Goal: Task Accomplishment & Management: Manage account settings

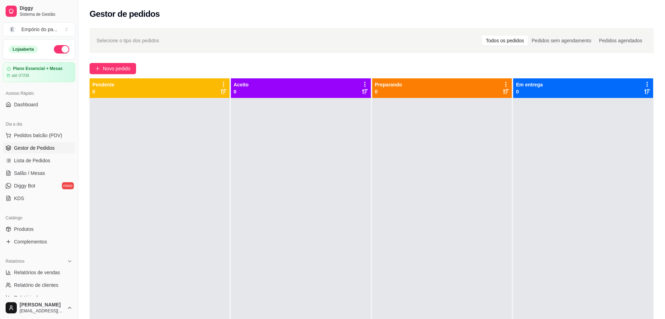
click at [172, 170] on div at bounding box center [160, 257] width 140 height 319
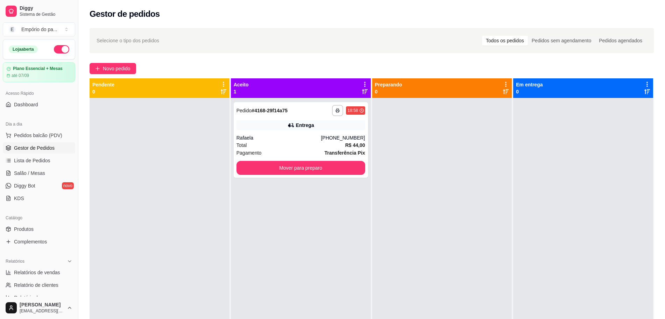
drag, startPoint x: 0, startPoint y: 0, endPoint x: 172, endPoint y: 171, distance: 242.1
click at [172, 171] on div at bounding box center [160, 257] width 140 height 319
click at [288, 142] on div "Total R$ 44,00" at bounding box center [300, 145] width 129 height 8
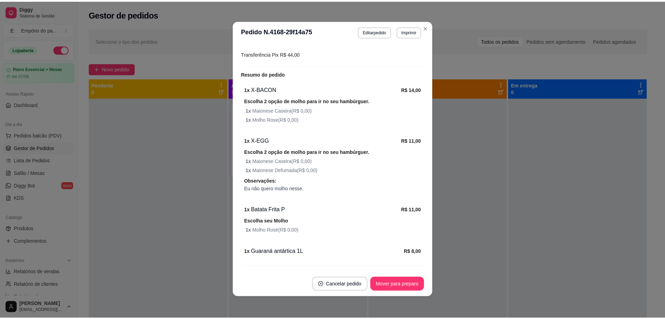
scroll to position [1, 0]
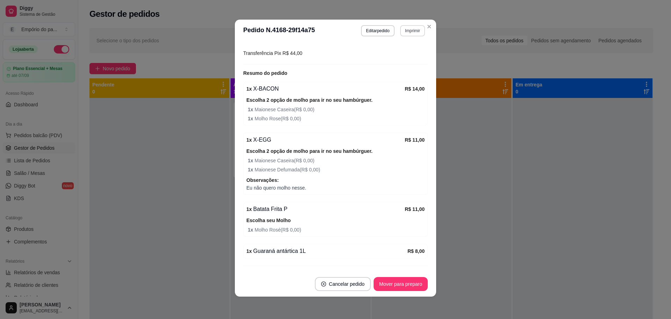
click at [406, 29] on button "Imprimir" at bounding box center [412, 30] width 25 height 11
click at [404, 54] on button "IMPRESSORA" at bounding box center [397, 55] width 51 height 11
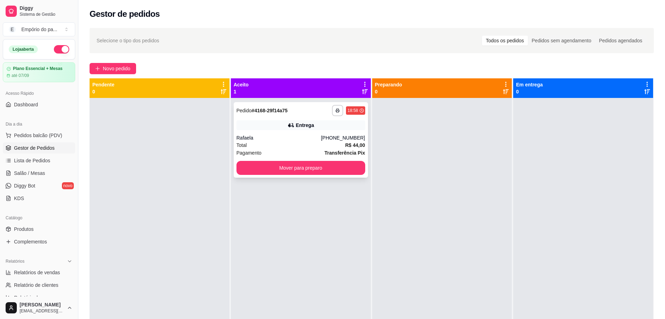
click at [316, 148] on div "Total R$ 44,00" at bounding box center [300, 145] width 129 height 8
click at [449, 171] on div at bounding box center [442, 257] width 140 height 319
click at [313, 163] on button "Mover para preparo" at bounding box center [300, 168] width 129 height 14
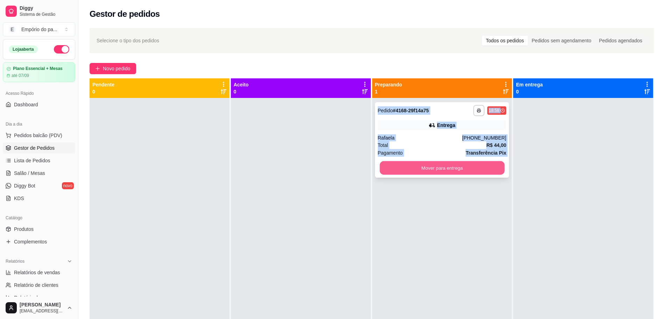
click at [400, 163] on button "Mover para entrega" at bounding box center [441, 168] width 125 height 14
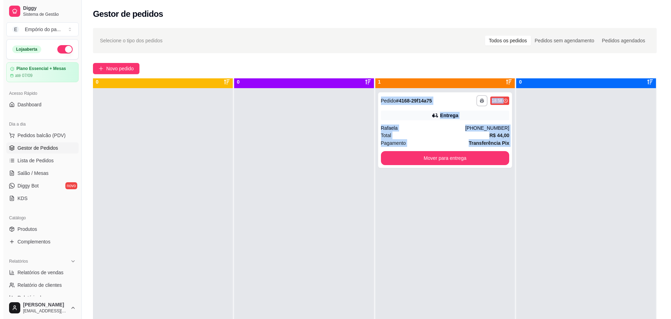
scroll to position [20, 0]
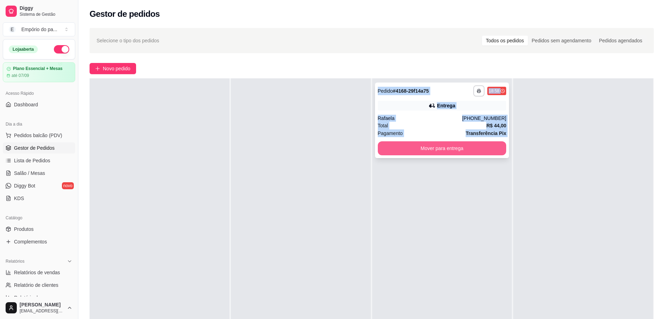
click at [452, 149] on button "Mover para entrega" at bounding box center [442, 148] width 129 height 14
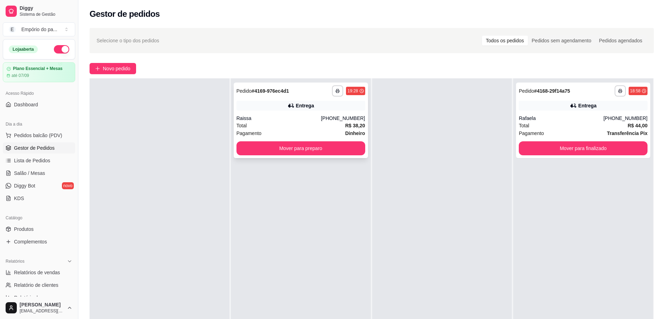
click at [329, 127] on div "Total R$ 38,20" at bounding box center [300, 126] width 129 height 8
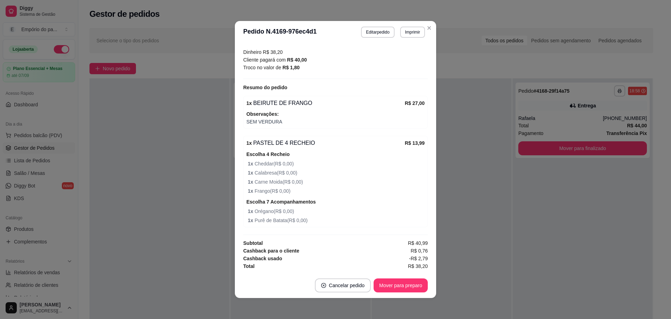
scroll to position [1, 0]
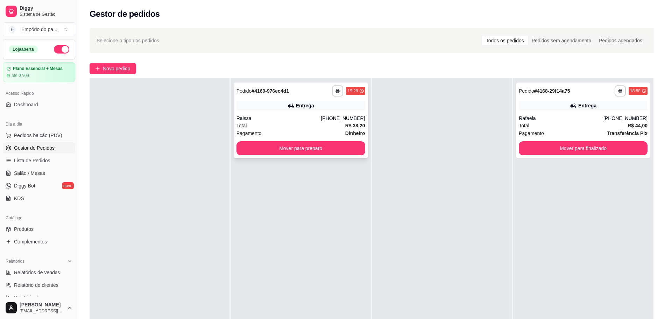
click at [279, 126] on div "Total R$ 38,20" at bounding box center [300, 126] width 129 height 8
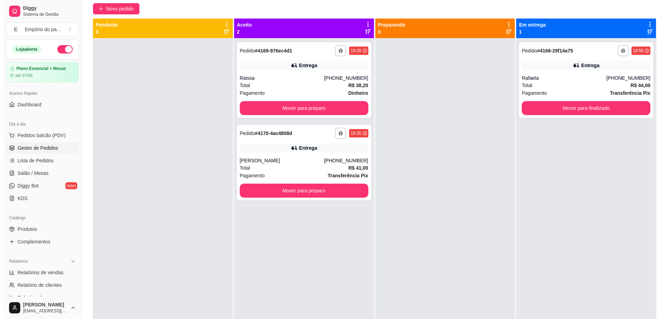
scroll to position [0, 0]
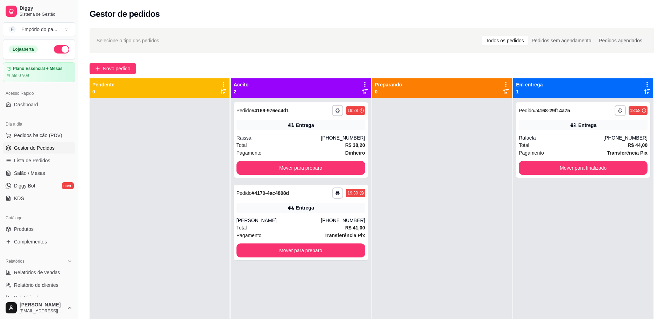
click at [458, 147] on div at bounding box center [442, 257] width 140 height 319
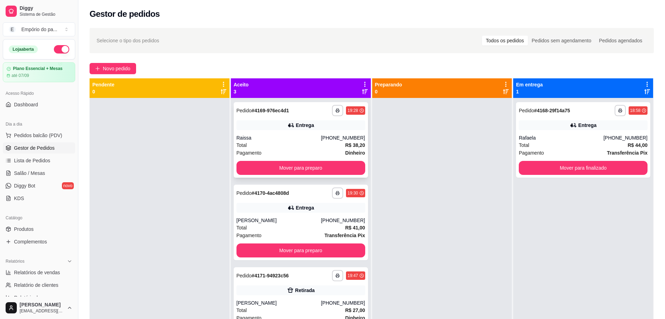
click at [319, 145] on div "Total R$ 38,20" at bounding box center [300, 145] width 129 height 8
click at [301, 148] on div "Total R$ 38,20" at bounding box center [300, 145] width 129 height 8
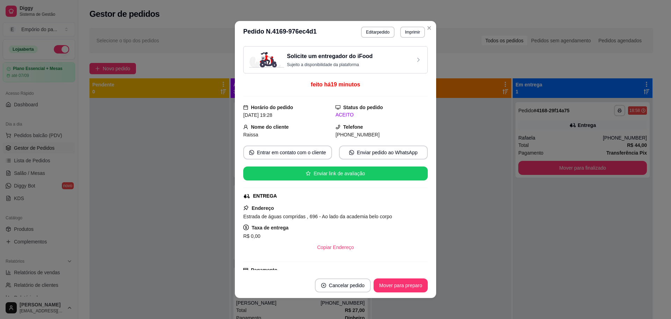
drag, startPoint x: 393, startPoint y: 142, endPoint x: 416, endPoint y: 142, distance: 23.4
click at [397, 141] on div "Solicite um entregador do iFood Sujeito a disponibilidade da plataforma feito h…" at bounding box center [335, 158] width 185 height 224
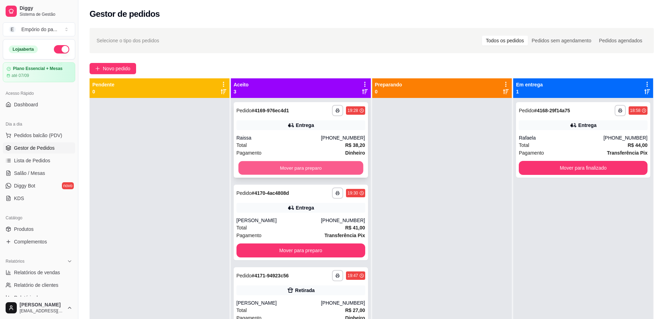
click at [351, 163] on button "Mover para preparo" at bounding box center [300, 168] width 125 height 14
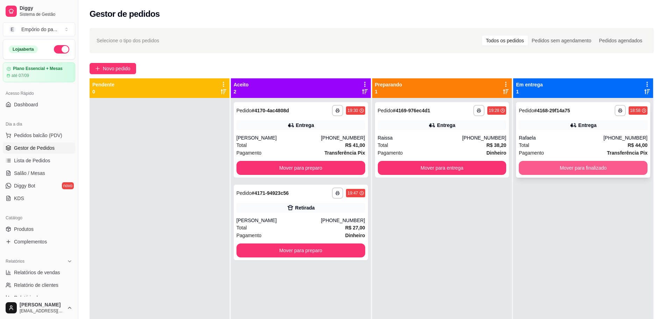
click at [550, 173] on button "Mover para finalizado" at bounding box center [583, 168] width 129 height 14
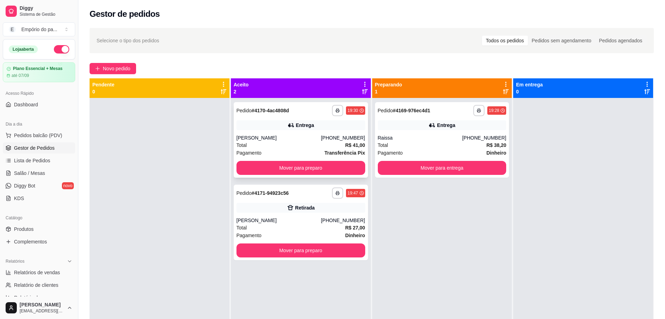
click at [283, 145] on div "Total R$ 41,00" at bounding box center [300, 145] width 129 height 8
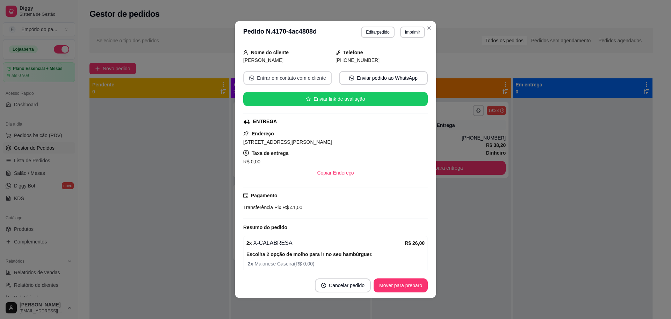
scroll to position [179, 0]
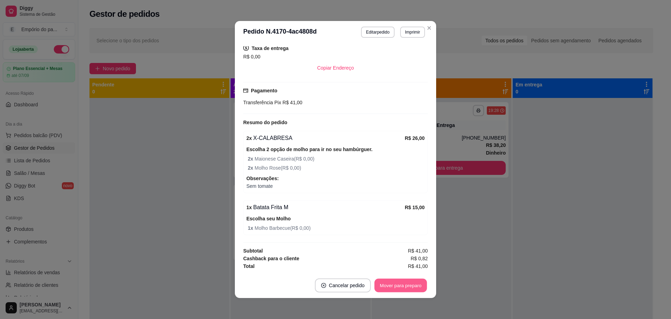
click at [391, 282] on button "Mover para preparo" at bounding box center [400, 286] width 52 height 14
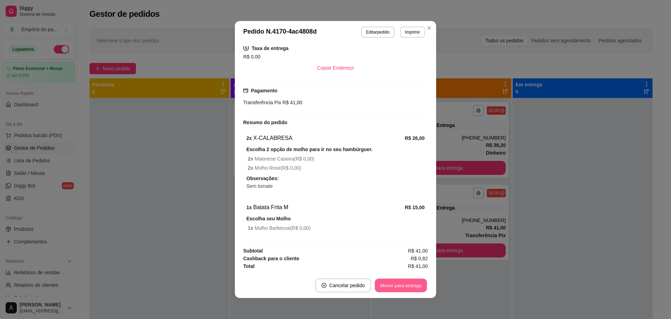
click at [391, 282] on button "Mover para entrega" at bounding box center [401, 286] width 52 height 14
click at [391, 282] on div "Mover para entrega" at bounding box center [401, 285] width 54 height 14
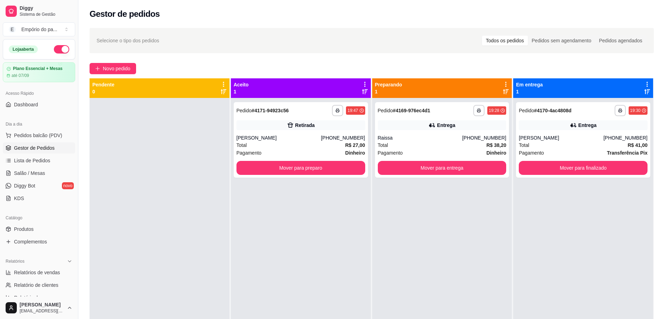
click at [490, 259] on div "**********" at bounding box center [442, 257] width 140 height 319
click at [535, 137] on div "[PERSON_NAME]" at bounding box center [561, 137] width 85 height 7
click at [440, 138] on div "Raissa" at bounding box center [420, 137] width 85 height 7
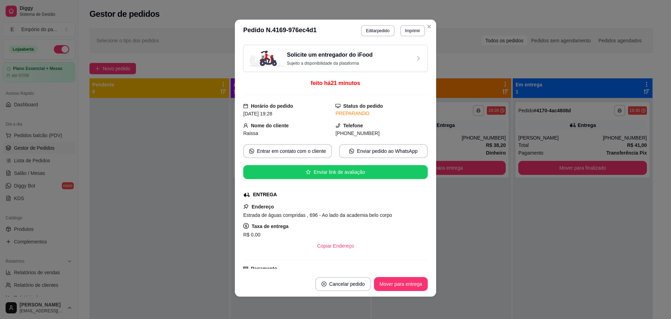
scroll to position [219, 0]
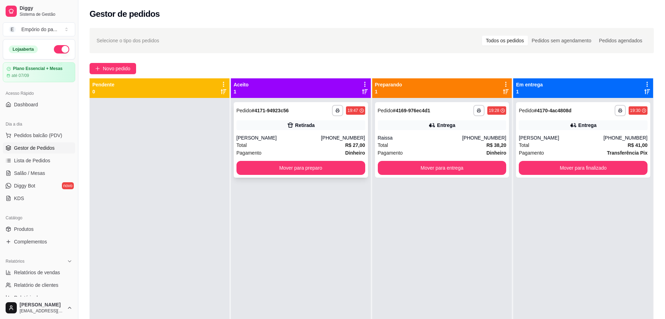
click at [323, 147] on div "Total R$ 27,00" at bounding box center [300, 145] width 129 height 8
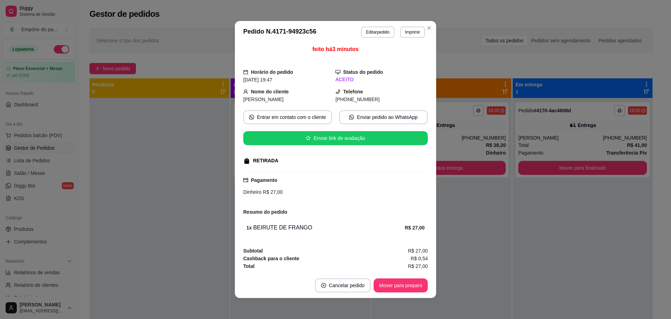
scroll to position [1, 0]
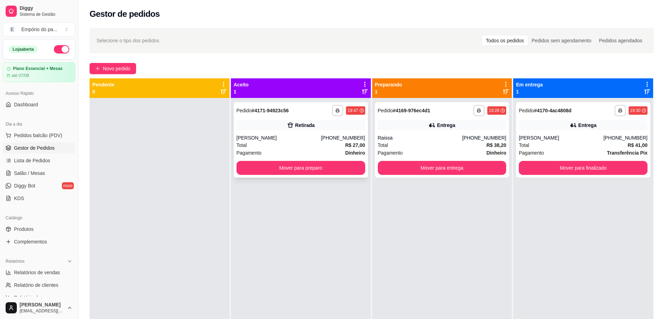
click at [270, 145] on div "Total R$ 27,00" at bounding box center [300, 145] width 129 height 8
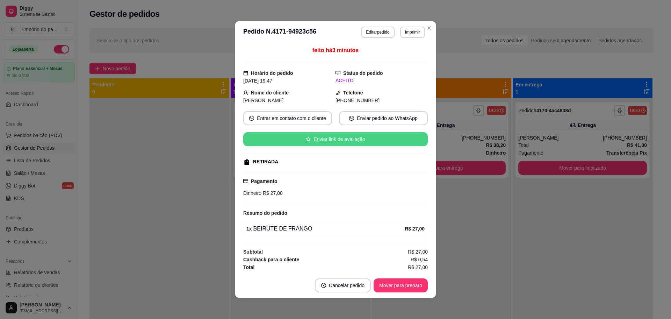
scroll to position [1, 0]
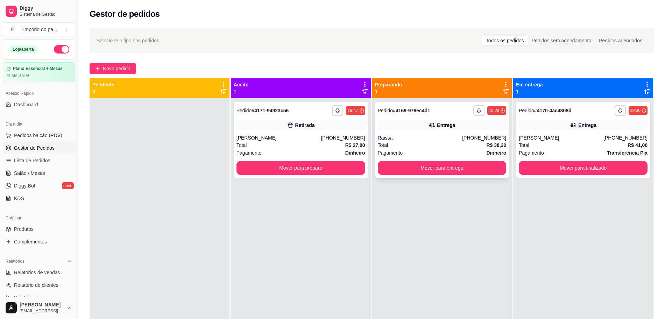
click at [414, 146] on div "Total R$ 38,20" at bounding box center [442, 145] width 129 height 8
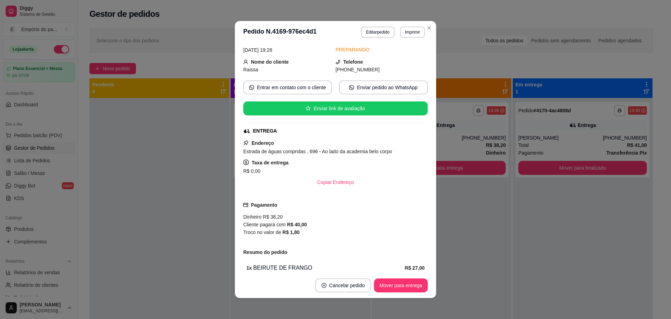
scroll to position [230, 0]
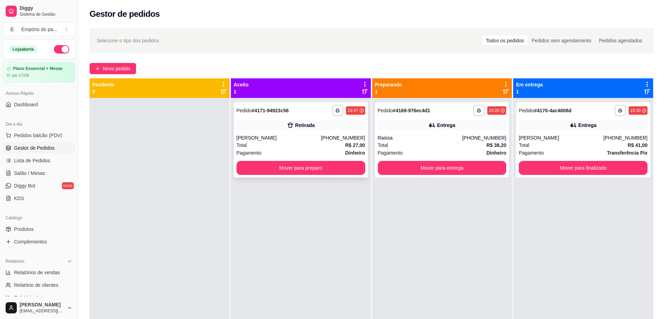
click at [293, 145] on div "Total R$ 27,00" at bounding box center [300, 145] width 129 height 8
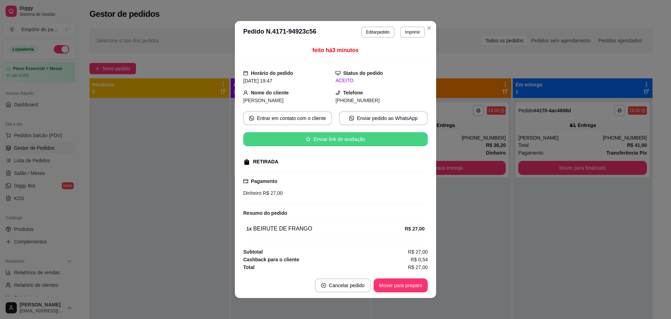
scroll to position [1, 0]
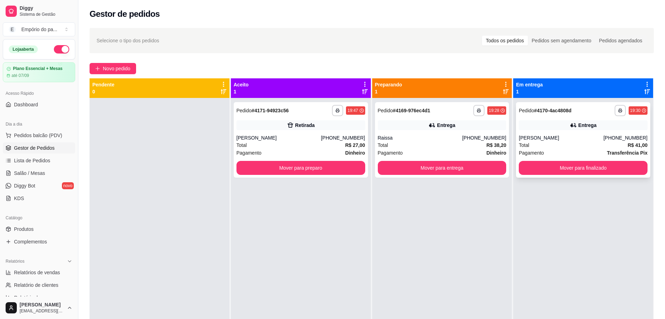
click at [516, 176] on div "**********" at bounding box center [583, 140] width 134 height 76
click at [435, 169] on button "Mover para entrega" at bounding box center [442, 168] width 129 height 14
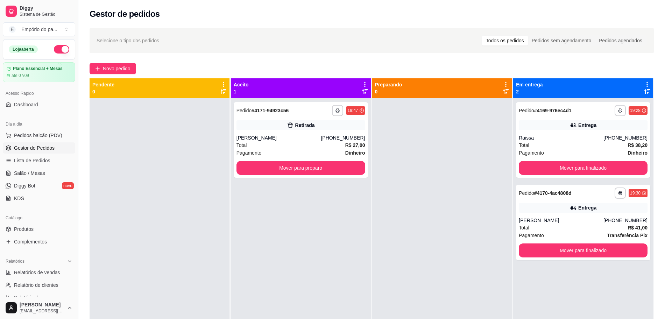
click at [380, 197] on div at bounding box center [442, 257] width 140 height 319
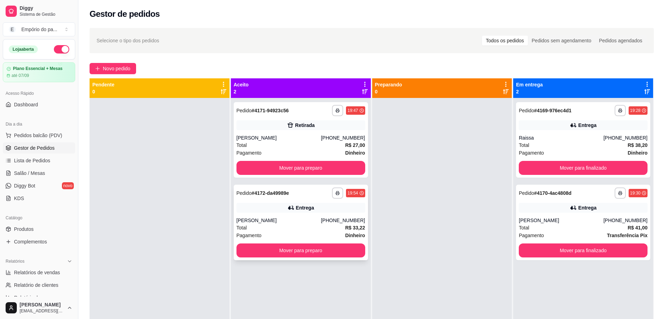
click at [329, 232] on div "Pagamento Dinheiro" at bounding box center [300, 235] width 129 height 8
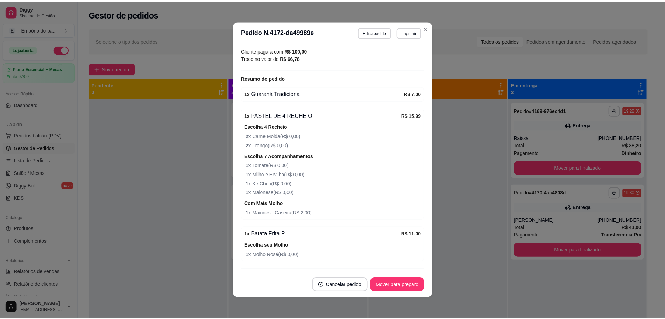
scroll to position [230, 0]
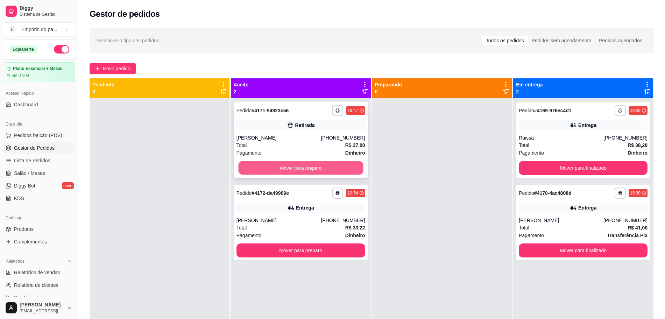
click at [327, 171] on button "Mover para preparo" at bounding box center [300, 168] width 125 height 14
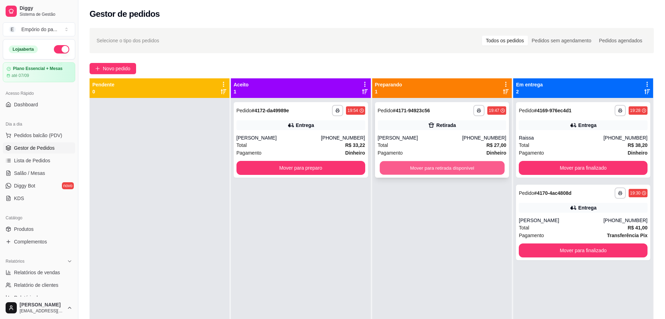
click at [429, 162] on button "Mover para retirada disponível" at bounding box center [441, 168] width 125 height 14
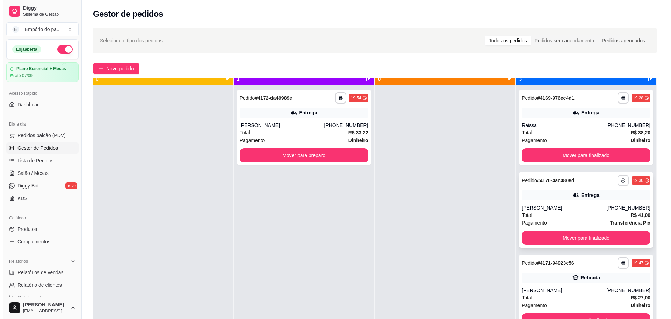
scroll to position [20, 0]
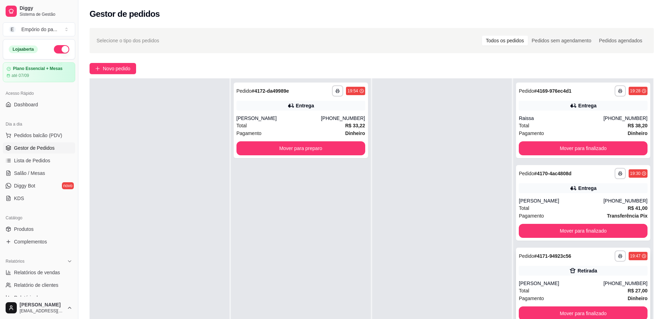
click at [563, 290] on div "Total R$ 27,00" at bounding box center [583, 291] width 129 height 8
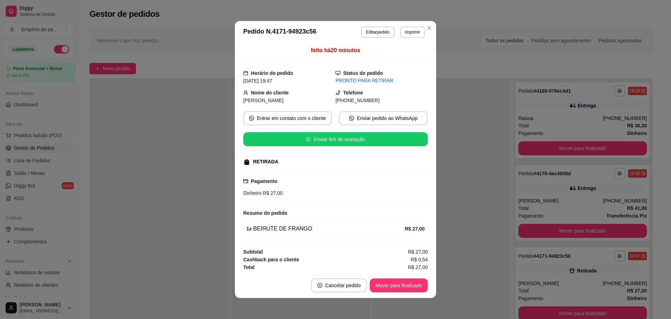
scroll to position [1, 0]
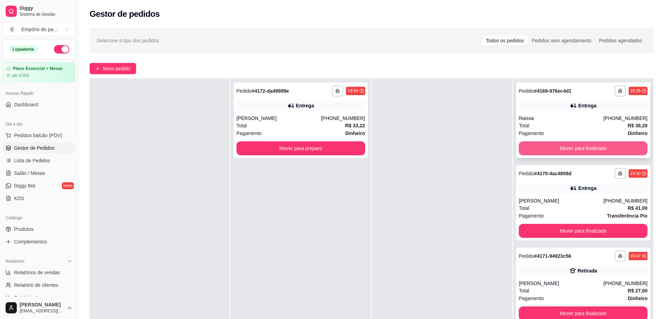
click at [552, 149] on button "Mover para finalizado" at bounding box center [583, 148] width 129 height 14
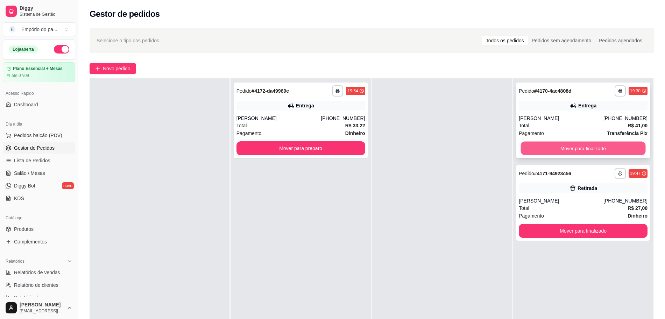
click at [555, 147] on button "Mover para finalizado" at bounding box center [583, 149] width 125 height 14
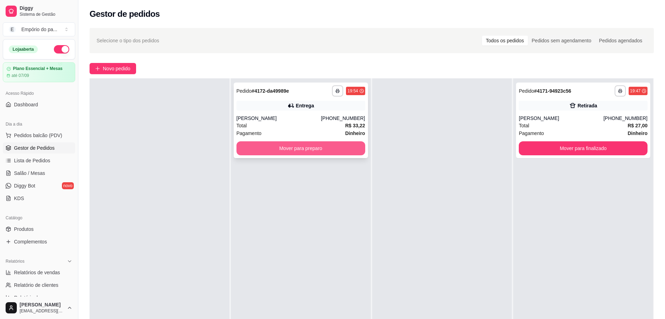
click at [344, 148] on button "Mover para preparo" at bounding box center [300, 148] width 129 height 14
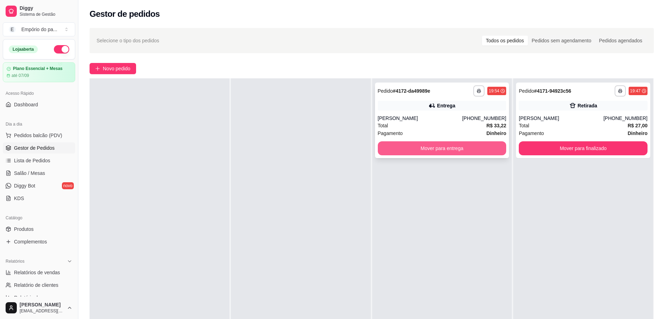
click at [445, 150] on button "Mover para entrega" at bounding box center [442, 148] width 129 height 14
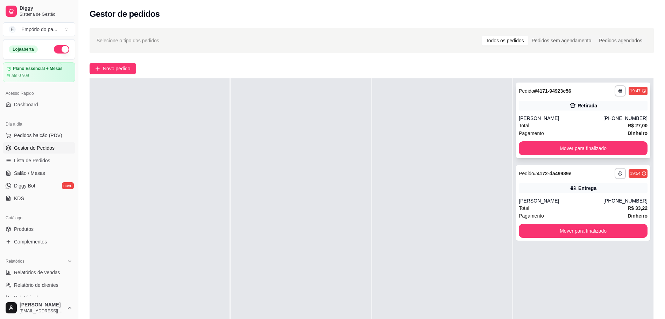
click at [545, 120] on div "[PERSON_NAME]" at bounding box center [561, 118] width 85 height 7
click at [574, 147] on button "Mover para finalizado" at bounding box center [583, 149] width 125 height 14
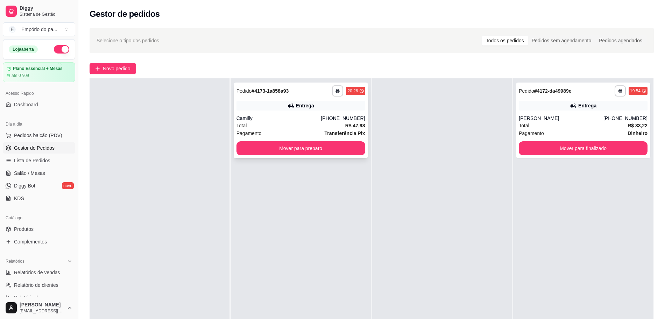
click at [272, 123] on div "Total R$ 47,98" at bounding box center [300, 126] width 129 height 8
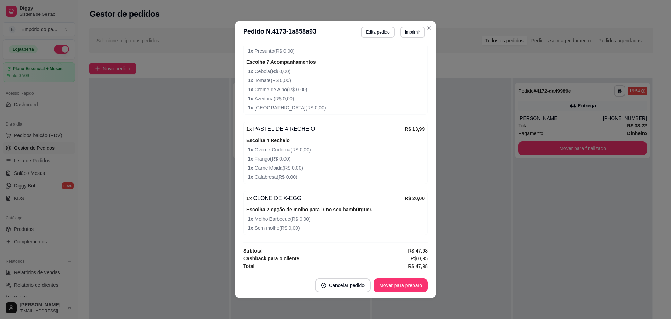
scroll to position [314, 0]
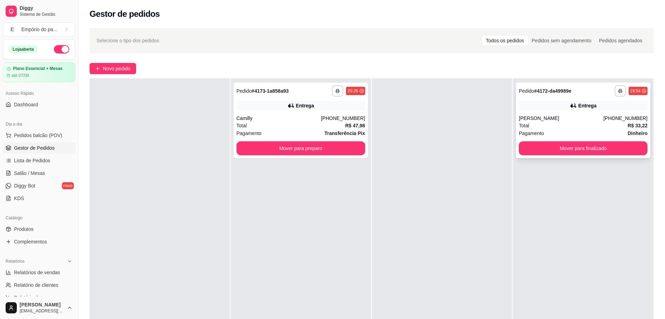
click at [554, 121] on div "[PERSON_NAME]" at bounding box center [561, 118] width 85 height 7
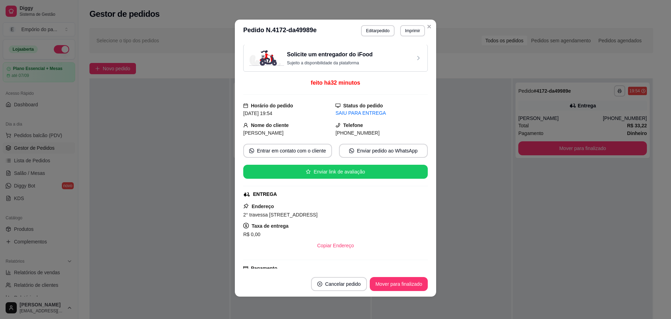
scroll to position [0, 0]
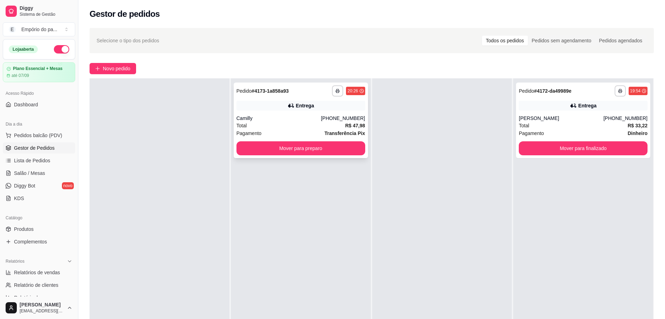
click at [301, 120] on div "Camilly" at bounding box center [278, 118] width 85 height 7
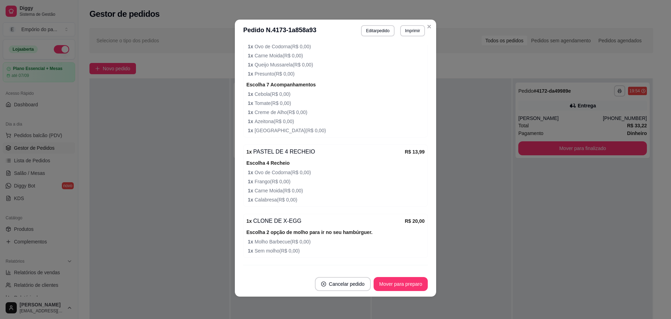
scroll to position [271, 0]
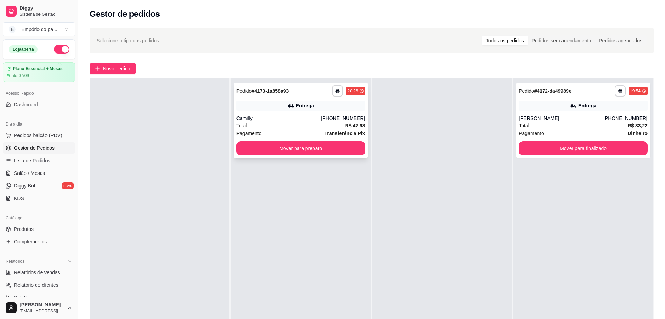
click at [304, 128] on div "Total R$ 47,98" at bounding box center [300, 126] width 129 height 8
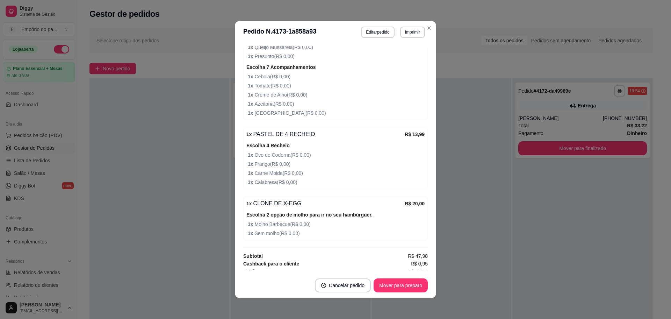
scroll to position [314, 0]
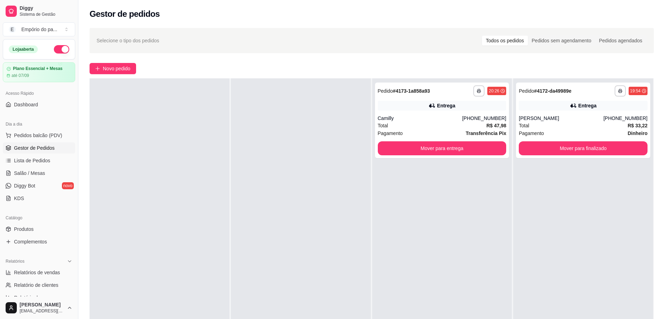
click at [487, 218] on div "**********" at bounding box center [442, 237] width 140 height 319
click at [499, 214] on div "**********" at bounding box center [442, 237] width 140 height 319
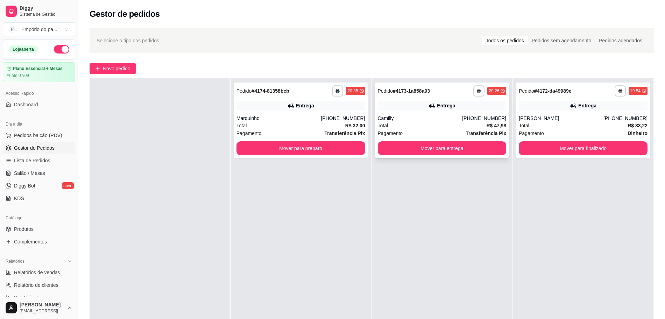
click at [451, 124] on div "Total R$ 47,98" at bounding box center [442, 126] width 129 height 8
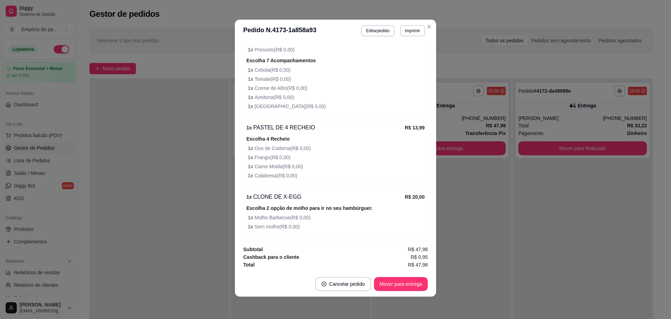
scroll to position [183, 0]
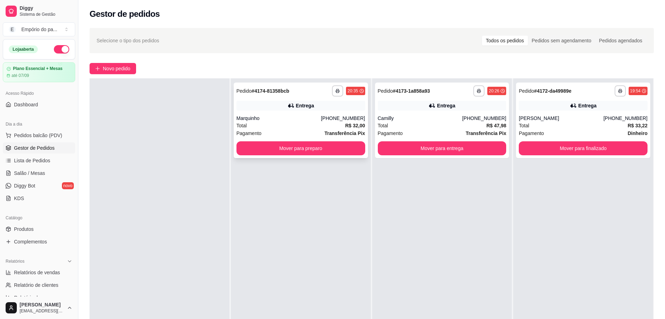
click at [303, 124] on div "Total R$ 32,00" at bounding box center [300, 126] width 129 height 8
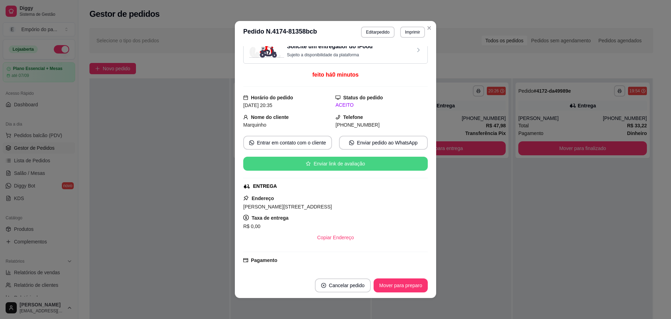
scroll to position [0, 0]
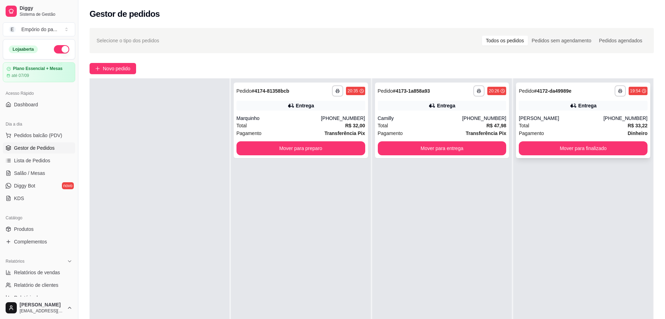
click at [586, 128] on div "Total R$ 33,22" at bounding box center [583, 126] width 129 height 8
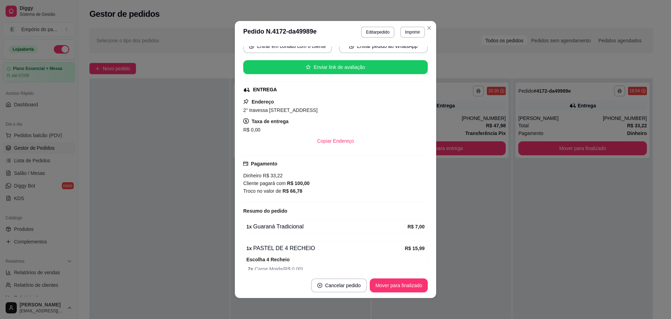
scroll to position [274, 0]
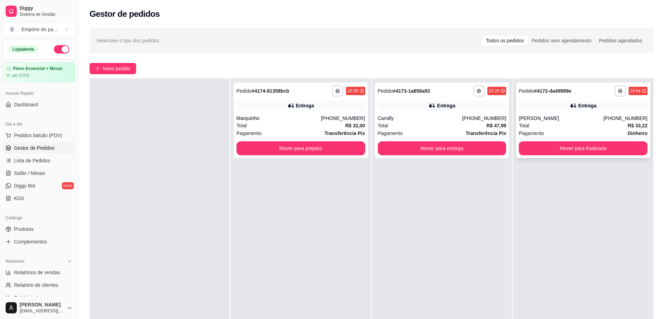
click at [591, 129] on div "Total R$ 33,22" at bounding box center [583, 126] width 129 height 8
click at [408, 128] on div "Total R$ 47,98" at bounding box center [442, 126] width 129 height 8
click at [172, 162] on div at bounding box center [160, 237] width 140 height 319
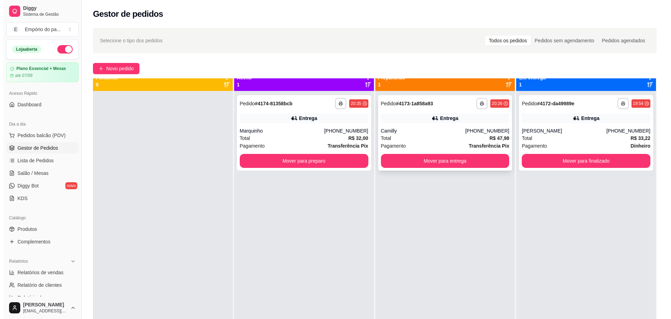
scroll to position [0, 0]
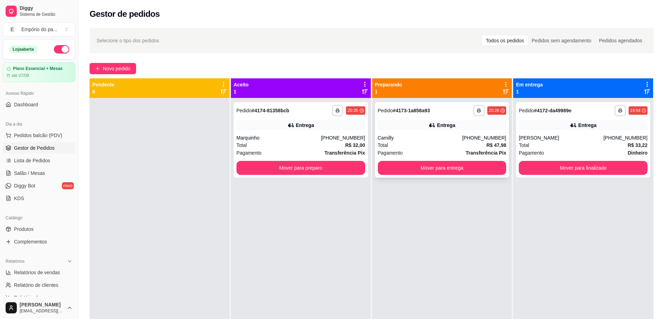
click at [427, 134] on div "**********" at bounding box center [442, 140] width 134 height 76
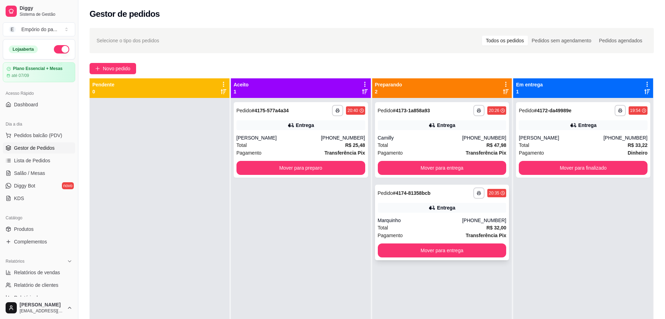
click at [420, 227] on div "Total R$ 32,00" at bounding box center [442, 228] width 129 height 8
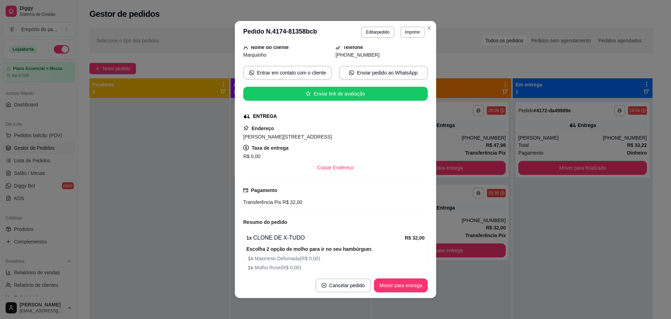
scroll to position [119, 0]
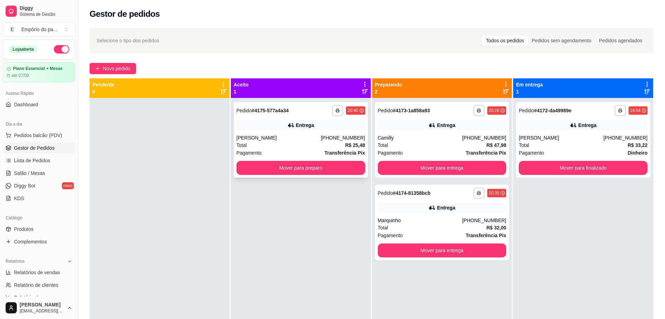
click at [277, 141] on div "[PERSON_NAME]" at bounding box center [278, 137] width 85 height 7
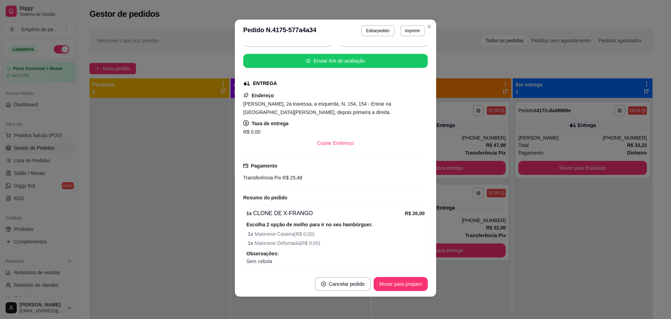
scroll to position [154, 0]
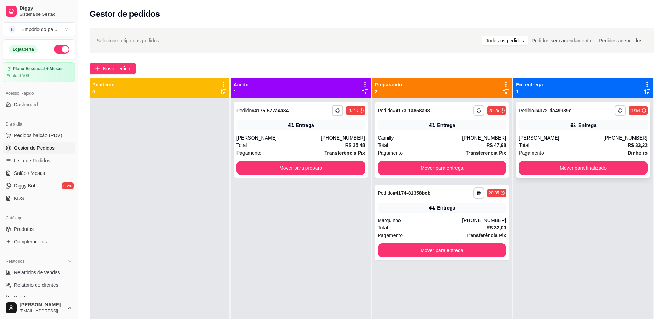
click at [585, 155] on div "Pagamento Dinheiro" at bounding box center [583, 153] width 129 height 8
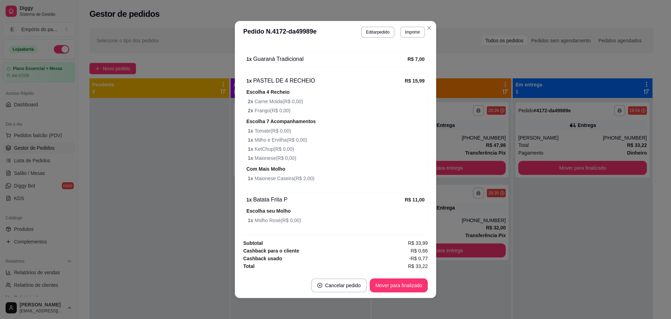
scroll to position [1, 0]
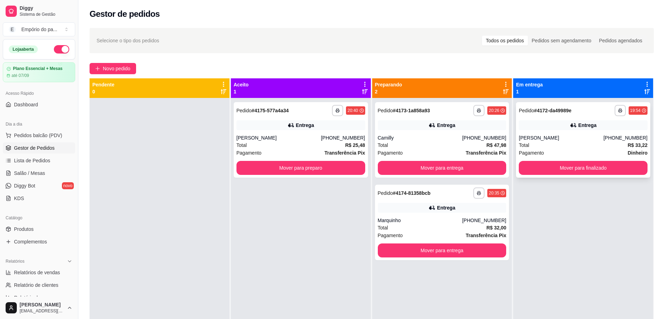
click at [588, 147] on div "Total R$ 33,22" at bounding box center [583, 145] width 129 height 8
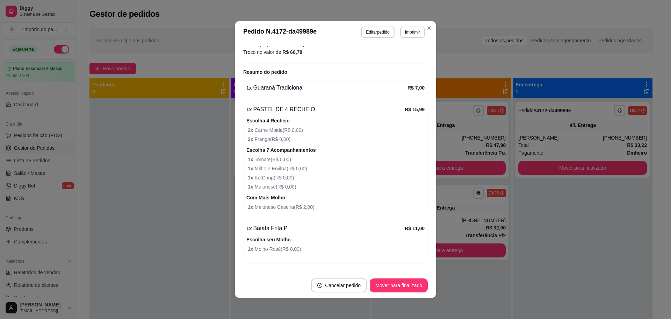
scroll to position [274, 0]
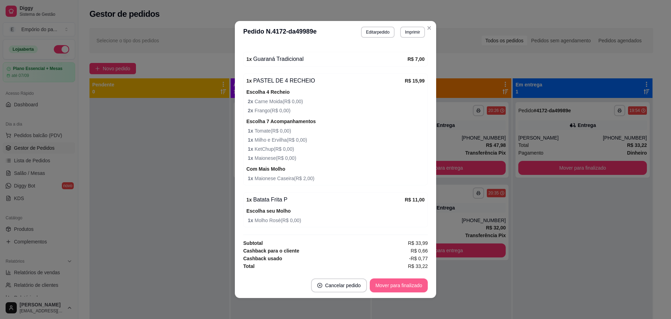
click at [402, 287] on button "Mover para finalizado" at bounding box center [399, 285] width 58 height 14
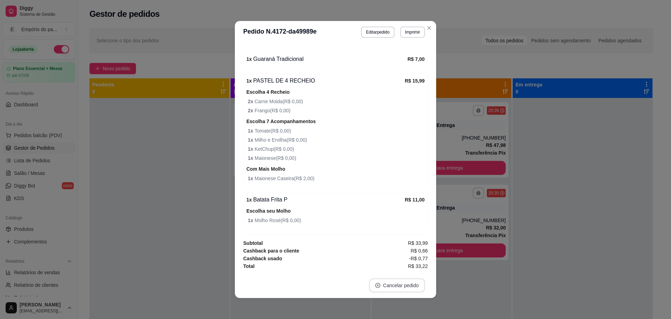
scroll to position [251, 0]
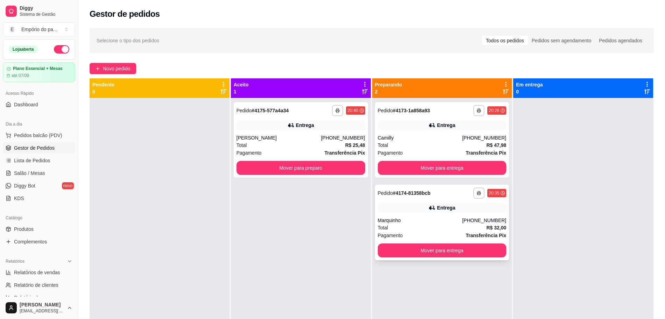
click at [405, 227] on div "Total R$ 32,00" at bounding box center [442, 228] width 129 height 8
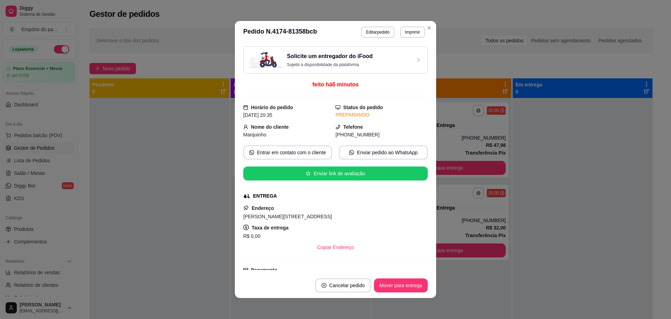
scroll to position [119, 0]
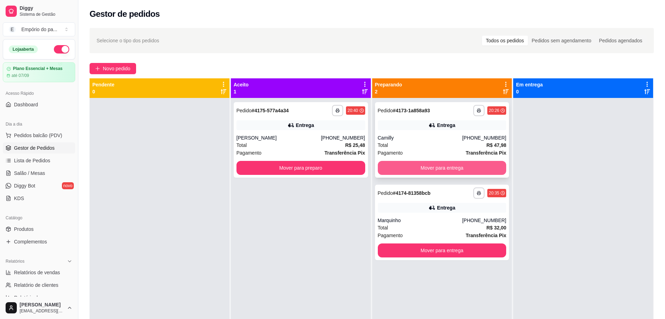
click at [411, 165] on button "Mover para entrega" at bounding box center [442, 168] width 129 height 14
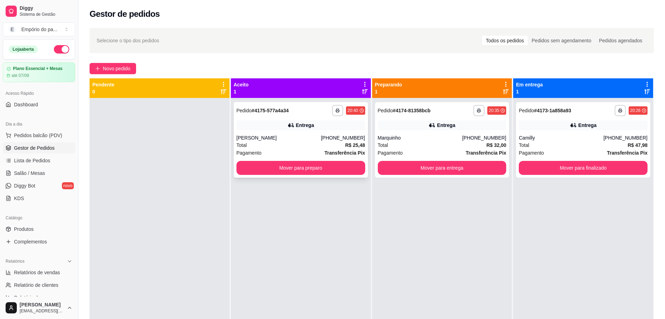
click at [303, 149] on div "Pagamento Transferência Pix" at bounding box center [300, 153] width 129 height 8
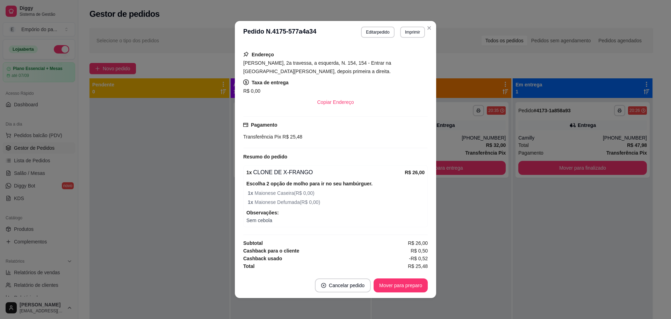
scroll to position [1, 0]
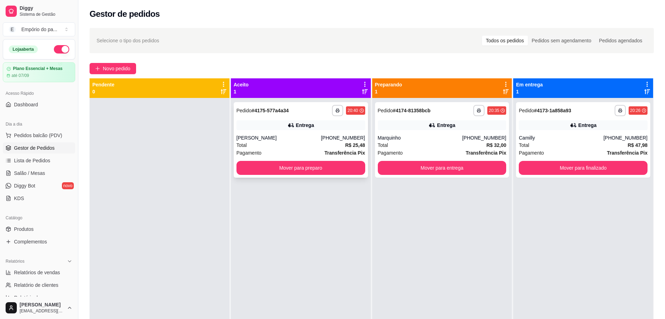
click at [294, 149] on div "Pagamento Transferência Pix" at bounding box center [300, 153] width 129 height 8
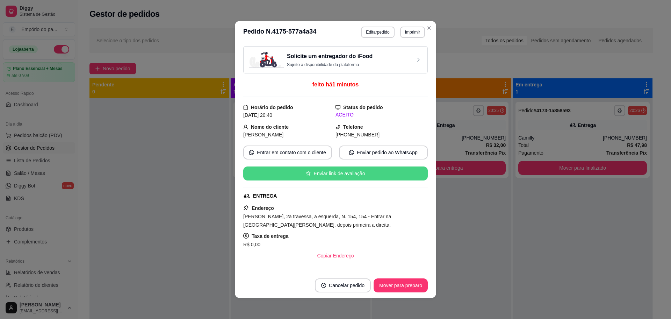
scroll to position [154, 0]
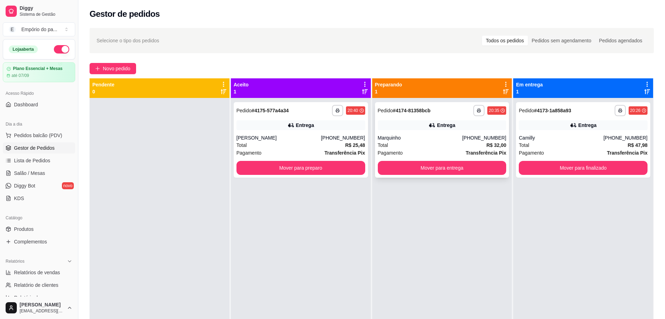
click at [416, 137] on div "Marquinho" at bounding box center [420, 137] width 85 height 7
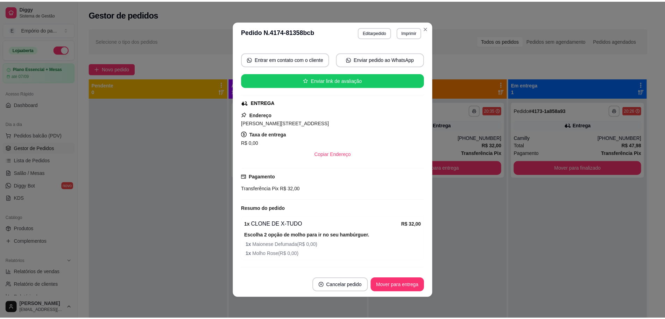
scroll to position [119, 0]
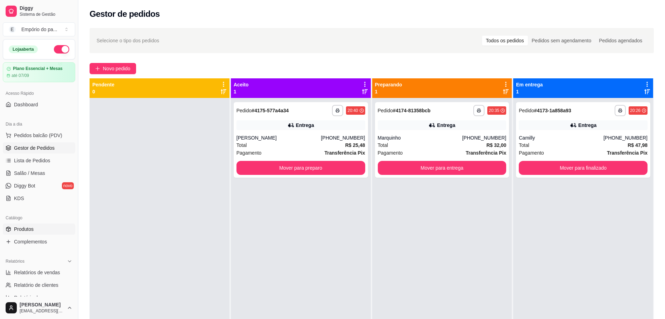
click at [23, 229] on span "Produtos" at bounding box center [24, 229] width 20 height 7
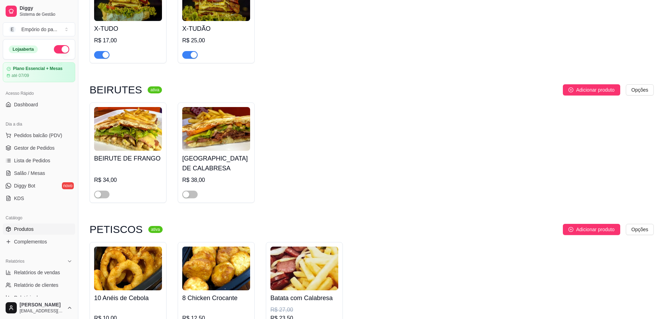
scroll to position [1967, 0]
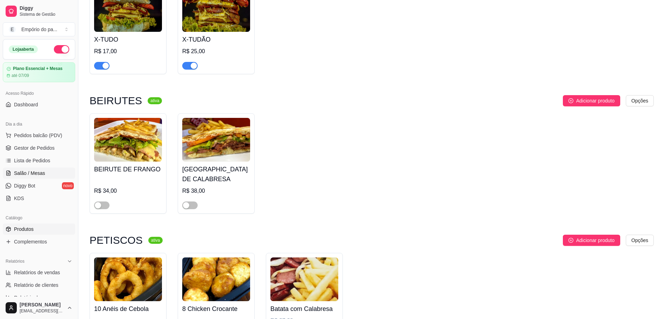
click at [23, 172] on span "Salão / Mesas" at bounding box center [29, 173] width 31 height 7
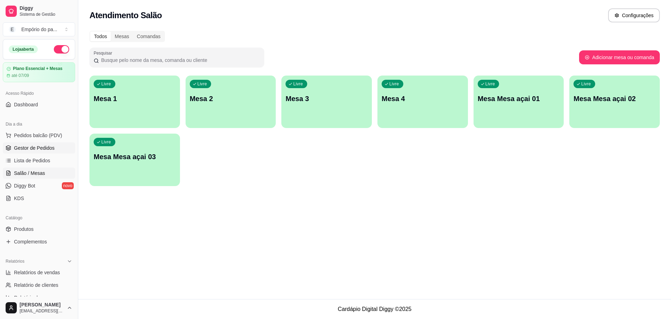
click at [58, 150] on link "Gestor de Pedidos" at bounding box center [39, 147] width 72 height 11
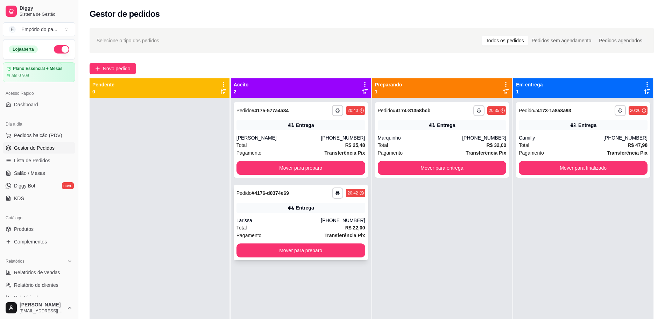
click at [273, 226] on div "Total R$ 22,00" at bounding box center [300, 228] width 129 height 8
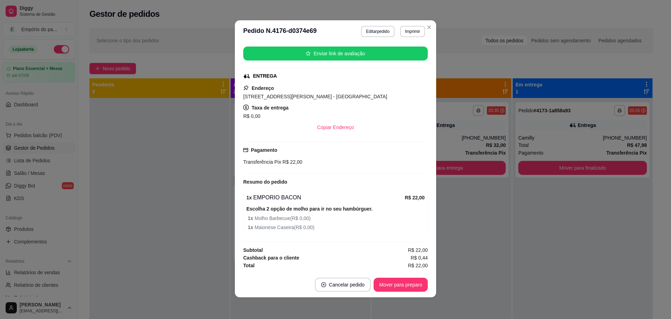
scroll to position [1, 0]
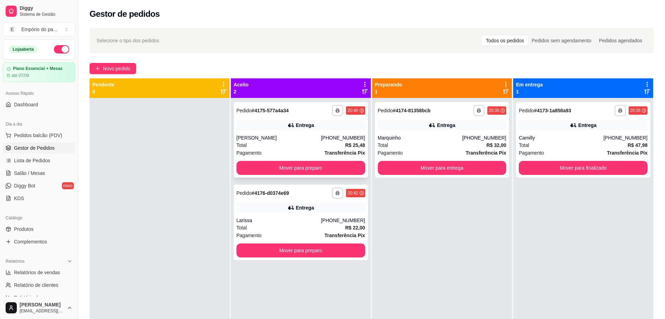
click at [271, 143] on div "Total R$ 25,48" at bounding box center [300, 145] width 129 height 8
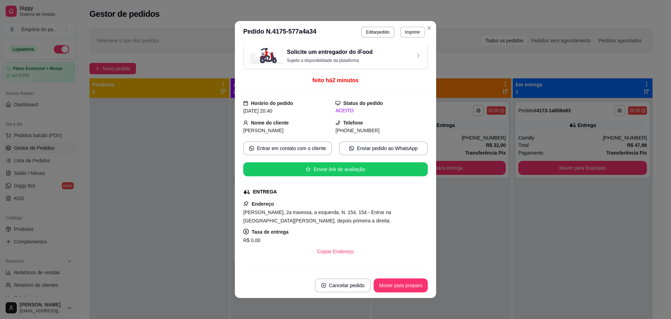
scroll to position [0, 0]
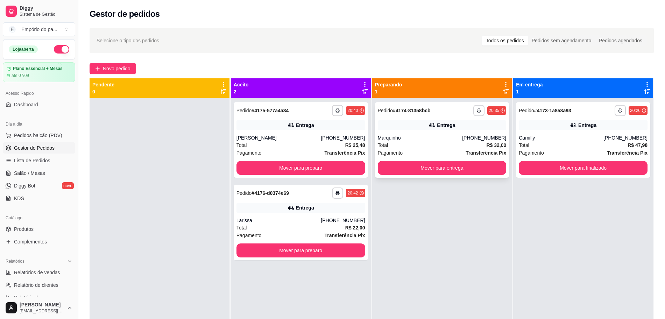
click at [412, 144] on div "Total R$ 32,00" at bounding box center [442, 145] width 129 height 8
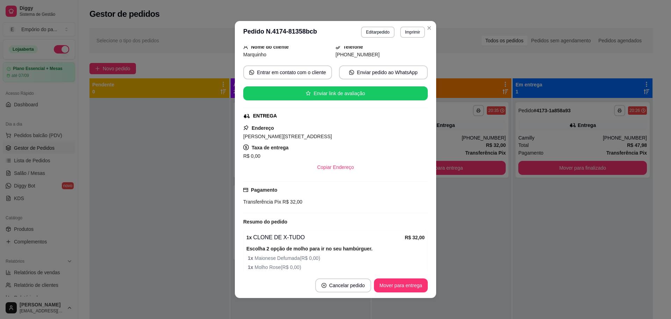
scroll to position [119, 0]
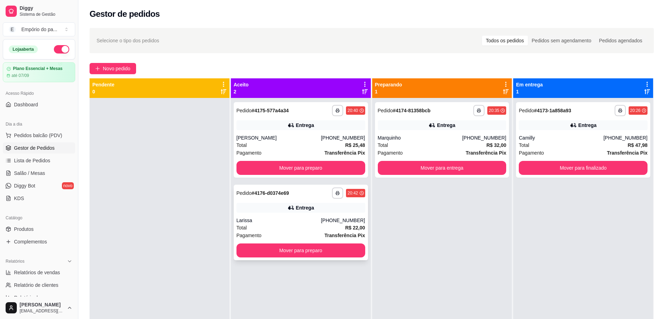
click at [285, 230] on div "Total R$ 22,00" at bounding box center [300, 228] width 129 height 8
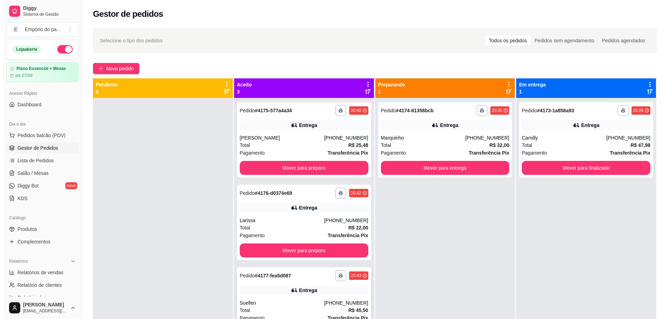
scroll to position [20, 0]
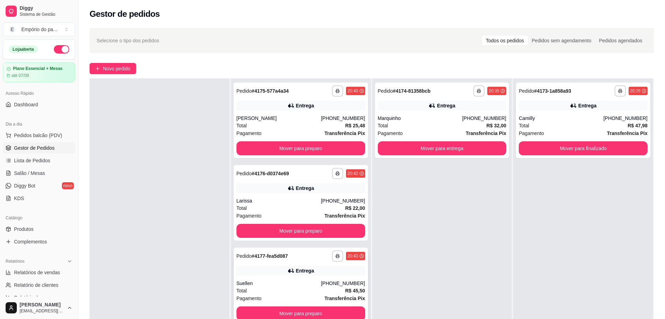
click at [282, 293] on div "Total R$ 45,50" at bounding box center [300, 291] width 129 height 8
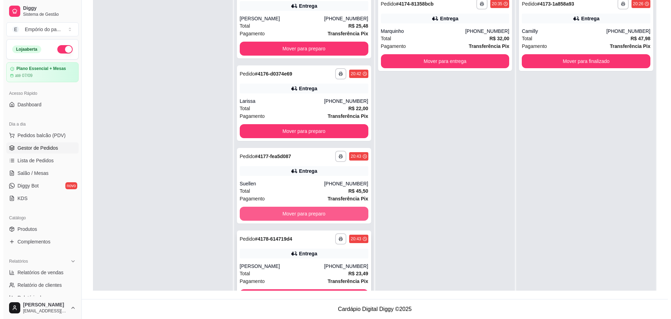
scroll to position [18, 0]
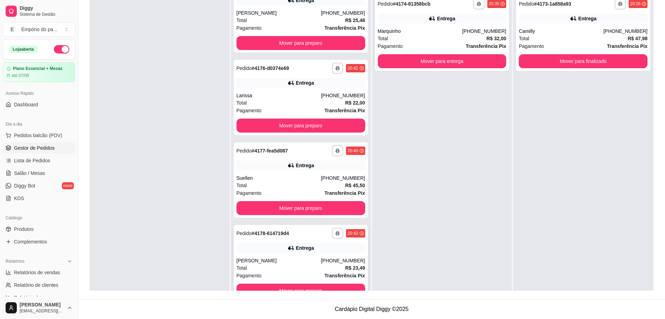
click at [267, 271] on div "Total R$ 23,49" at bounding box center [300, 268] width 129 height 8
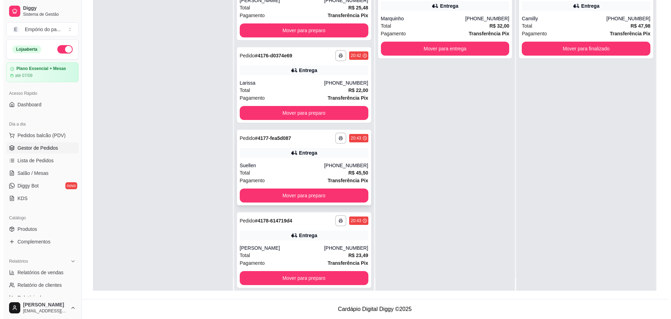
scroll to position [20, 0]
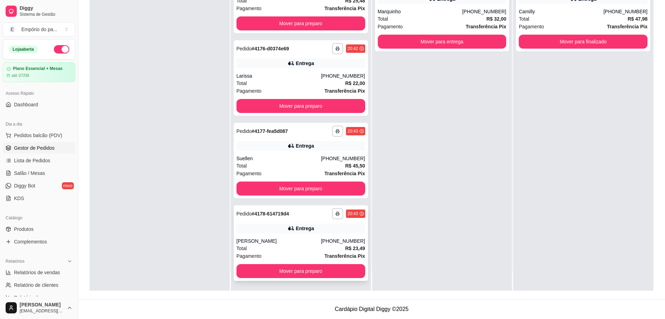
click at [284, 244] on div "[PERSON_NAME]" at bounding box center [278, 240] width 85 height 7
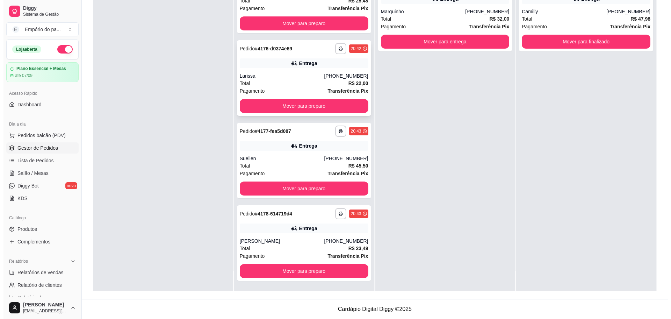
scroll to position [0, 0]
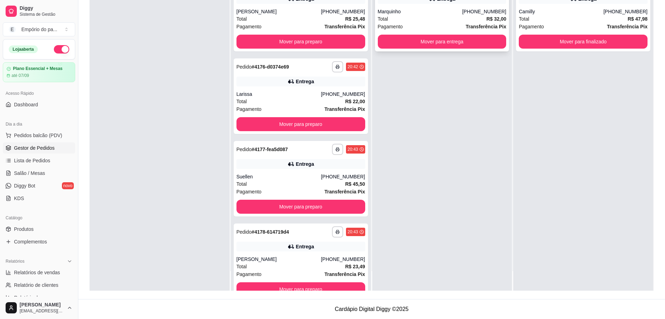
click at [395, 22] on div "Total R$ 32,00" at bounding box center [442, 19] width 129 height 8
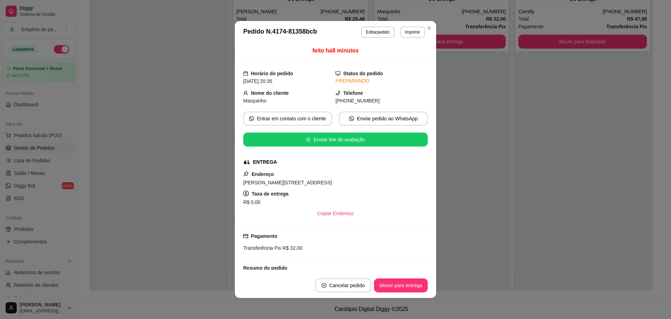
scroll to position [32, 0]
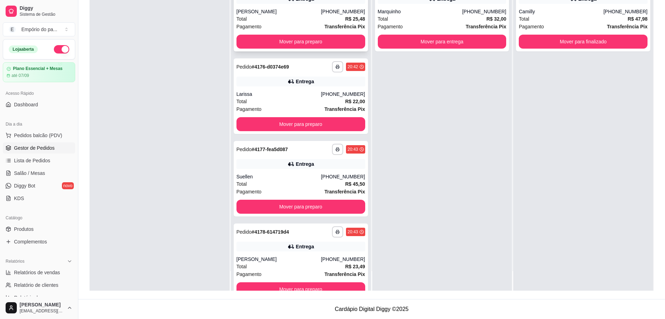
click at [324, 17] on div "Total R$ 25,48" at bounding box center [300, 19] width 129 height 8
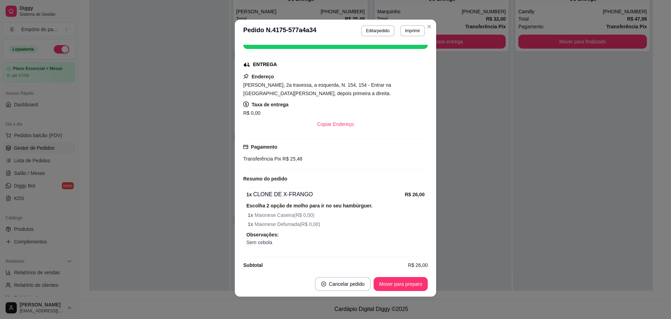
scroll to position [110, 0]
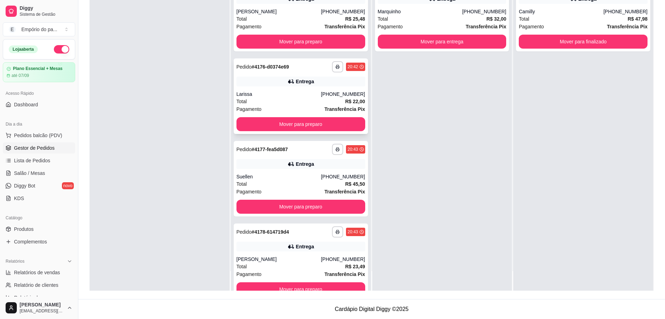
click at [297, 102] on div "Total R$ 22,00" at bounding box center [300, 102] width 129 height 8
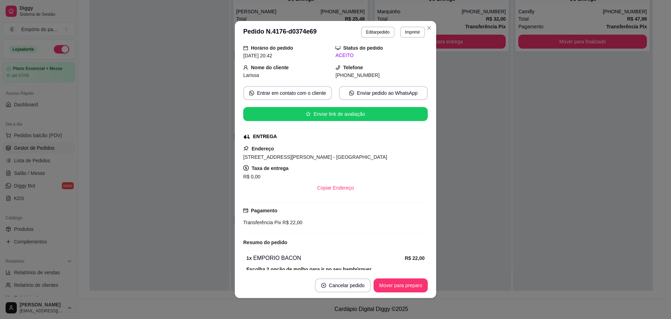
scroll to position [119, 0]
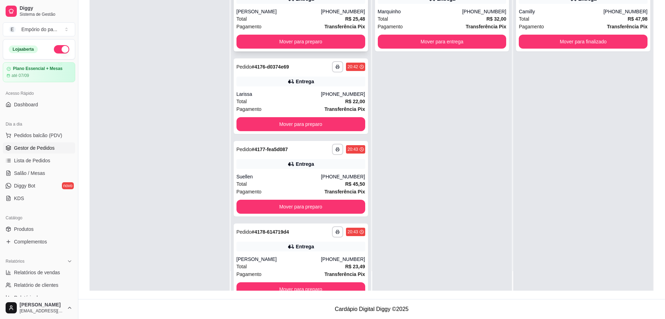
click at [264, 22] on div "Total R$ 25,48" at bounding box center [300, 19] width 129 height 8
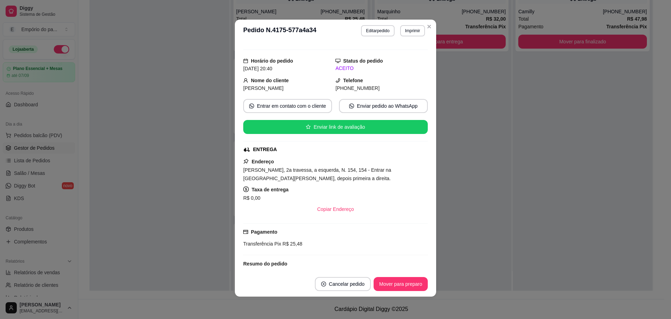
scroll to position [154, 0]
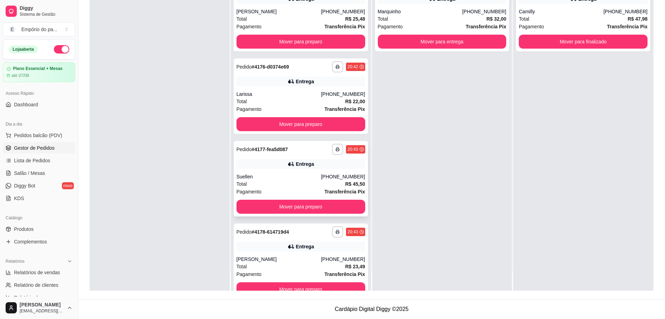
click at [301, 183] on div "Total R$ 45,50" at bounding box center [300, 184] width 129 height 8
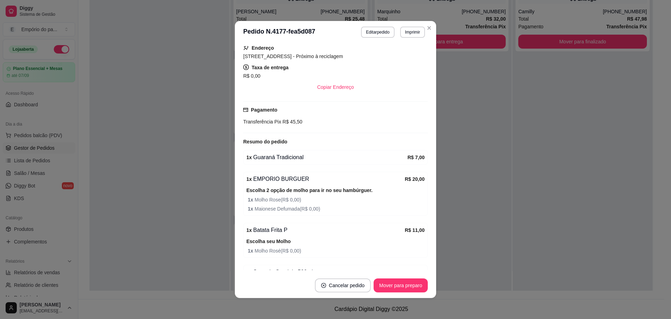
scroll to position [117, 0]
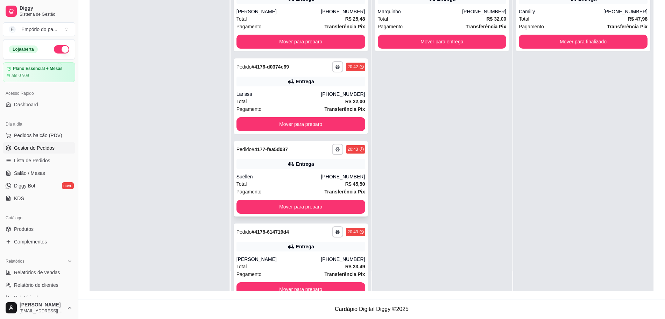
click at [322, 180] on div "Total R$ 45,50" at bounding box center [300, 184] width 129 height 8
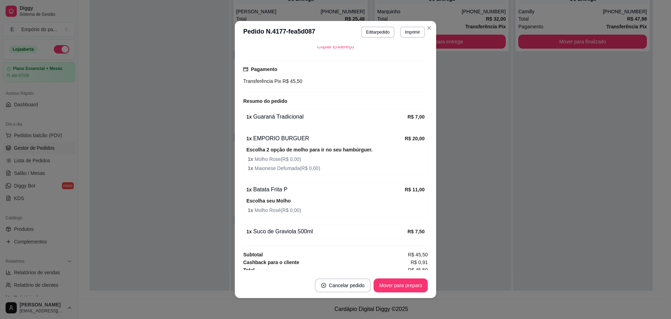
scroll to position [205, 0]
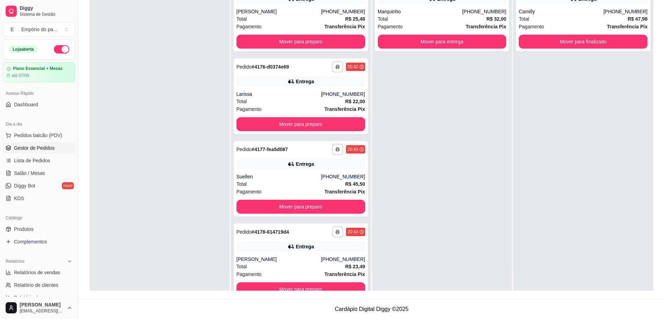
click at [296, 259] on div "[PERSON_NAME]" at bounding box center [278, 259] width 85 height 7
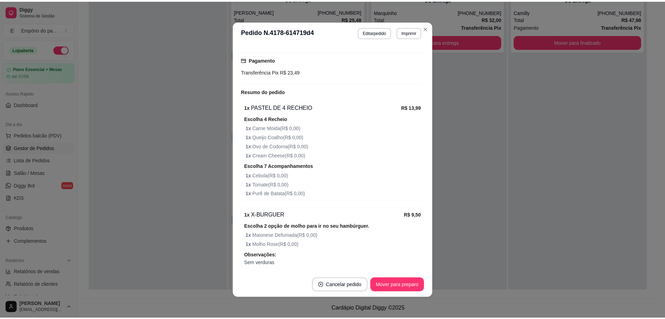
scroll to position [245, 0]
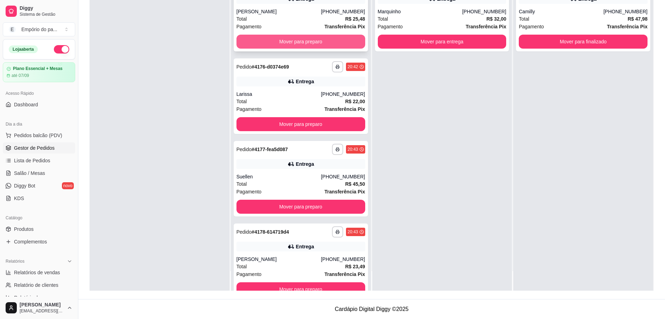
click at [302, 46] on button "Mover para preparo" at bounding box center [300, 42] width 129 height 14
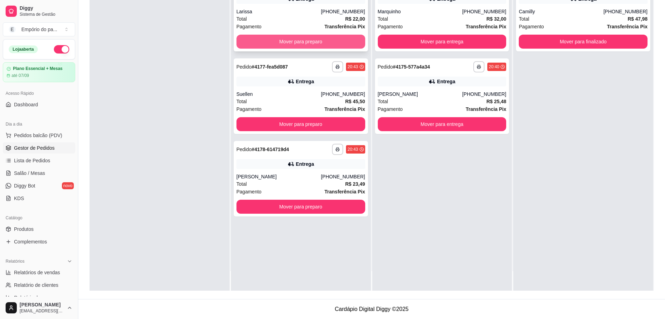
click at [305, 42] on button "Mover para preparo" at bounding box center [300, 42] width 129 height 14
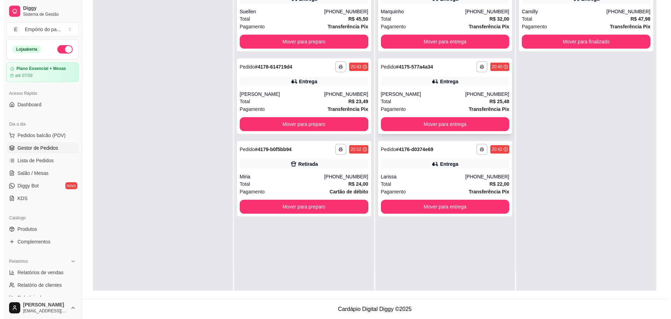
scroll to position [0, 0]
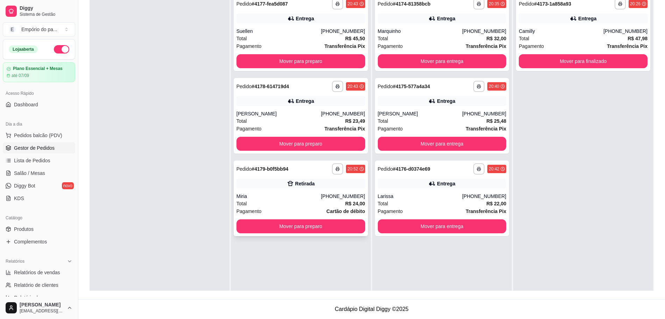
click at [291, 204] on div "Total R$ 24,00" at bounding box center [300, 204] width 129 height 8
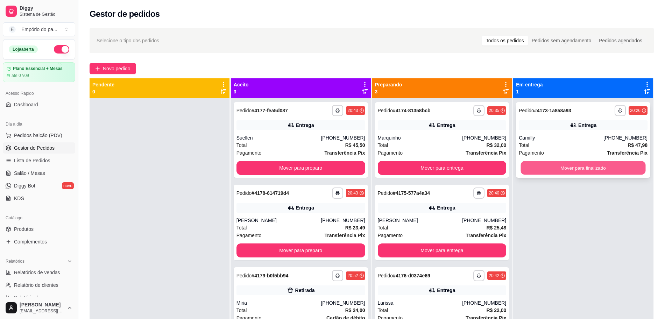
click at [583, 168] on button "Mover para finalizado" at bounding box center [583, 168] width 125 height 14
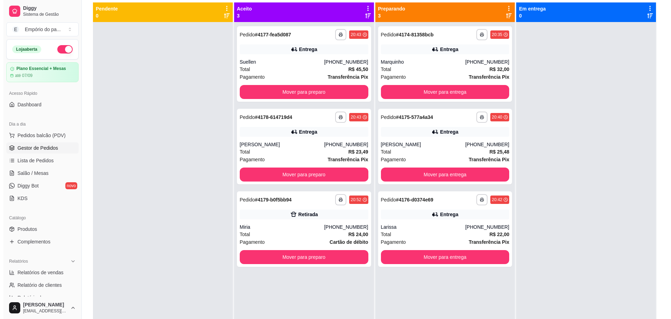
scroll to position [63, 0]
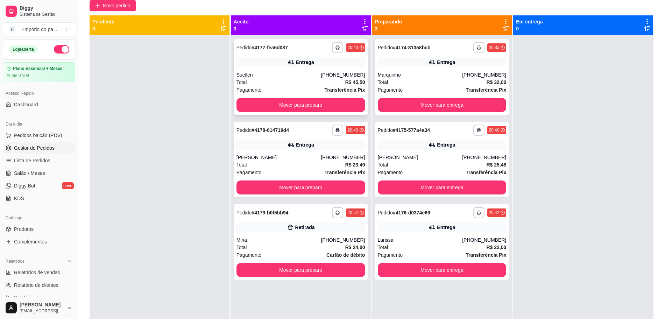
click at [283, 81] on div "Total R$ 45,50" at bounding box center [300, 82] width 129 height 8
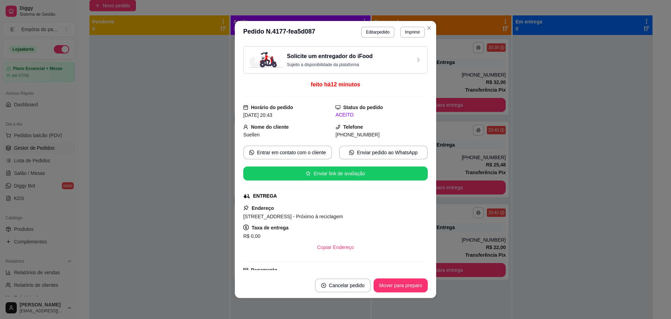
scroll to position [205, 0]
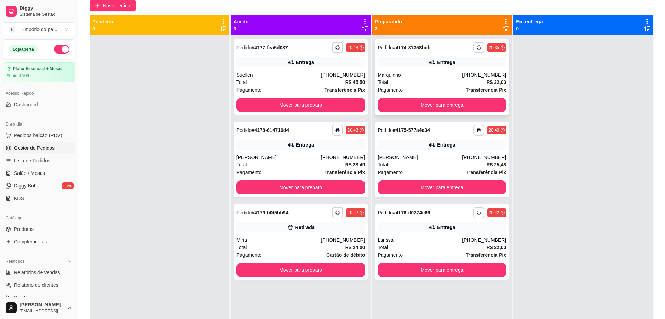
click at [417, 79] on div "Total R$ 32,00" at bounding box center [442, 82] width 129 height 8
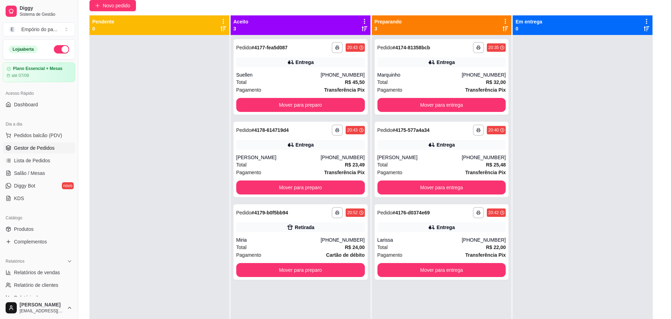
scroll to position [119, 0]
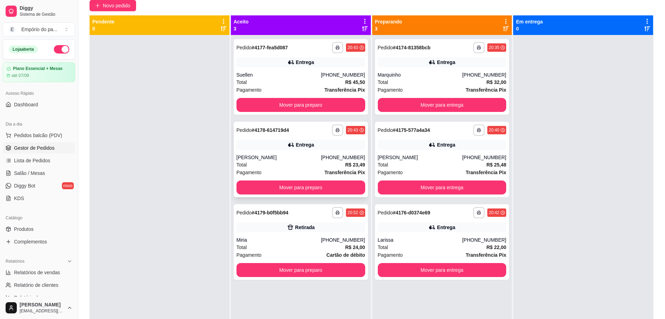
click at [278, 143] on div "Entrega" at bounding box center [300, 145] width 129 height 10
click at [407, 173] on div "Pagamento Transferência Pix" at bounding box center [442, 173] width 129 height 8
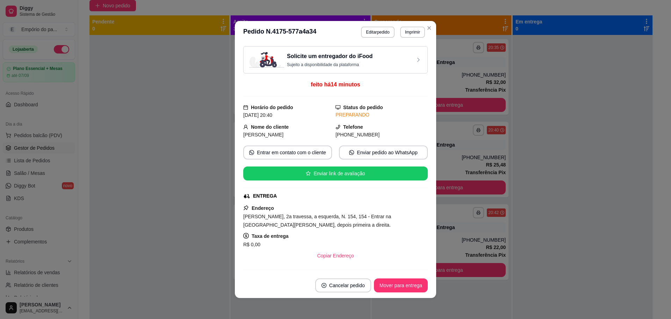
scroll to position [154, 0]
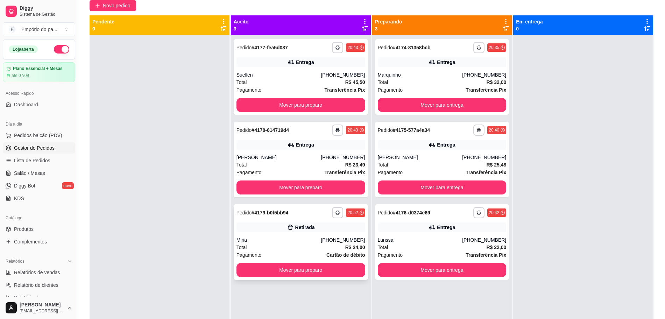
click at [284, 249] on div "Total R$ 24,00" at bounding box center [300, 247] width 129 height 8
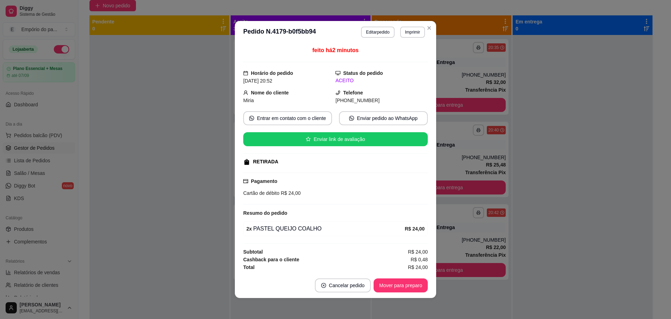
scroll to position [1, 0]
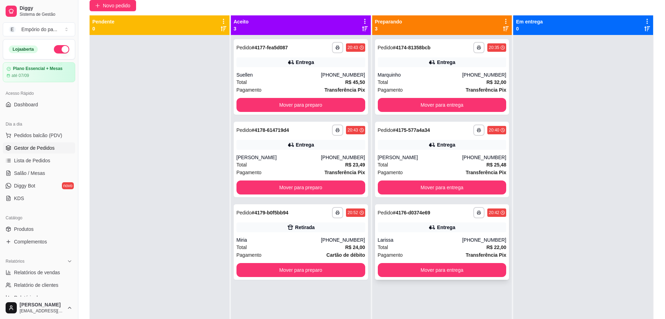
click at [435, 243] on div "Total R$ 22,00" at bounding box center [442, 247] width 129 height 8
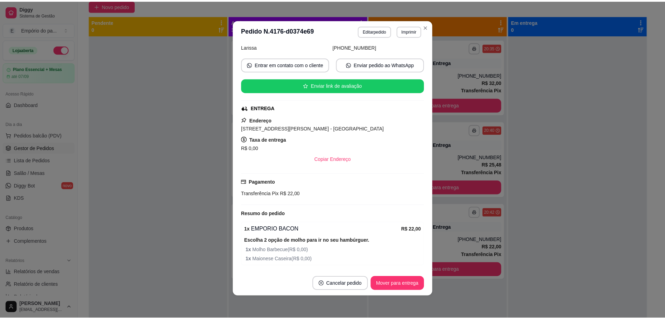
scroll to position [119, 0]
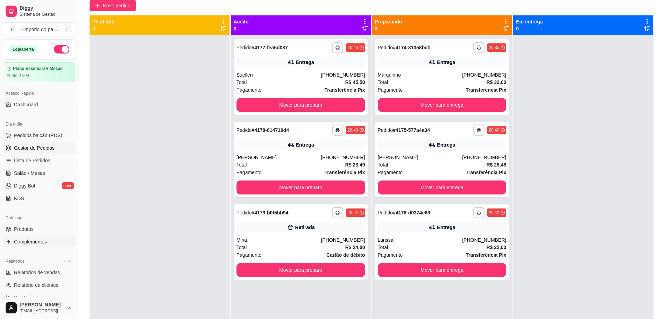
click at [23, 241] on span "Complementos" at bounding box center [30, 241] width 33 height 7
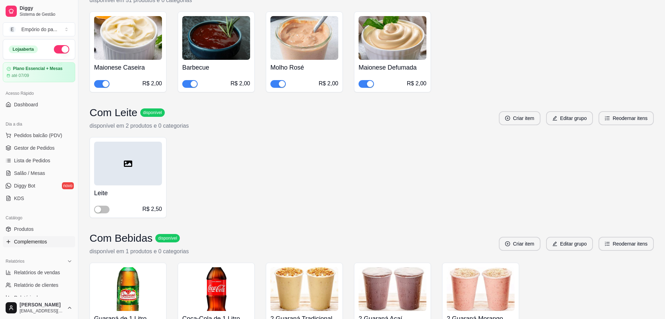
scroll to position [1093, 0]
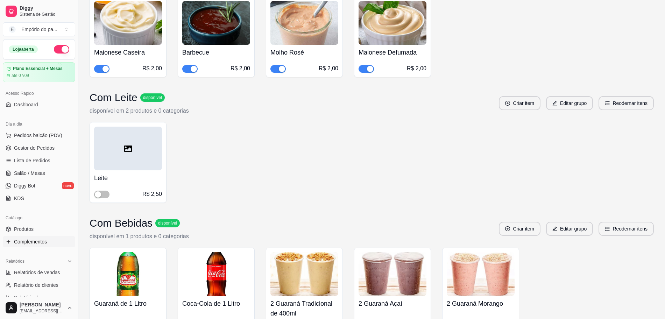
click at [281, 66] on div "button" at bounding box center [282, 69] width 6 height 6
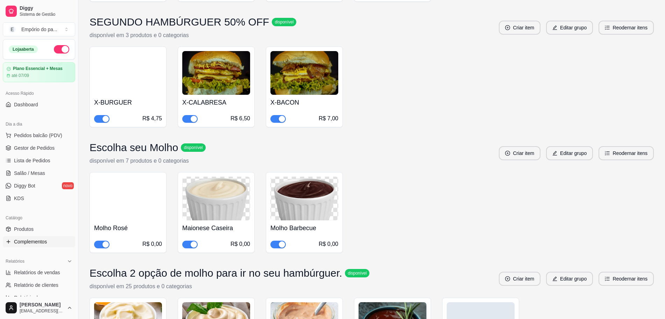
scroll to position [3846, 0]
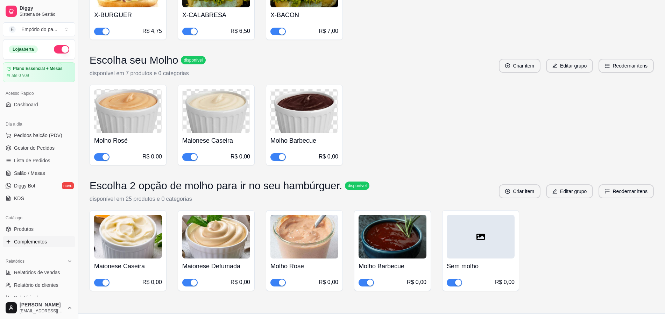
click at [103, 160] on div "button" at bounding box center [105, 157] width 6 height 6
click at [279, 286] on div "button" at bounding box center [282, 282] width 6 height 6
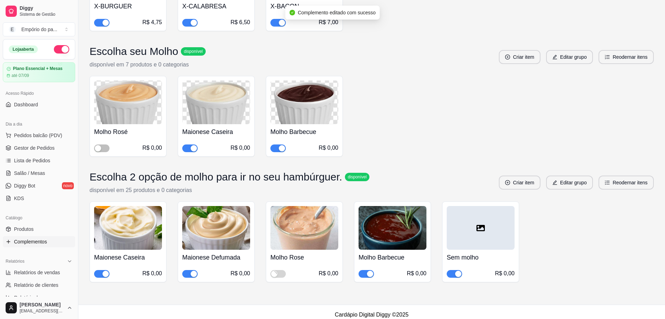
scroll to position [3870, 0]
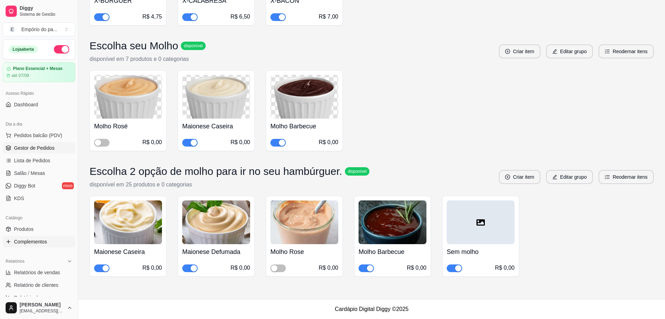
click at [52, 149] on span "Gestor de Pedidos" at bounding box center [34, 147] width 41 height 7
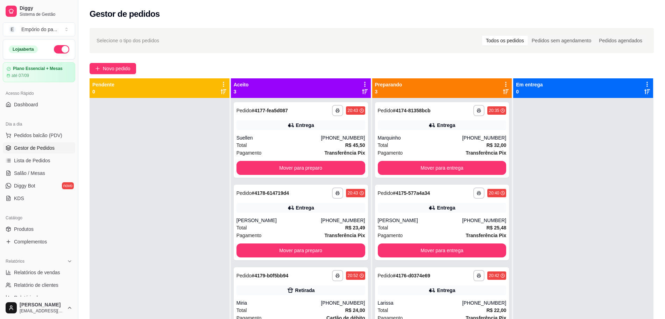
click at [535, 176] on div at bounding box center [583, 257] width 140 height 319
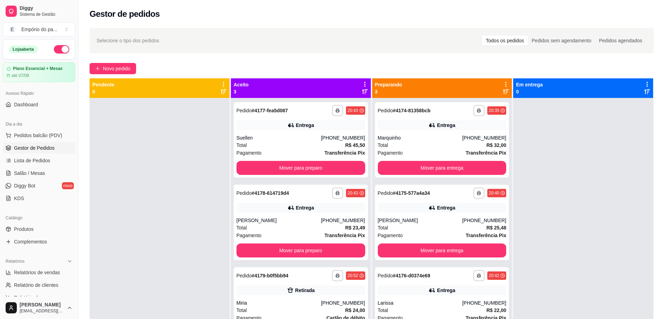
click at [533, 179] on div at bounding box center [583, 257] width 140 height 319
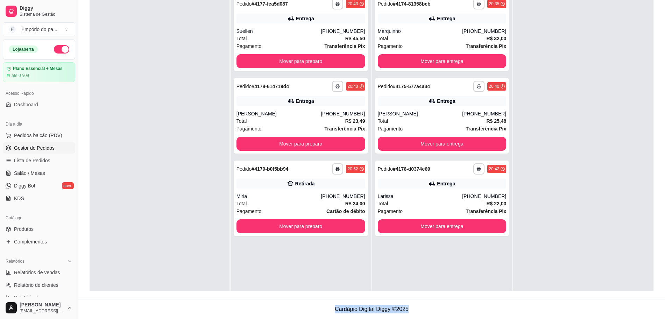
scroll to position [20, 0]
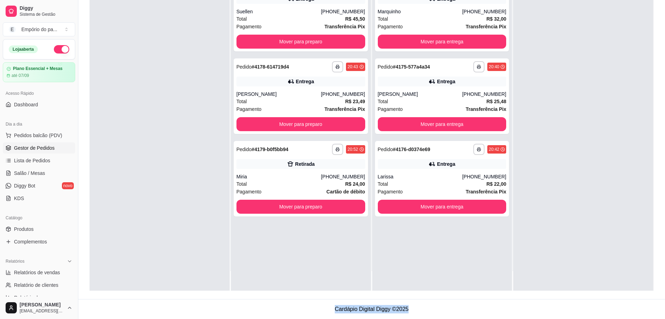
drag, startPoint x: 553, startPoint y: 172, endPoint x: 433, endPoint y: 324, distance: 194.0
click at [433, 212] on html "**********" at bounding box center [332, 52] width 665 height 319
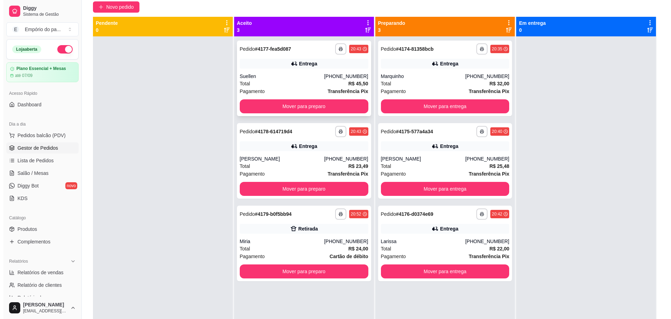
scroll to position [0, 0]
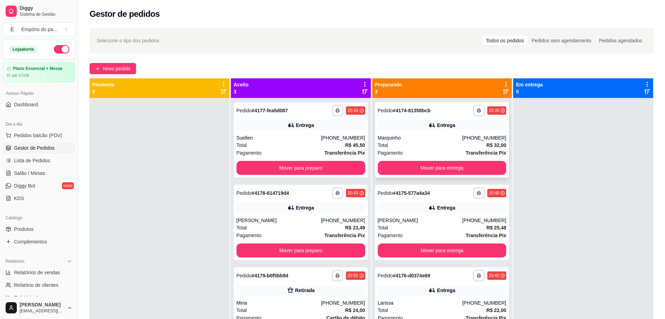
click at [457, 144] on div "Total R$ 32,00" at bounding box center [442, 145] width 129 height 8
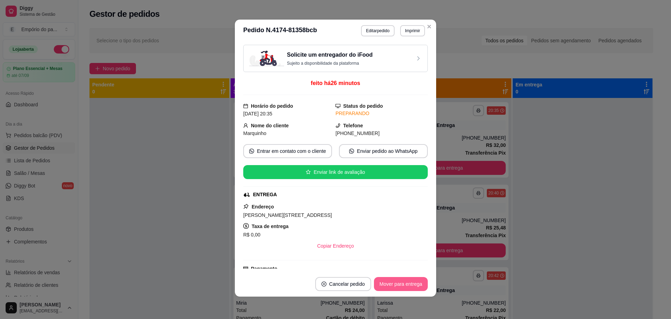
click at [383, 282] on button "Mover para entrega" at bounding box center [401, 284] width 54 height 14
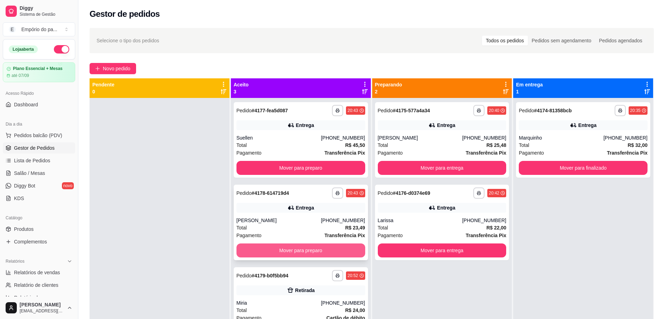
click at [311, 249] on button "Mover para preparo" at bounding box center [300, 250] width 129 height 14
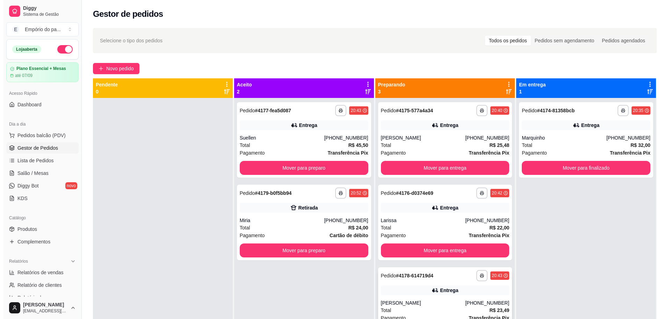
scroll to position [20, 0]
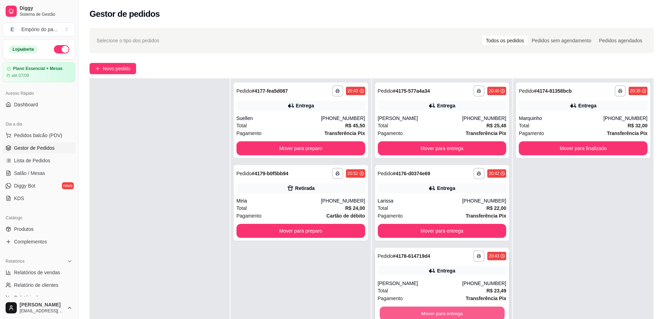
click at [426, 309] on button "Mover para entrega" at bounding box center [441, 314] width 125 height 14
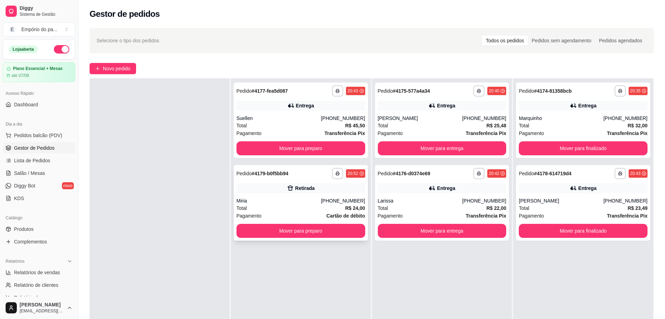
click at [295, 212] on div "Pagamento Cartão de débito" at bounding box center [300, 216] width 129 height 8
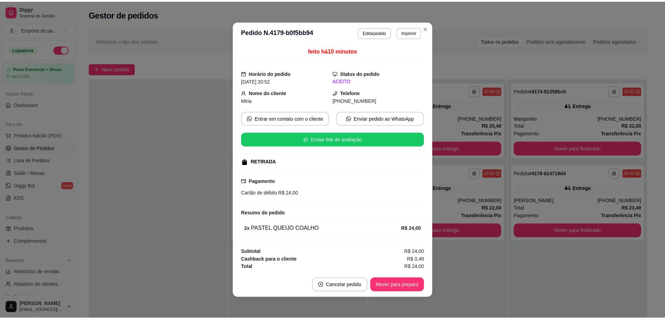
scroll to position [1, 0]
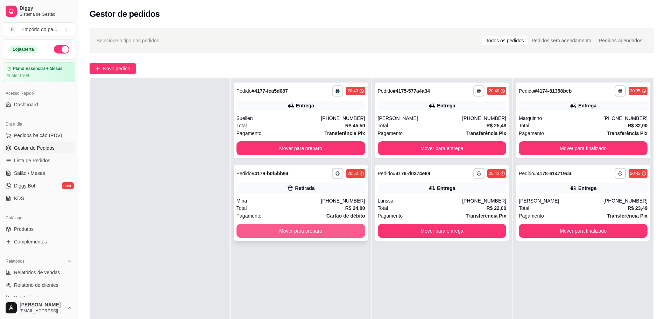
click at [310, 230] on button "Mover para preparo" at bounding box center [300, 231] width 129 height 14
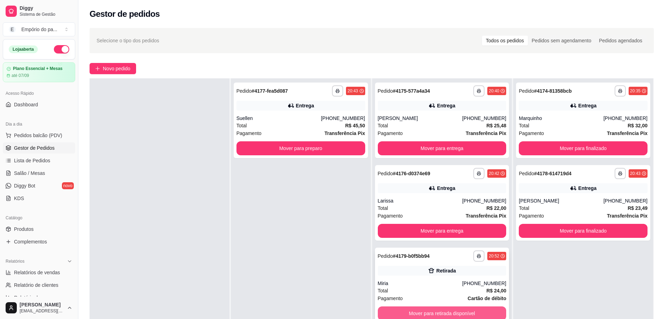
click at [474, 312] on button "Mover para retirada disponível" at bounding box center [442, 313] width 129 height 14
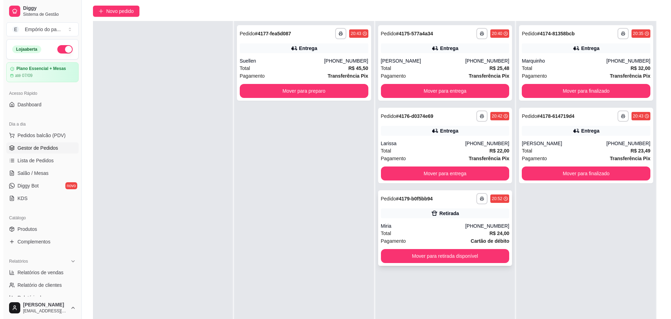
scroll to position [107, 0]
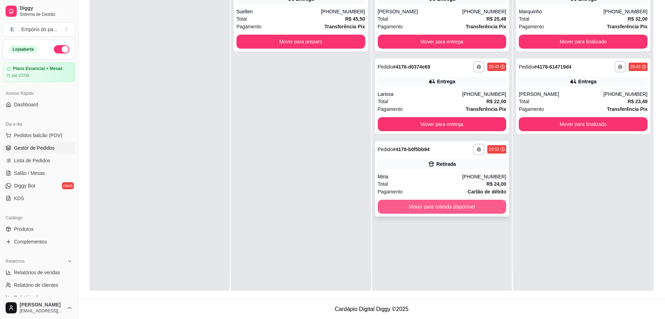
click at [457, 208] on button "Mover para retirada disponível" at bounding box center [442, 207] width 129 height 14
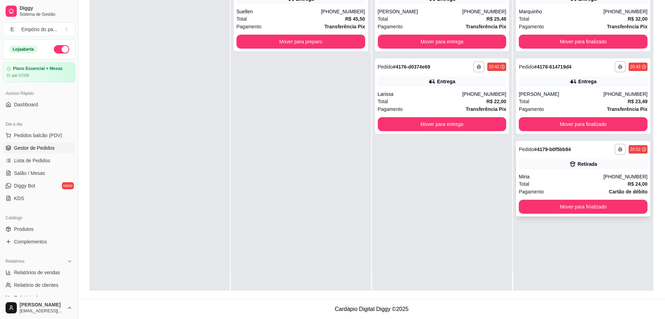
click at [583, 185] on div "Total R$ 24,00" at bounding box center [583, 184] width 129 height 8
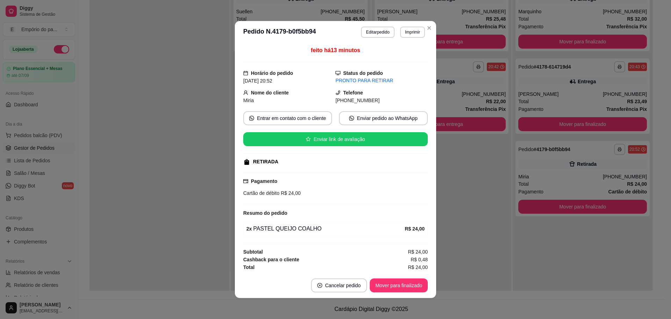
scroll to position [1, 0]
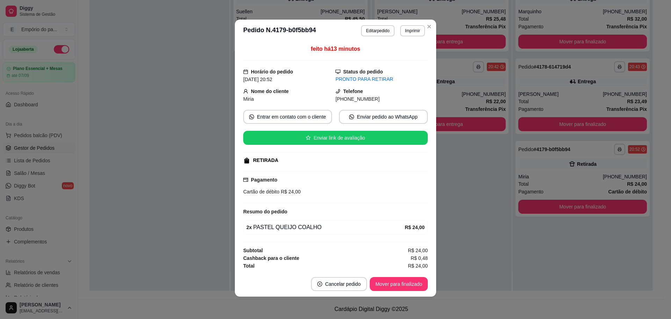
click at [415, 208] on div "Resumo do pedido" at bounding box center [335, 211] width 185 height 8
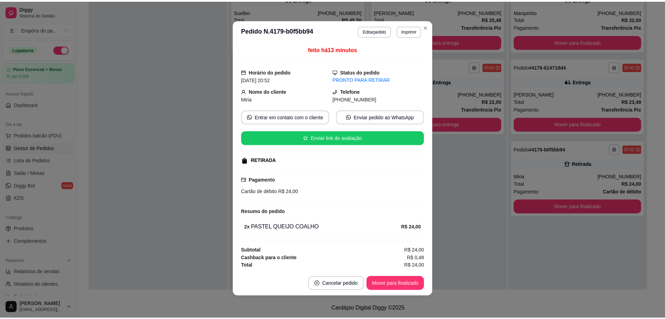
scroll to position [1, 0]
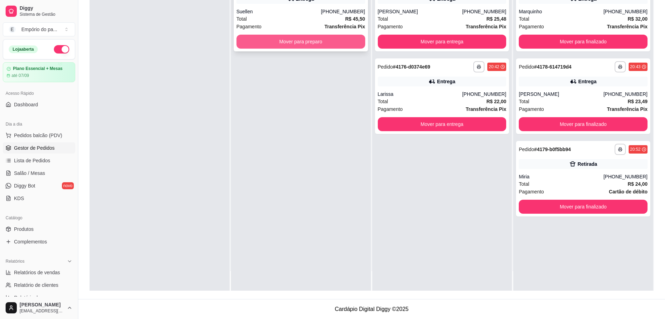
click at [304, 40] on button "Mover para preparo" at bounding box center [300, 42] width 129 height 14
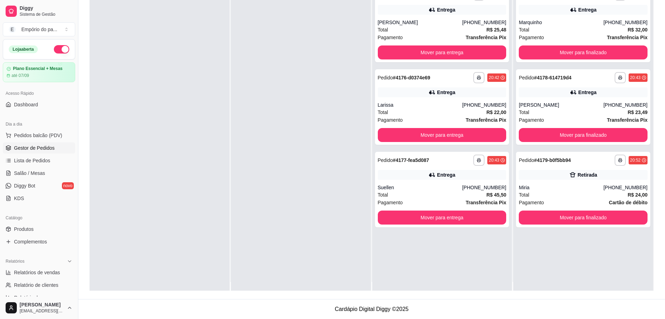
scroll to position [0, 0]
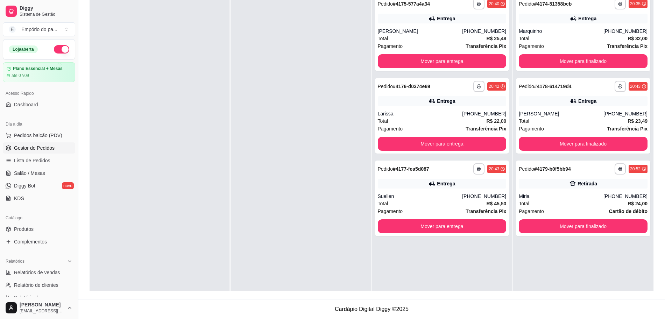
click at [434, 261] on div "**********" at bounding box center [442, 150] width 140 height 319
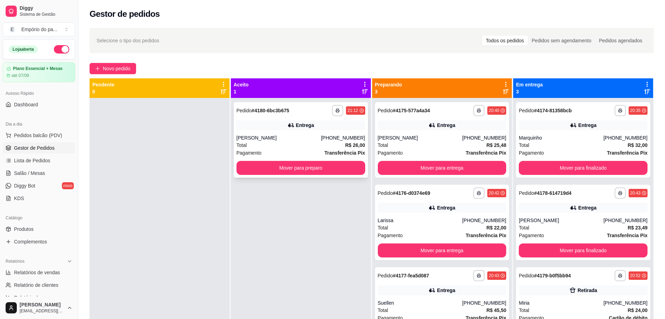
click at [263, 151] on div "Pagamento Transferência Pix" at bounding box center [300, 153] width 129 height 8
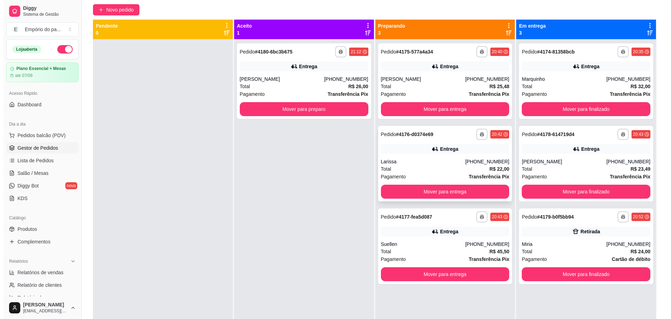
scroll to position [44, 0]
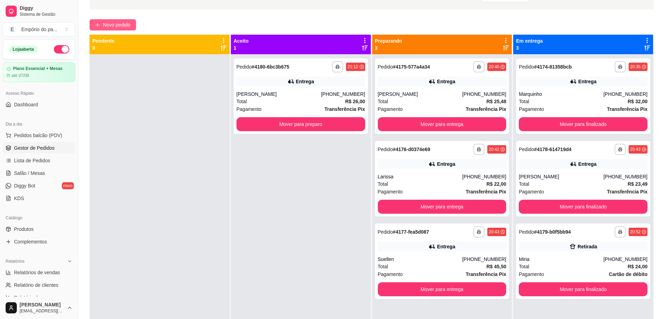
click at [102, 22] on button "Novo pedido" at bounding box center [113, 24] width 47 height 11
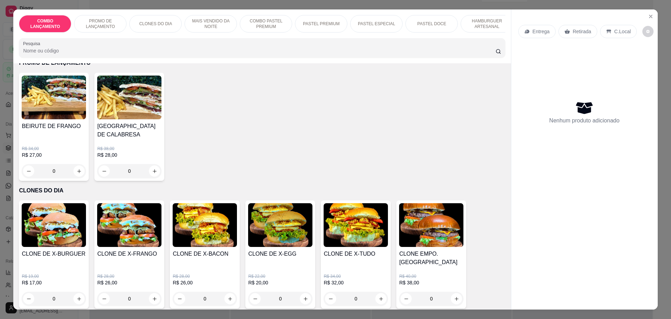
scroll to position [44, 0]
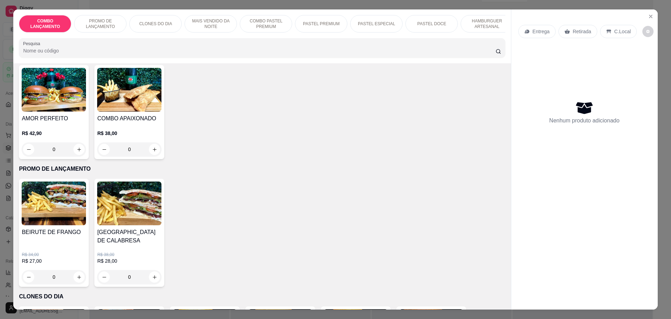
click at [566, 31] on div "Retirada" at bounding box center [578, 31] width 39 height 13
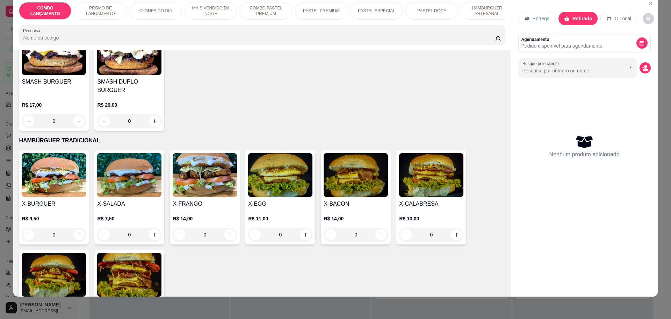
scroll to position [1530, 0]
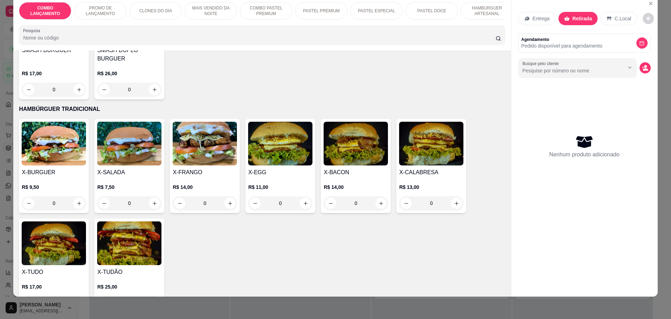
click at [453, 196] on div "0" at bounding box center [431, 203] width 64 height 14
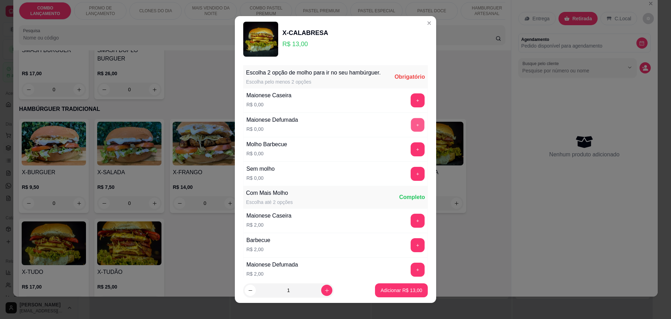
click at [411, 131] on button "+" at bounding box center [418, 125] width 14 height 14
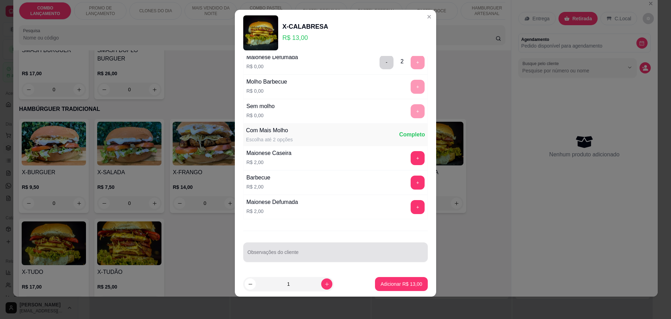
click at [270, 253] on div "Observações do cliente" at bounding box center [335, 252] width 185 height 20
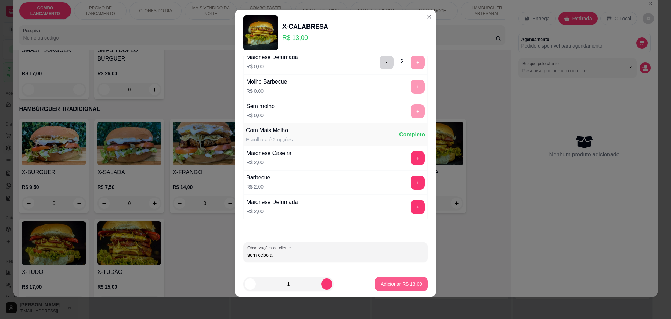
type input "sem cebola"
click at [381, 282] on p "Adicionar R$ 13,00" at bounding box center [401, 284] width 41 height 7
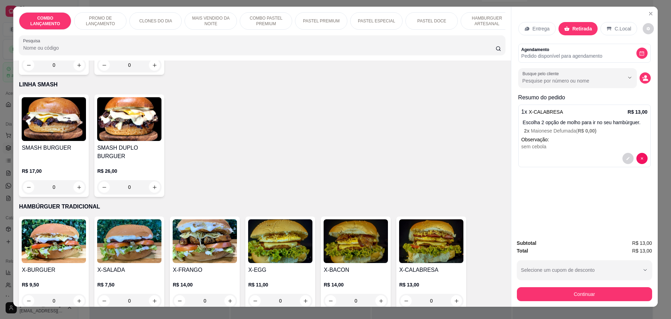
scroll to position [0, 0]
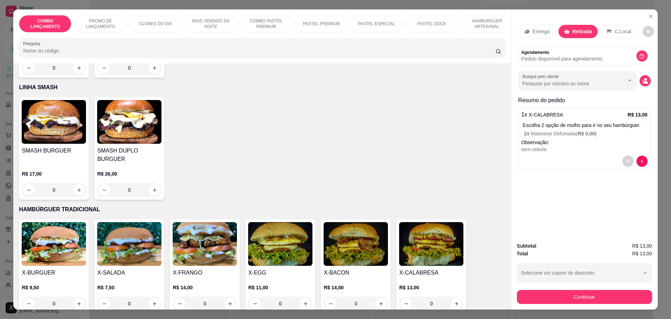
click at [228, 297] on div "0" at bounding box center [205, 304] width 64 height 14
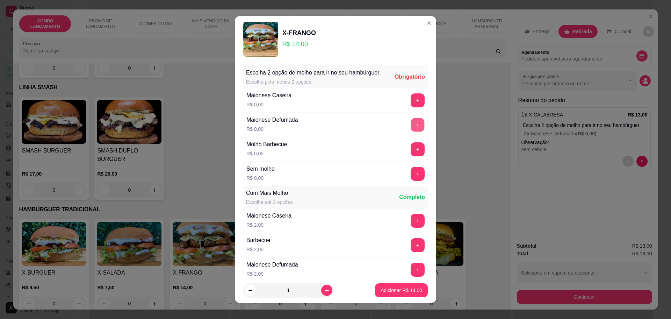
click at [411, 131] on button "+" at bounding box center [418, 125] width 14 height 14
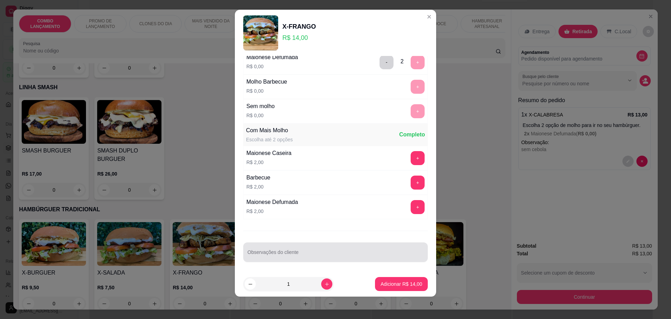
drag, startPoint x: 274, startPoint y: 250, endPoint x: 284, endPoint y: 250, distance: 9.8
click at [284, 250] on div at bounding box center [336, 252] width 176 height 14
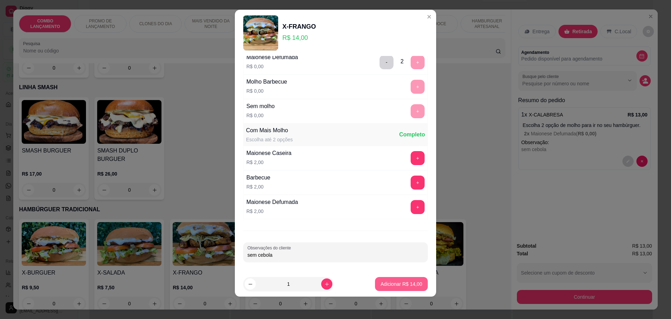
type input "sem cebola"
click at [388, 281] on p "Adicionar R$ 14,00" at bounding box center [401, 284] width 41 height 7
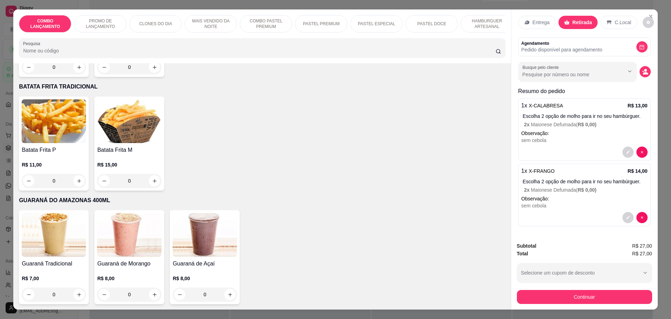
scroll to position [1880, 0]
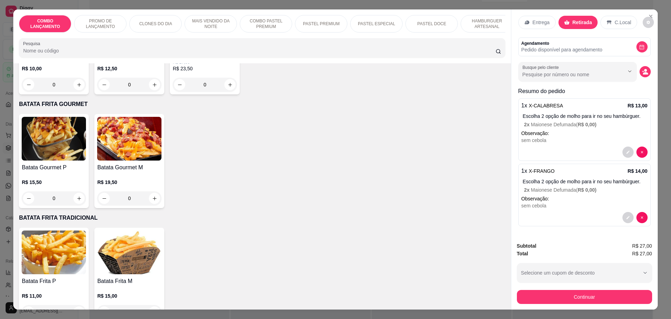
click at [149, 191] on div "0" at bounding box center [129, 198] width 64 height 14
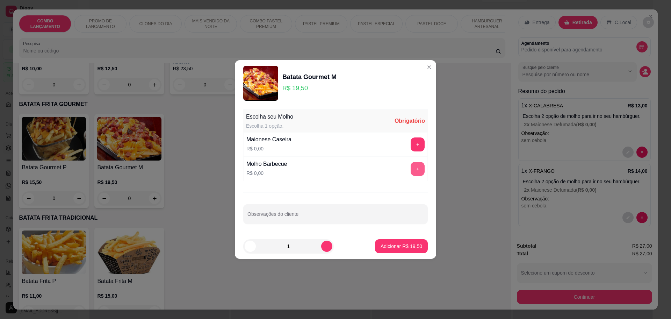
click at [411, 166] on button "+" at bounding box center [418, 169] width 14 height 14
click at [408, 248] on p "Adicionar R$ 19,50" at bounding box center [401, 246] width 41 height 7
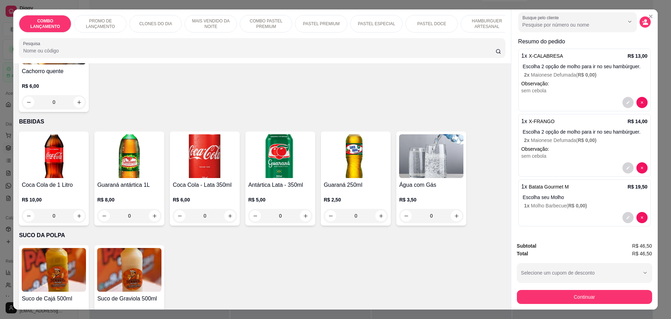
scroll to position [13, 0]
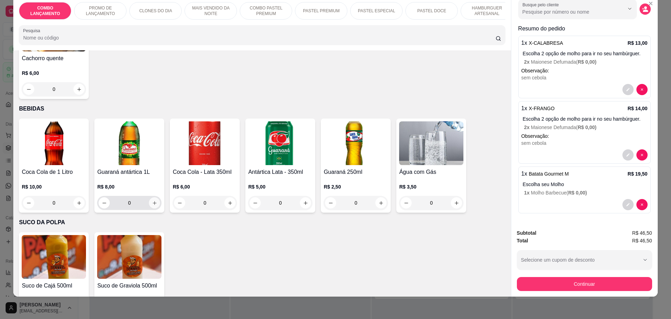
click at [152, 200] on icon "increase-product-quantity" at bounding box center [154, 202] width 5 height 5
type input "1"
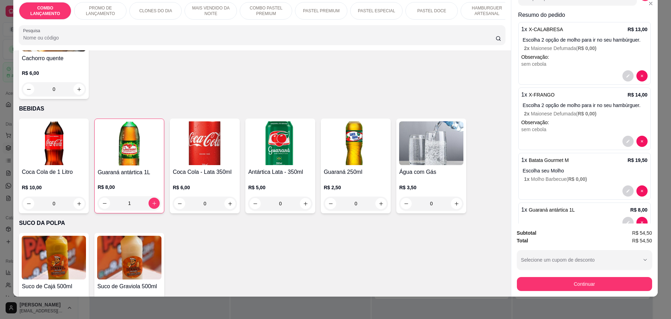
scroll to position [104, 0]
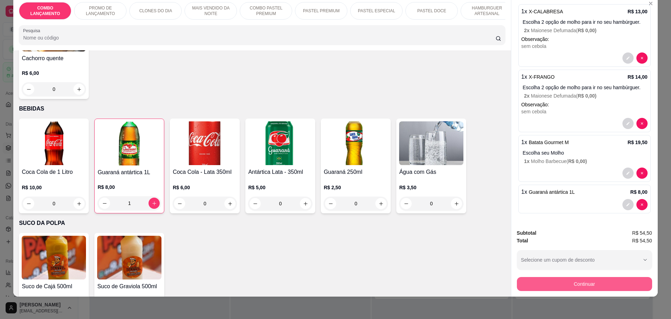
click at [605, 284] on button "Continuar" at bounding box center [584, 284] width 135 height 14
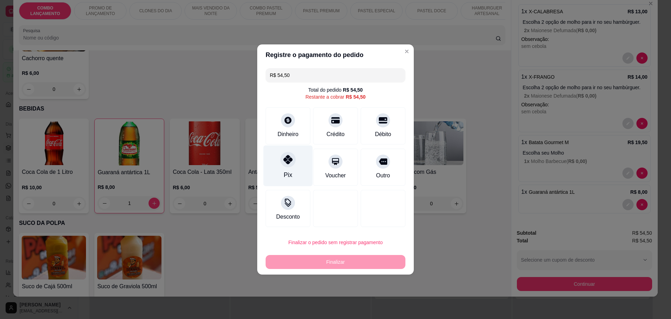
click at [290, 158] on icon at bounding box center [288, 159] width 9 height 9
type input "R$ 0,00"
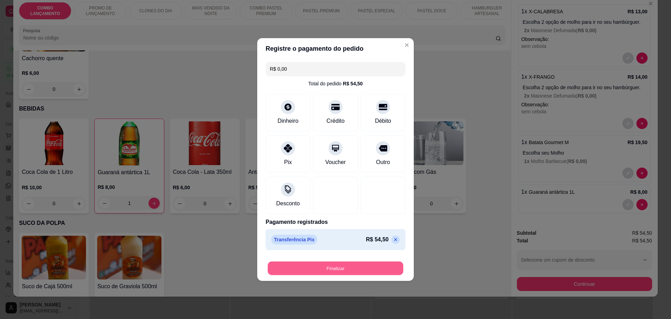
click at [338, 269] on button "Finalizar" at bounding box center [336, 269] width 136 height 14
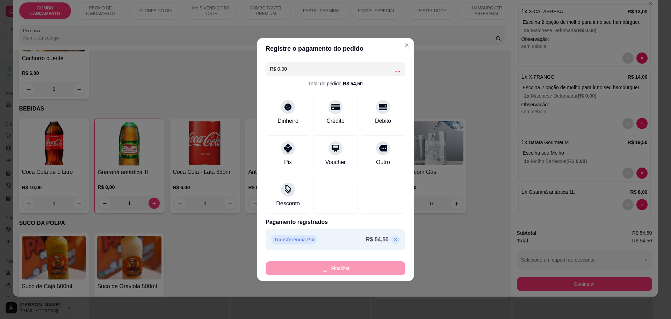
type input "0"
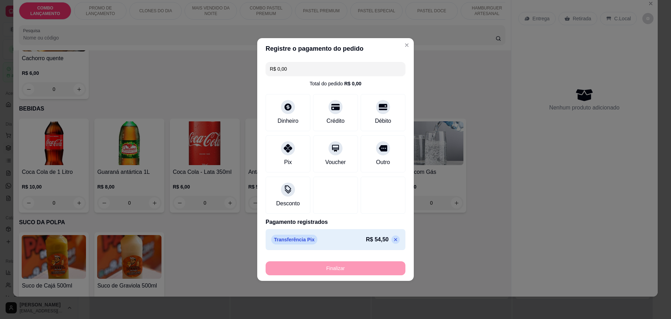
type input "-R$ 54,50"
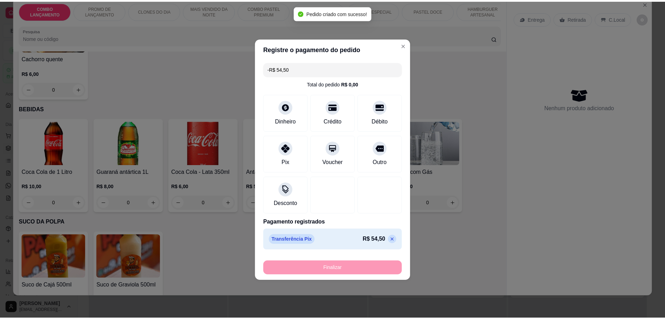
scroll to position [0, 0]
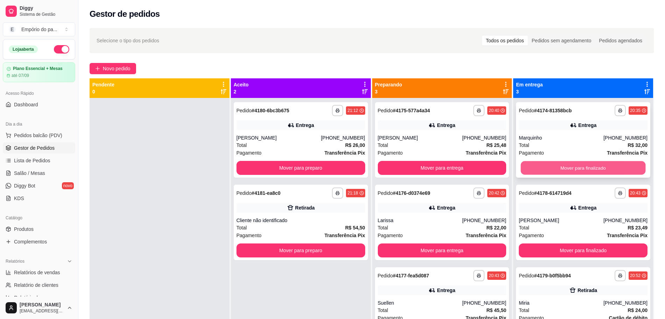
click at [572, 170] on button "Mover para finalizado" at bounding box center [583, 168] width 125 height 14
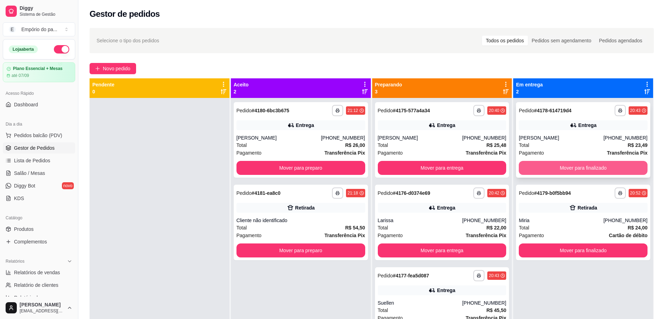
click at [579, 163] on button "Mover para finalizado" at bounding box center [583, 168] width 129 height 14
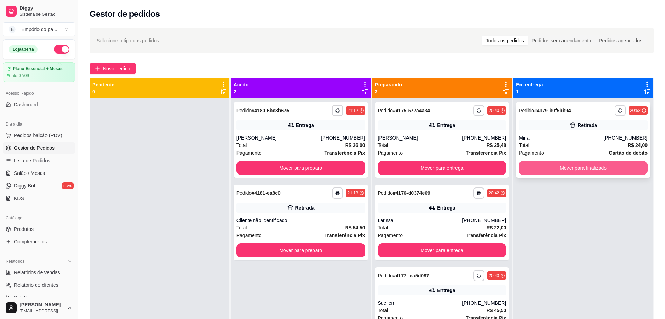
click at [538, 161] on div "Mover para finalizado" at bounding box center [583, 168] width 129 height 14
click at [574, 168] on button "Mover para finalizado" at bounding box center [583, 168] width 125 height 14
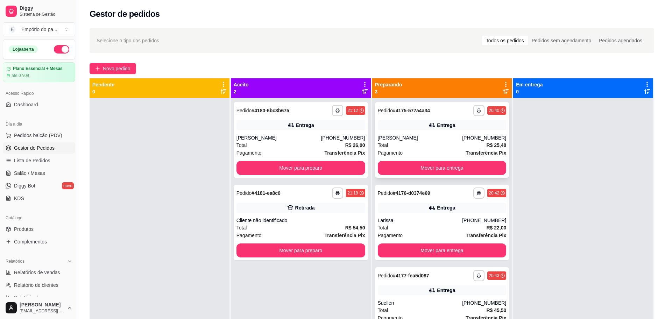
click at [429, 144] on div "Total R$ 25,48" at bounding box center [442, 145] width 129 height 8
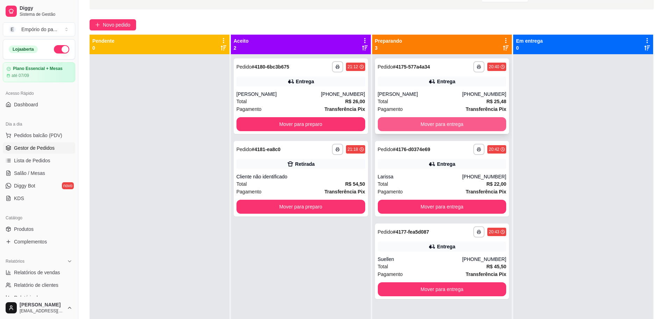
click at [442, 126] on button "Mover para entrega" at bounding box center [442, 124] width 129 height 14
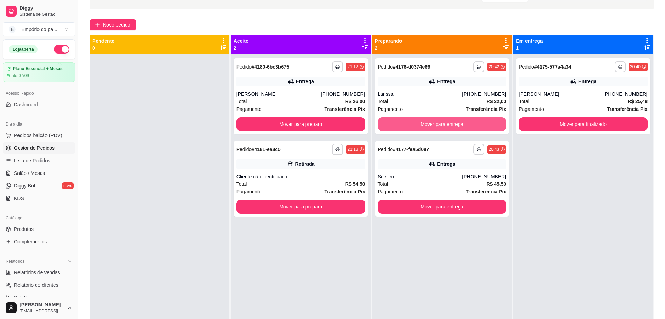
click at [442, 126] on button "Mover para entrega" at bounding box center [442, 124] width 129 height 14
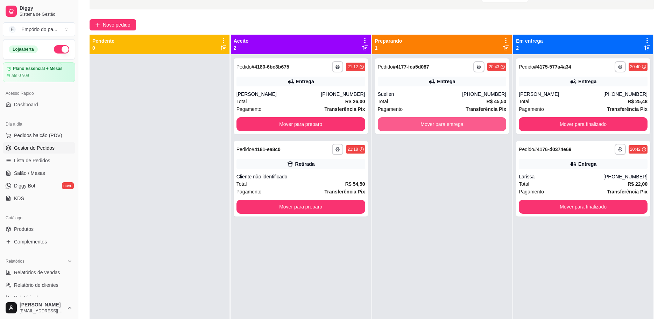
click at [442, 126] on button "Mover para entrega" at bounding box center [442, 124] width 129 height 14
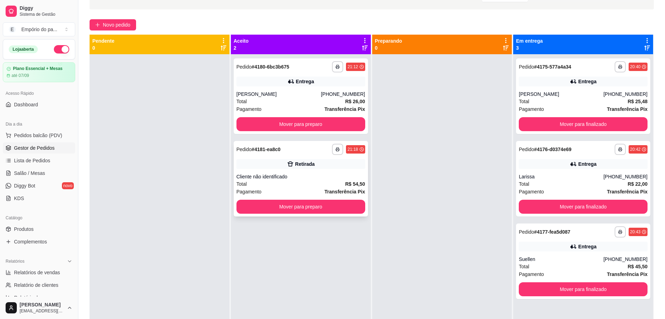
click at [330, 181] on div "Total R$ 54,50" at bounding box center [300, 184] width 129 height 8
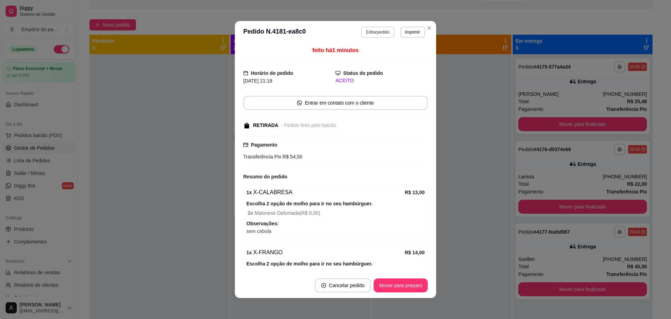
click at [379, 32] on button "Editar pedido" at bounding box center [377, 32] width 33 height 11
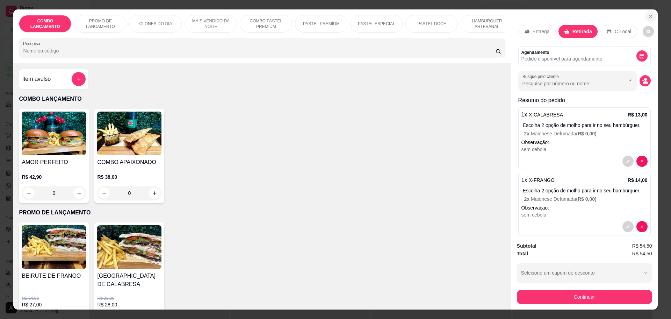
click at [648, 16] on icon "Close" at bounding box center [651, 17] width 6 height 6
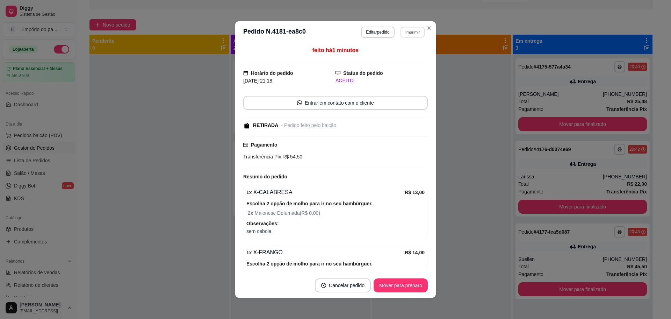
click at [415, 34] on button "Imprimir" at bounding box center [413, 32] width 24 height 11
click at [411, 56] on button "IMPRESSORA" at bounding box center [397, 56] width 51 height 11
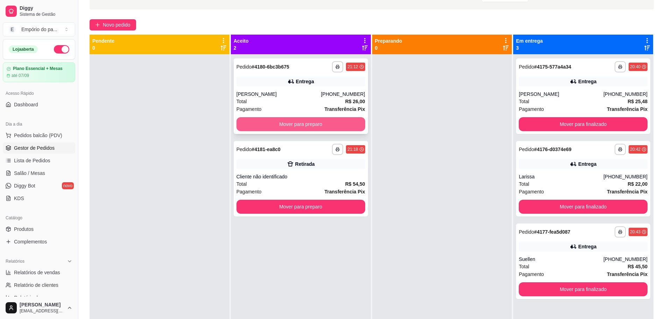
click at [304, 120] on button "Mover para preparo" at bounding box center [300, 124] width 129 height 14
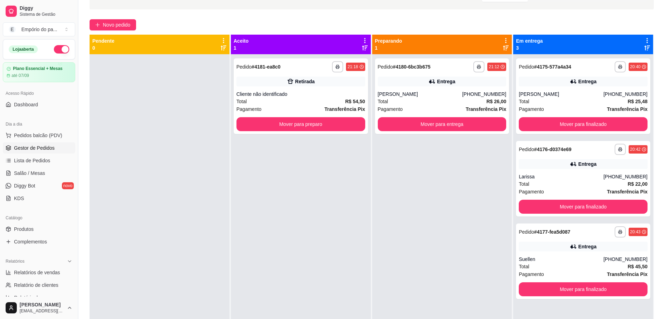
click at [521, 309] on div "**********" at bounding box center [583, 213] width 140 height 319
click at [549, 125] on button "Mover para finalizado" at bounding box center [583, 124] width 129 height 14
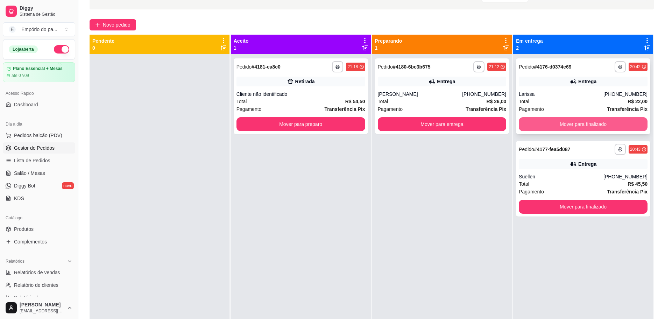
click at [572, 128] on button "Mover para finalizado" at bounding box center [583, 124] width 129 height 14
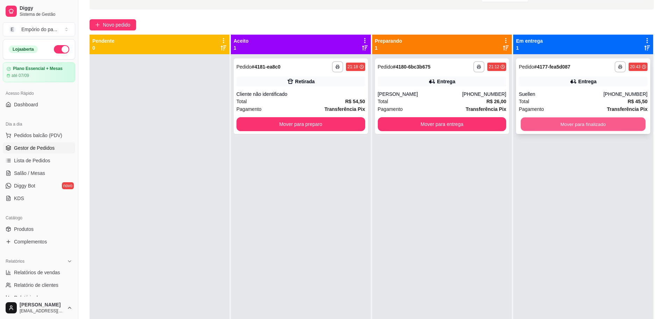
click at [580, 119] on button "Mover para finalizado" at bounding box center [583, 124] width 125 height 14
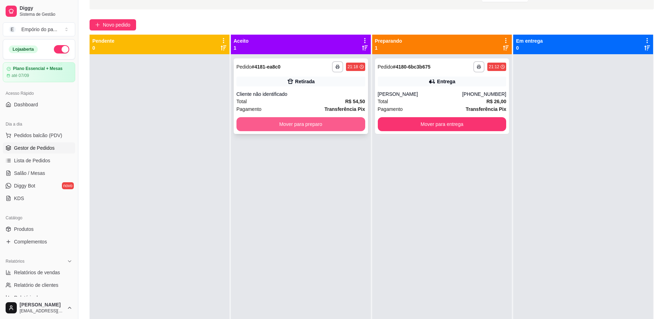
click at [318, 127] on button "Mover para preparo" at bounding box center [300, 124] width 129 height 14
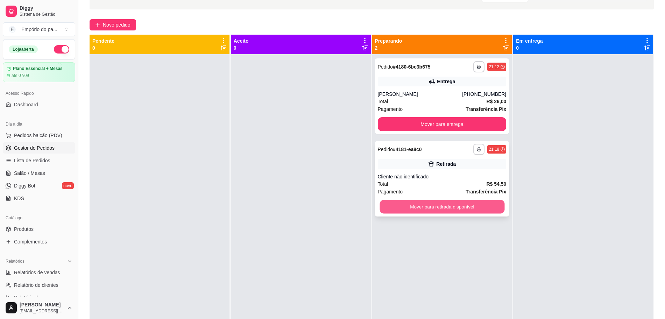
click at [403, 205] on button "Mover para retirada disponível" at bounding box center [441, 207] width 125 height 14
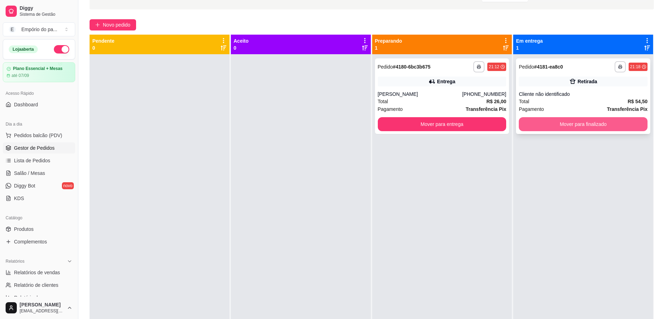
click at [572, 128] on button "Mover para finalizado" at bounding box center [583, 124] width 129 height 14
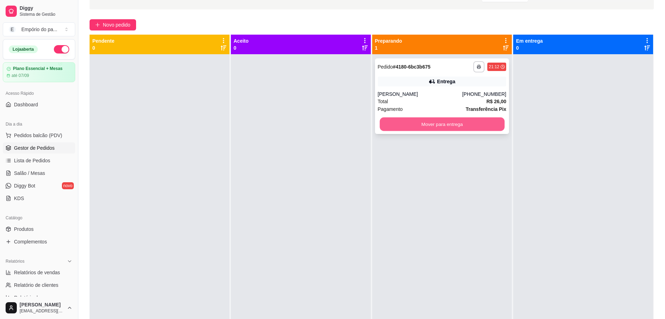
click at [450, 124] on button "Mover para entrega" at bounding box center [441, 124] width 125 height 14
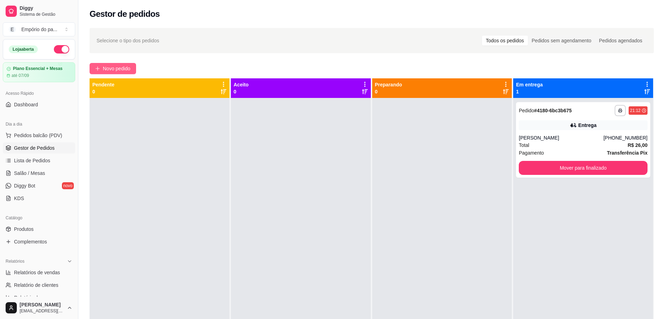
click at [107, 65] on span "Novo pedido" at bounding box center [117, 69] width 28 height 8
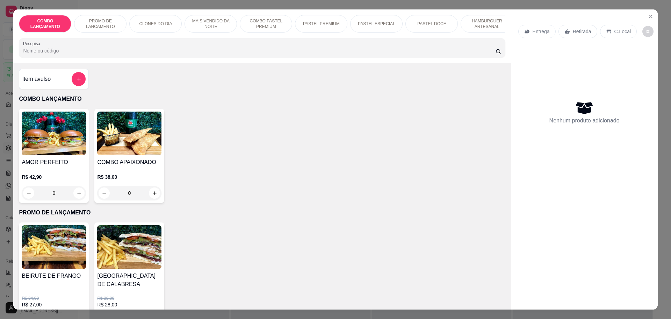
click at [578, 31] on p "Retirada" at bounding box center [582, 31] width 19 height 7
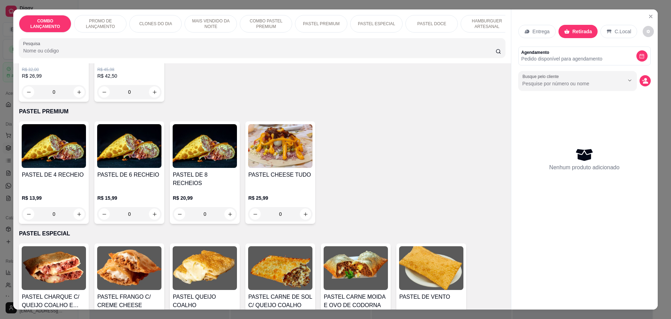
scroll to position [787, 0]
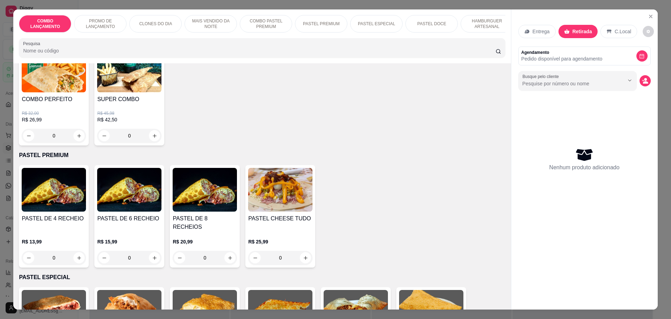
click at [78, 251] on div "0" at bounding box center [54, 258] width 64 height 14
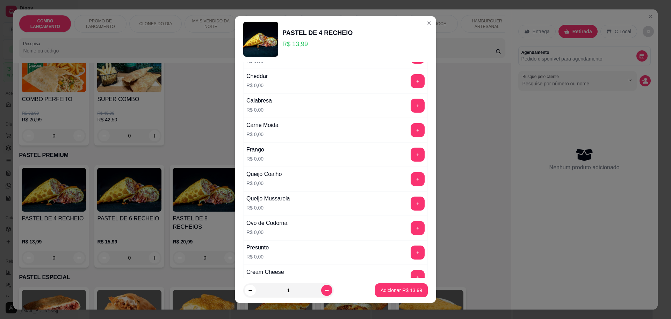
scroll to position [0, 0]
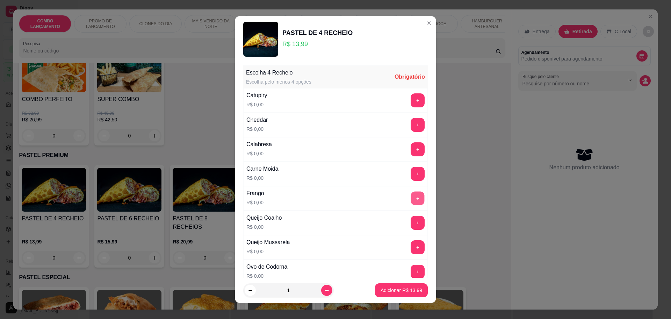
click at [411, 195] on button "+" at bounding box center [418, 198] width 14 height 14
click at [411, 124] on button "+" at bounding box center [418, 125] width 14 height 14
click at [411, 173] on button "+" at bounding box center [418, 174] width 14 height 14
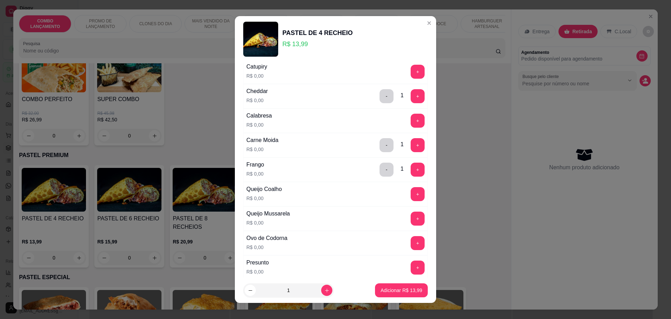
scroll to position [44, 0]
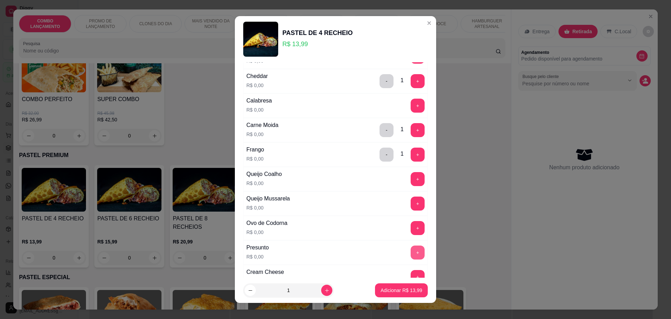
click at [411, 249] on button "+" at bounding box center [418, 252] width 14 height 14
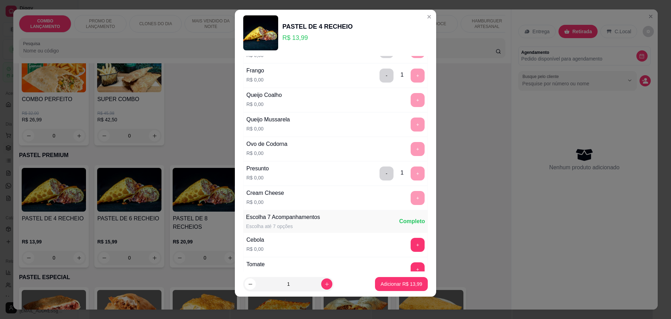
scroll to position [271, 0]
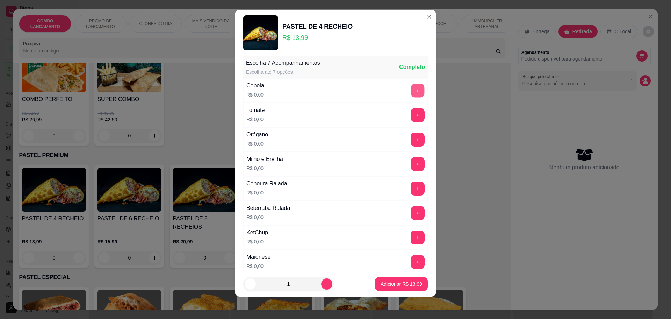
click at [411, 91] on button "+" at bounding box center [418, 91] width 14 height 14
click at [411, 110] on button "+" at bounding box center [418, 115] width 14 height 14
click at [411, 167] on button "+" at bounding box center [418, 164] width 14 height 14
click at [380, 163] on button "-" at bounding box center [387, 164] width 14 height 14
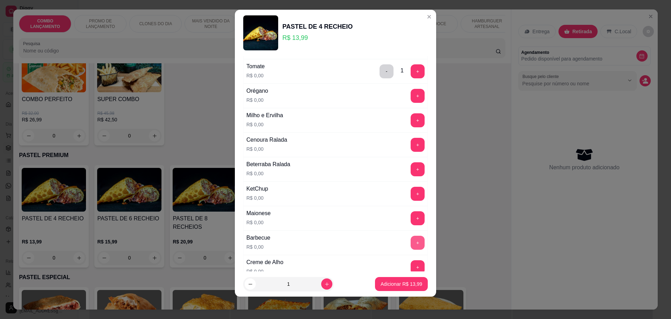
click at [411, 239] on button "+" at bounding box center [418, 243] width 14 height 14
click at [411, 188] on button "+" at bounding box center [418, 194] width 14 height 14
click at [407, 283] on p "Adicionar R$ 13,99" at bounding box center [402, 283] width 42 height 7
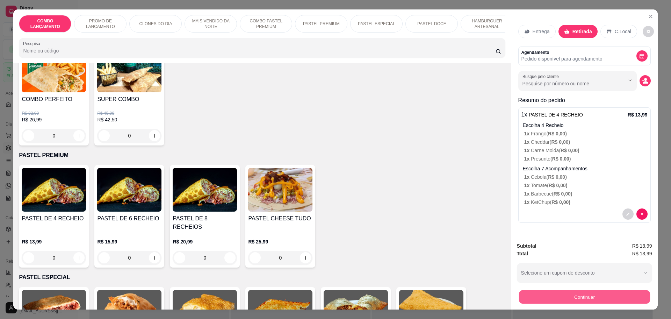
click at [585, 298] on button "Continuar" at bounding box center [584, 297] width 131 height 14
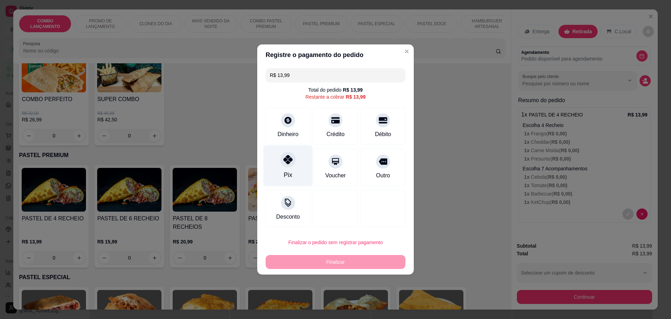
click at [295, 160] on div "Pix" at bounding box center [288, 165] width 49 height 41
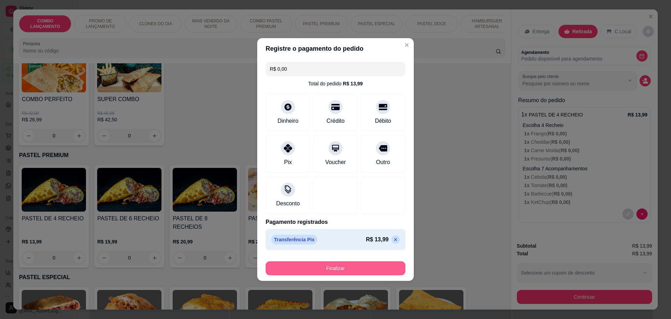
click at [343, 266] on button "Finalizar" at bounding box center [336, 268] width 140 height 14
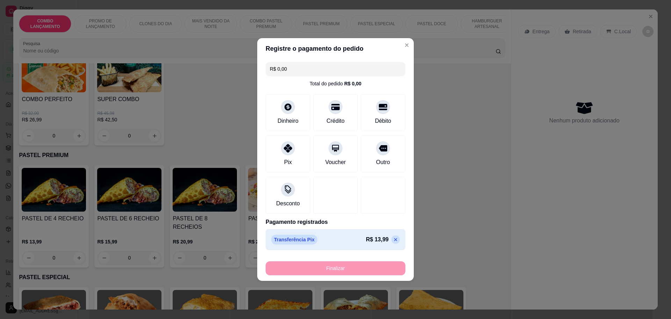
type input "-R$ 13,99"
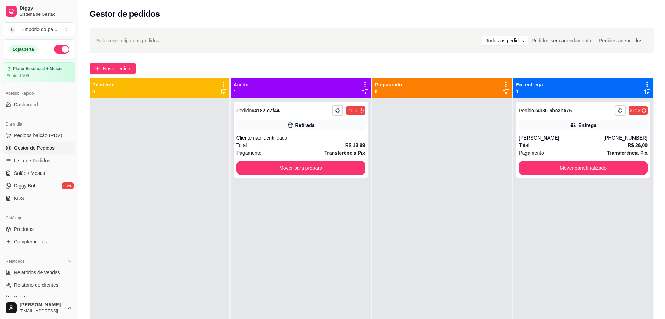
click at [360, 248] on div "**********" at bounding box center [301, 257] width 140 height 319
drag, startPoint x: 230, startPoint y: 134, endPoint x: 215, endPoint y: 143, distance: 17.1
click at [215, 143] on div "**********" at bounding box center [372, 237] width 564 height 319
click at [215, 143] on div at bounding box center [160, 257] width 140 height 319
click at [209, 155] on div at bounding box center [160, 257] width 140 height 319
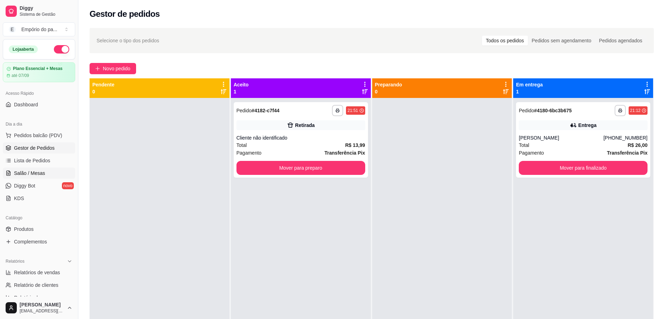
click at [40, 170] on span "Salão / Mesas" at bounding box center [29, 173] width 31 height 7
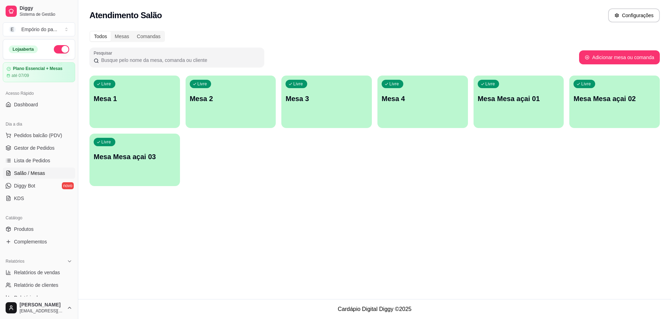
click at [163, 98] on p "Mesa 1" at bounding box center [135, 99] width 82 height 10
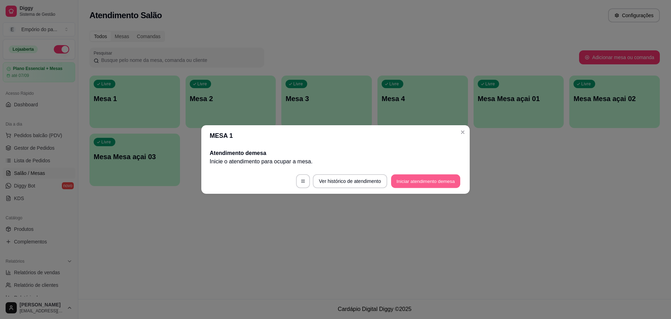
click at [421, 177] on button "Iniciar atendimento de mesa" at bounding box center [425, 181] width 69 height 14
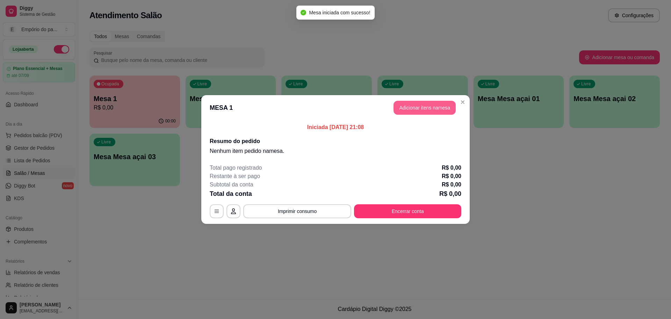
click at [427, 105] on button "Adicionar itens na mesa" at bounding box center [425, 108] width 62 height 14
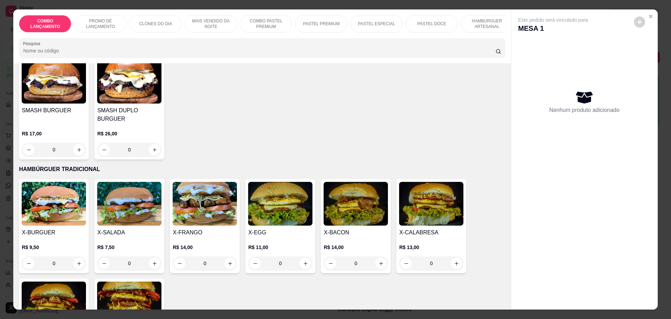
scroll to position [1486, 0]
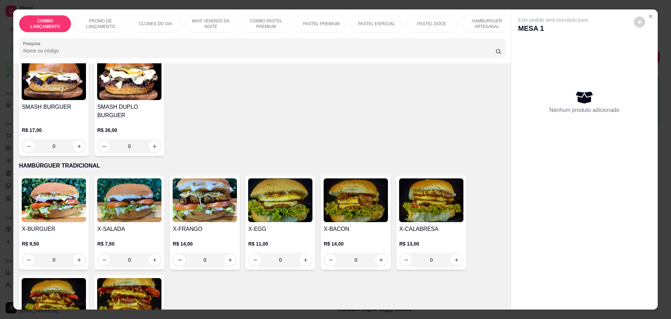
click at [377, 253] on div "0" at bounding box center [356, 260] width 64 height 14
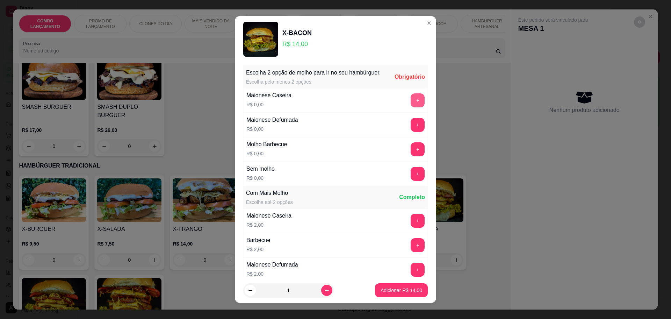
click at [411, 107] on button "+" at bounding box center [418, 100] width 14 height 14
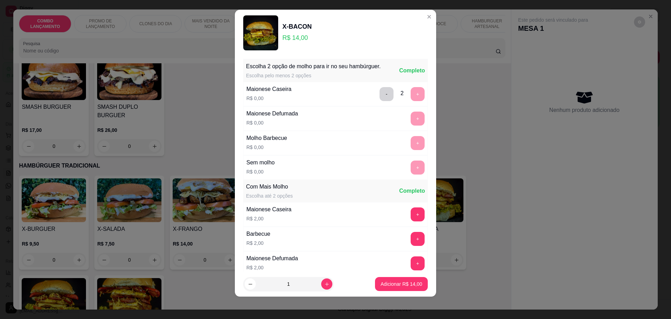
scroll to position [56, 0]
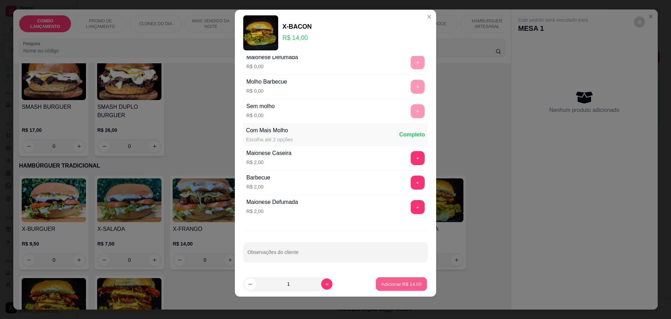
click at [401, 285] on p "Adicionar R$ 14,00" at bounding box center [401, 284] width 41 height 7
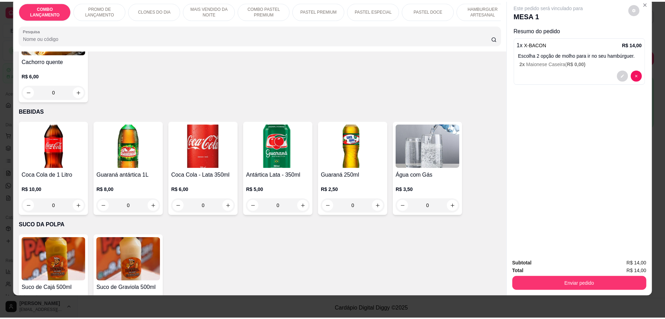
scroll to position [2317, 0]
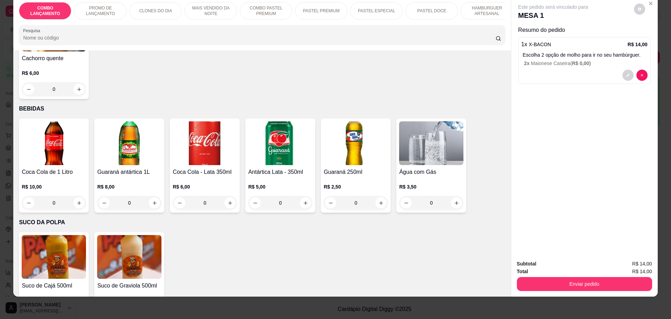
click at [152, 314] on icon "increase-product-quantity" at bounding box center [154, 316] width 5 height 5
type input "1"
click at [630, 288] on button "Enviar pedido" at bounding box center [584, 284] width 135 height 14
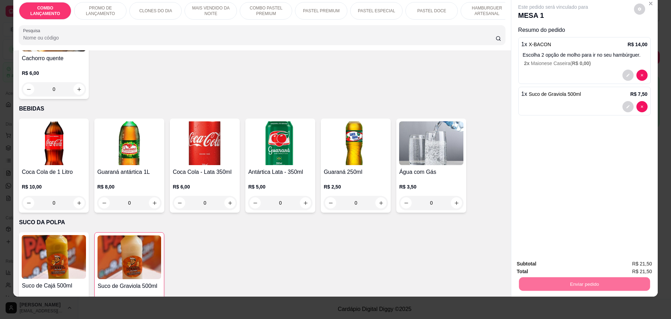
click at [558, 266] on button "Não registrar e enviar pedido" at bounding box center [561, 266] width 71 height 13
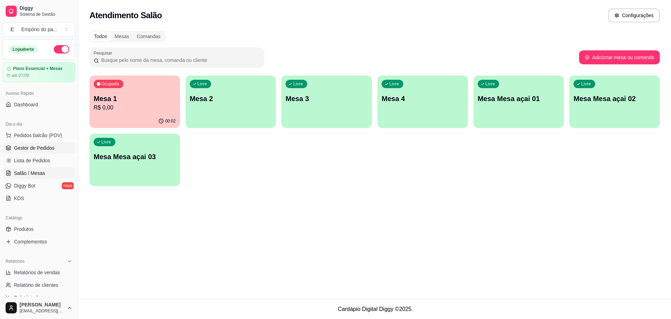
click at [20, 146] on span "Gestor de Pedidos" at bounding box center [34, 147] width 41 height 7
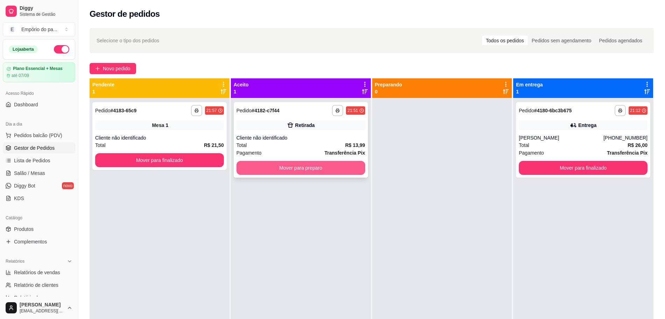
click at [298, 162] on button "Mover para preparo" at bounding box center [300, 168] width 129 height 14
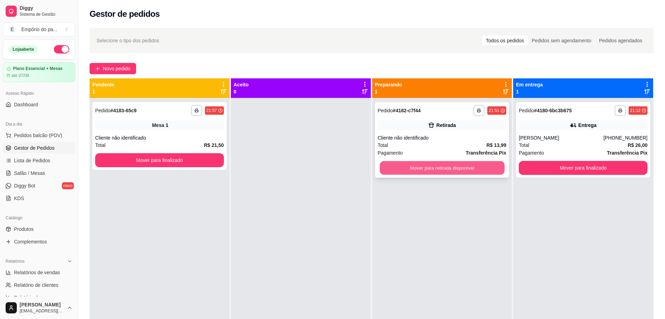
click at [394, 164] on button "Mover para retirada disponível" at bounding box center [441, 168] width 125 height 14
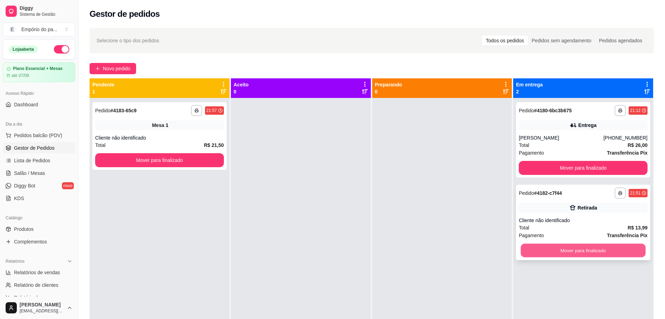
click at [561, 253] on button "Mover para finalizado" at bounding box center [583, 251] width 125 height 14
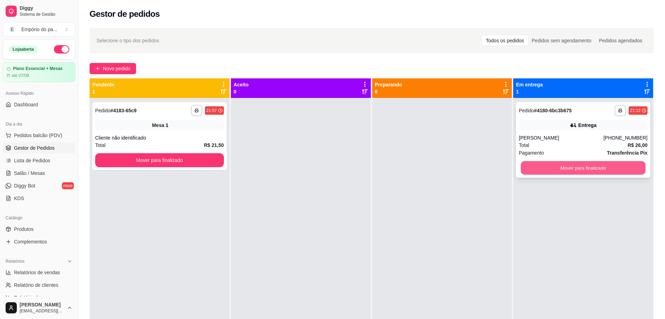
click at [569, 168] on button "Mover para finalizado" at bounding box center [583, 168] width 125 height 14
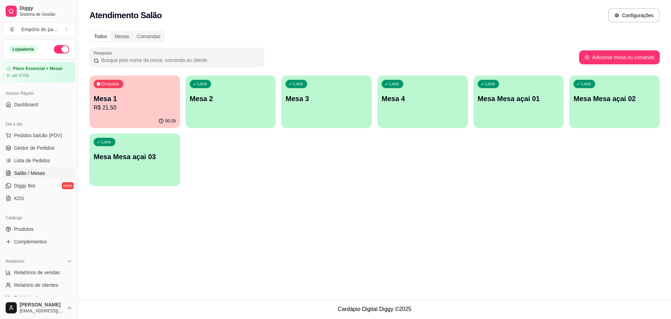
click at [437, 100] on p "Mesa 4" at bounding box center [423, 99] width 82 height 10
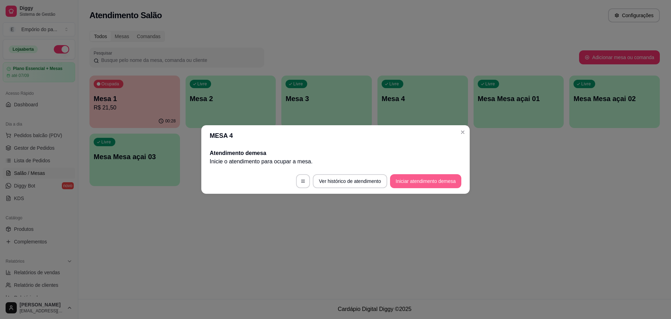
click at [410, 181] on button "Iniciar atendimento de mesa" at bounding box center [425, 181] width 71 height 14
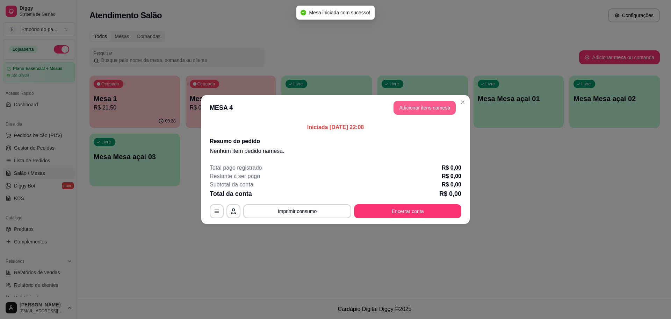
click at [413, 105] on button "Adicionar itens na mesa" at bounding box center [425, 108] width 62 height 14
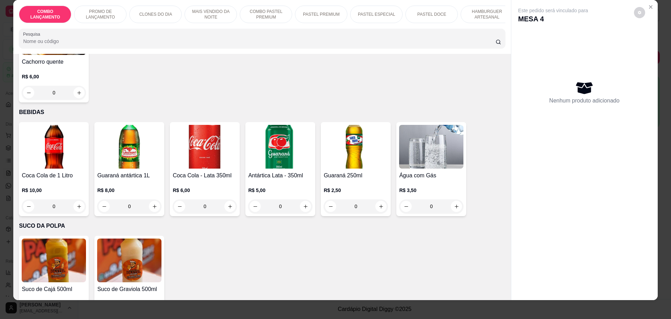
scroll to position [13, 0]
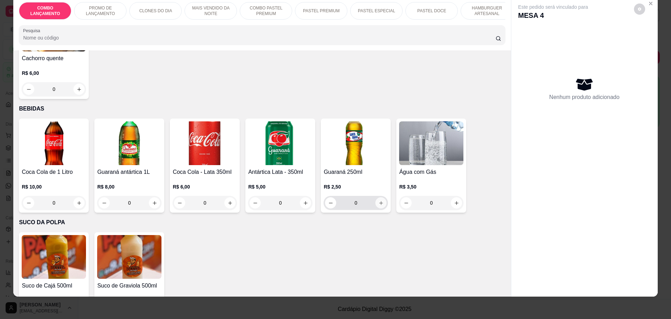
click at [379, 200] on icon "increase-product-quantity" at bounding box center [381, 202] width 5 height 5
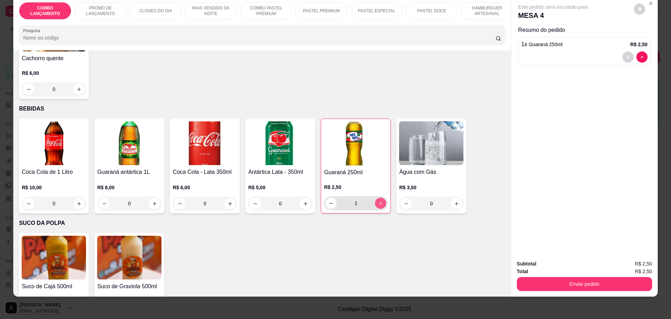
click at [379, 201] on icon "increase-product-quantity" at bounding box center [381, 203] width 4 height 4
type input "2"
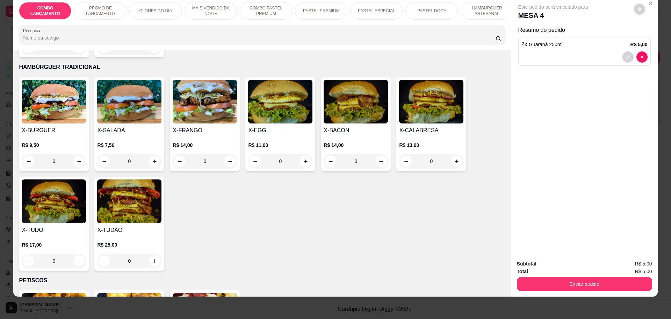
scroll to position [1487, 0]
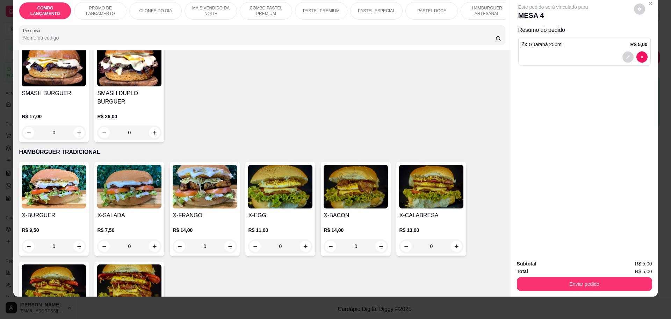
click at [151, 239] on div "0" at bounding box center [129, 246] width 64 height 14
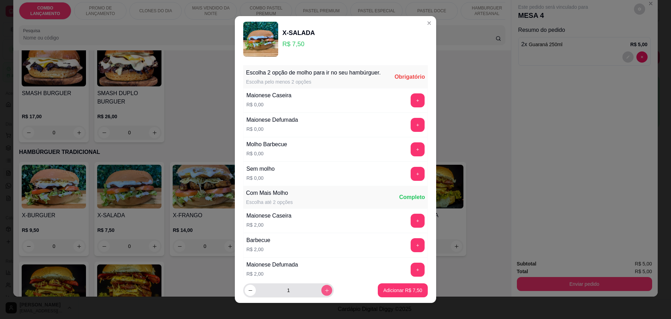
click at [321, 292] on button "increase-product-quantity" at bounding box center [326, 290] width 11 height 11
type input "3"
click at [411, 107] on button "+" at bounding box center [418, 100] width 14 height 14
click at [380, 107] on button "-" at bounding box center [387, 100] width 14 height 14
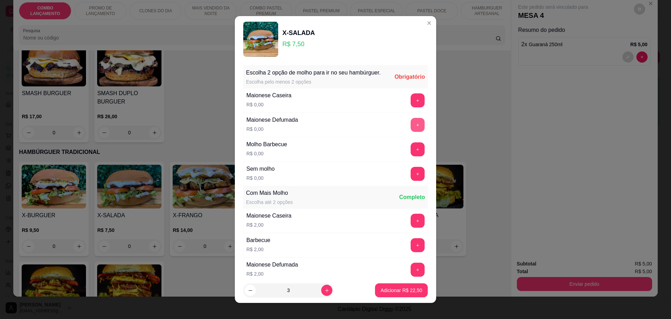
click at [411, 132] on button "+" at bounding box center [418, 125] width 14 height 14
click at [411, 156] on button "+" at bounding box center [418, 149] width 14 height 14
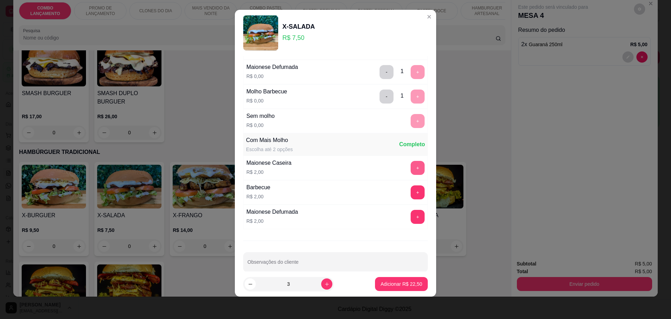
scroll to position [56, 0]
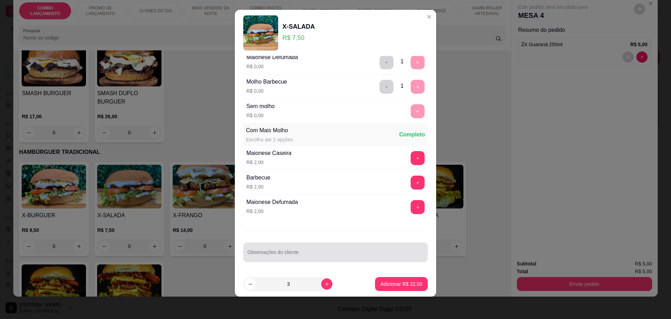
click at [326, 252] on input "Observações do cliente" at bounding box center [336, 254] width 176 height 7
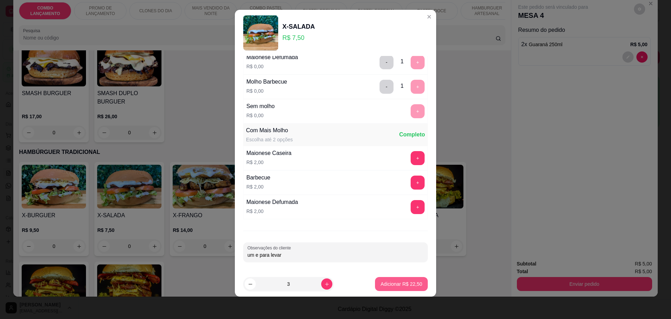
type input "um e para levar"
click at [381, 285] on p "Adicionar R$ 22,50" at bounding box center [401, 284] width 41 height 7
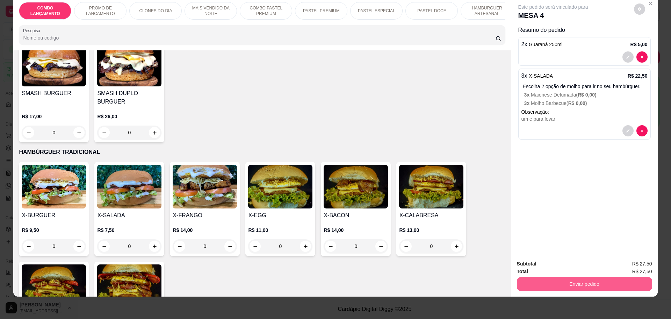
click at [607, 285] on button "Enviar pedido" at bounding box center [584, 284] width 135 height 14
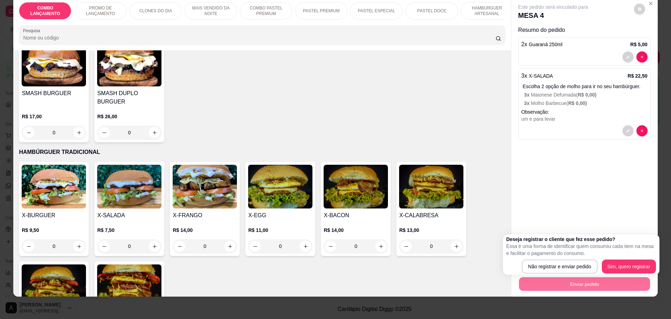
click at [465, 238] on div "X-BURGUER R$ 9,50 0 X-SALADA R$ 7,50 0 X-FRANGO R$ 14,00 0 X-EGG R$ 11,00 0 X-B…" at bounding box center [262, 259] width 486 height 194
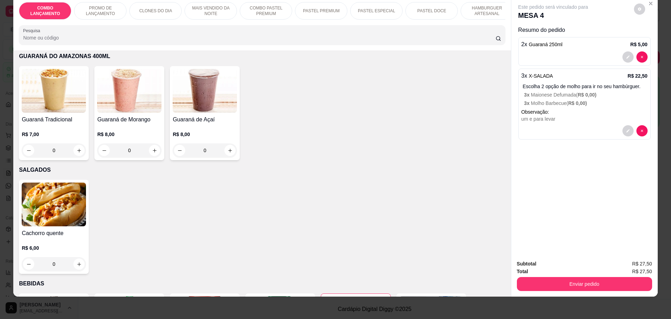
scroll to position [2318, 0]
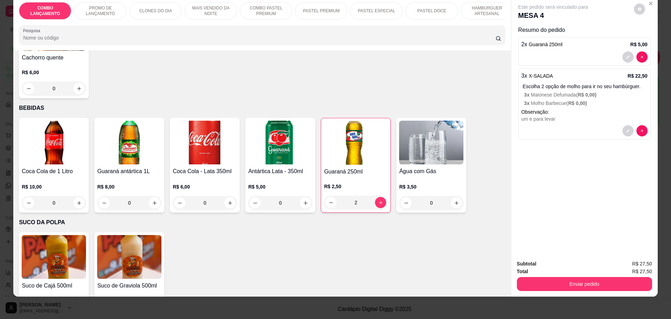
click at [609, 50] on div "2 x Guaraná 250ml R$ 5,00" at bounding box center [585, 51] width 133 height 29
click at [592, 281] on button "Enviar pedido" at bounding box center [584, 284] width 135 height 14
click at [554, 261] on button "Não registrar e enviar pedido" at bounding box center [561, 266] width 73 height 13
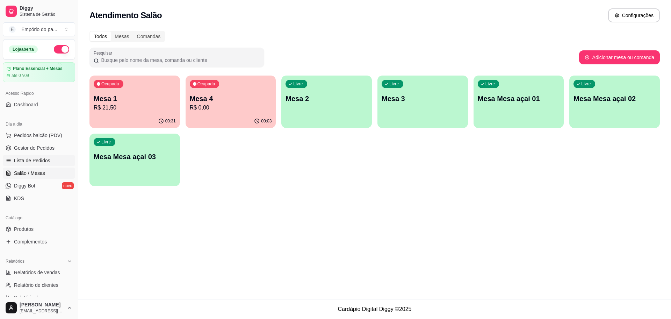
click at [50, 164] on link "Lista de Pedidos" at bounding box center [39, 160] width 72 height 11
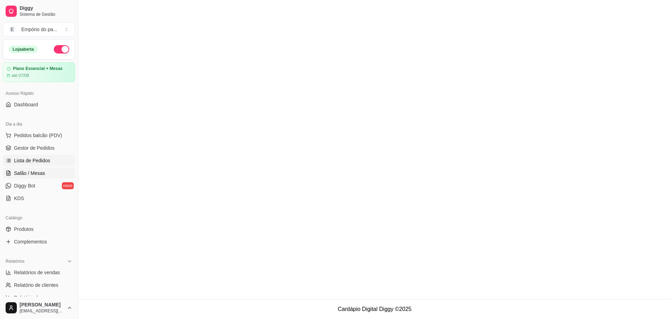
click at [45, 172] on link "Salão / Mesas" at bounding box center [39, 172] width 72 height 11
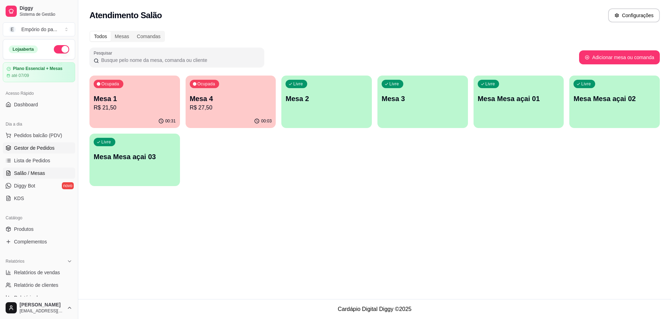
click at [35, 148] on span "Gestor de Pedidos" at bounding box center [34, 147] width 41 height 7
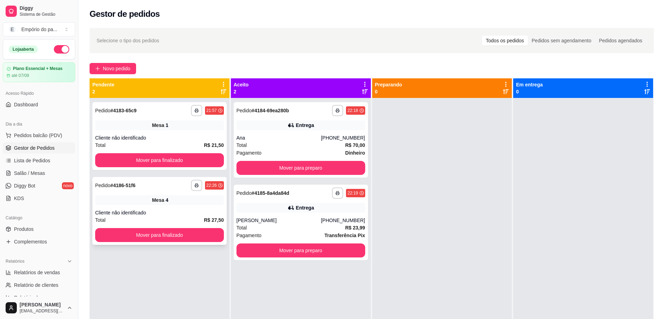
click at [171, 208] on div "**********" at bounding box center [159, 211] width 134 height 68
click at [192, 290] on div "**********" at bounding box center [160, 257] width 140 height 319
click at [166, 219] on div "Total R$ 27,50" at bounding box center [159, 220] width 129 height 8
click at [193, 218] on div "Total R$ 27,50" at bounding box center [159, 220] width 129 height 8
click at [33, 175] on span "Salão / Mesas" at bounding box center [29, 173] width 31 height 7
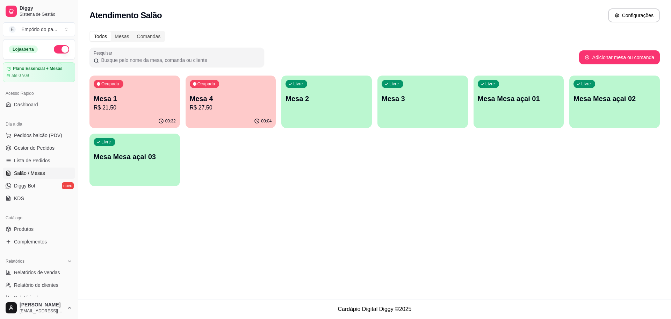
click at [233, 107] on p "R$ 27,50" at bounding box center [231, 108] width 82 height 8
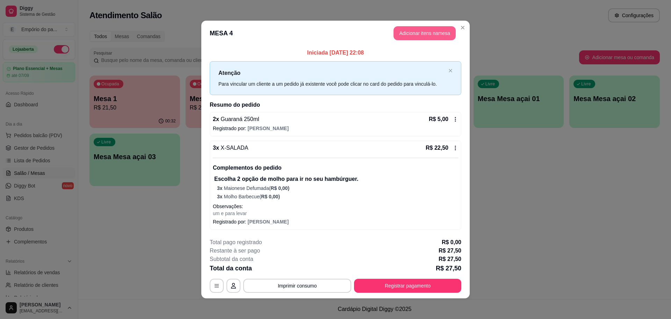
click at [406, 30] on button "Adicionar itens na mesa" at bounding box center [425, 33] width 62 height 14
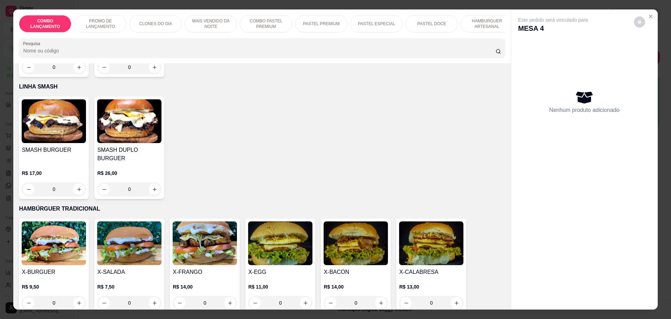
scroll to position [1530, 0]
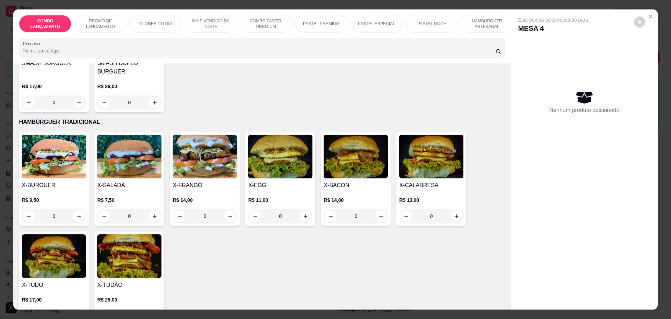
click at [152, 209] on div "0" at bounding box center [129, 216] width 64 height 14
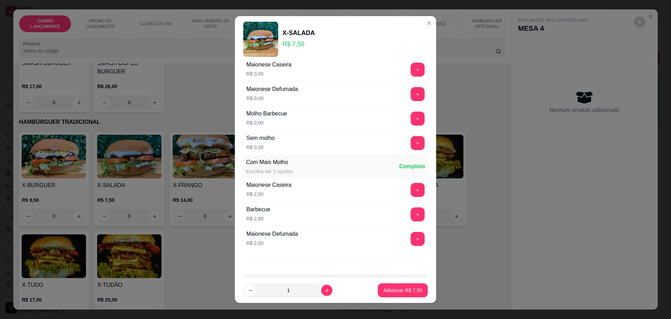
scroll to position [65, 0]
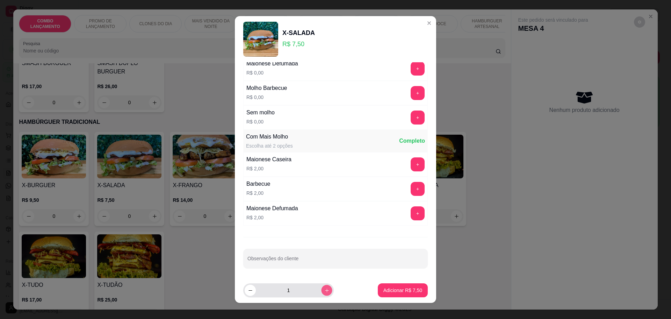
click at [324, 291] on icon "increase-product-quantity" at bounding box center [326, 290] width 5 height 5
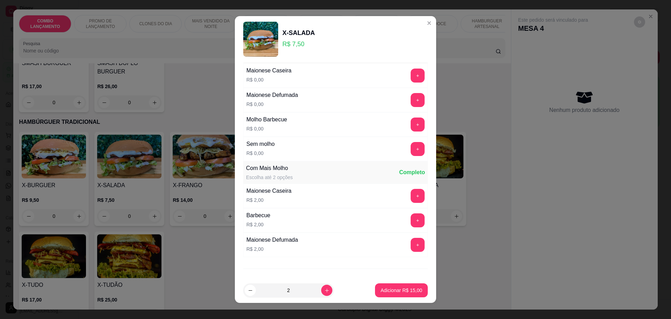
scroll to position [0, 0]
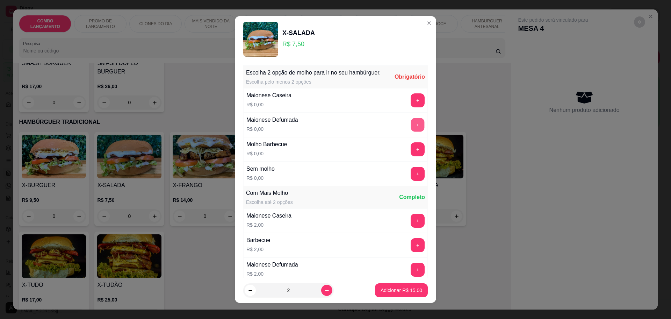
click at [411, 128] on button "+" at bounding box center [418, 125] width 14 height 14
click at [411, 156] on button "+" at bounding box center [418, 149] width 14 height 14
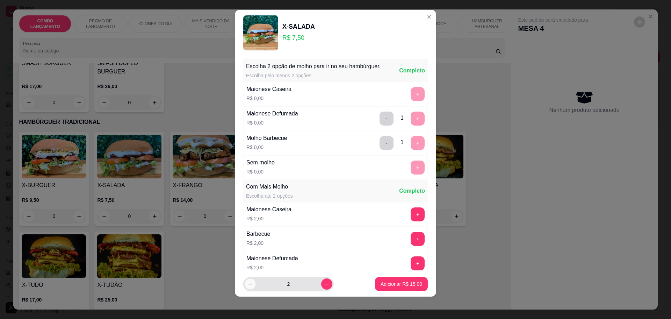
click at [248, 287] on button "decrease-product-quantity" at bounding box center [250, 284] width 11 height 11
type input "1"
click at [380, 121] on button "-" at bounding box center [387, 119] width 14 height 14
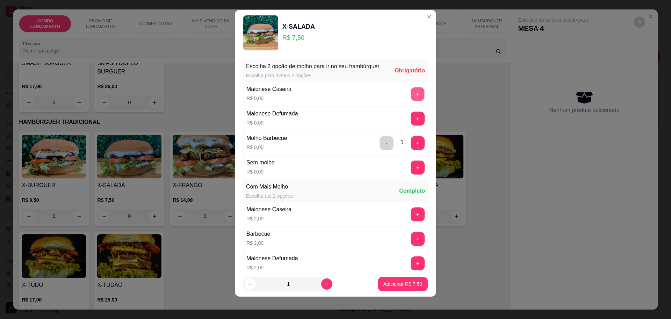
click at [411, 97] on button "+" at bounding box center [418, 94] width 14 height 14
click at [390, 285] on p "Adicionar R$ 7,50" at bounding box center [403, 283] width 39 height 7
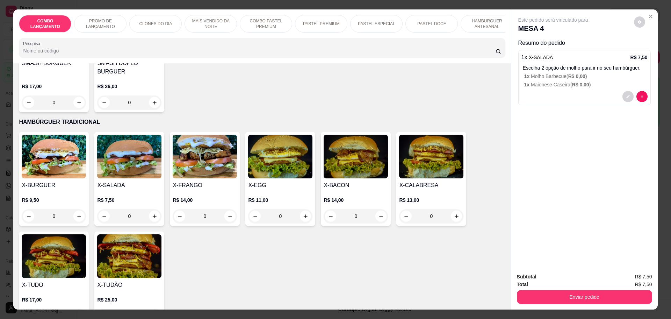
click at [150, 209] on div "0" at bounding box center [129, 216] width 64 height 14
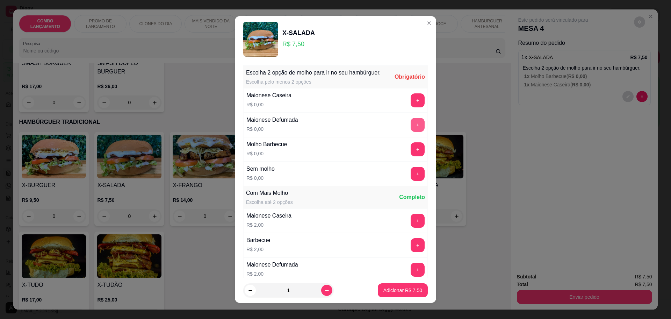
click at [411, 130] on button "+" at bounding box center [418, 125] width 14 height 14
click at [411, 156] on button "+" at bounding box center [418, 149] width 14 height 14
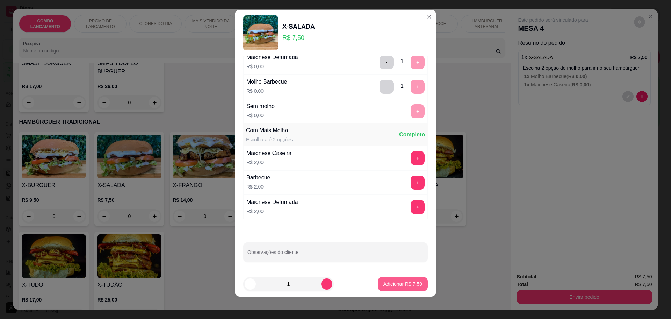
click at [399, 282] on p "Adicionar R$ 7,50" at bounding box center [403, 283] width 39 height 7
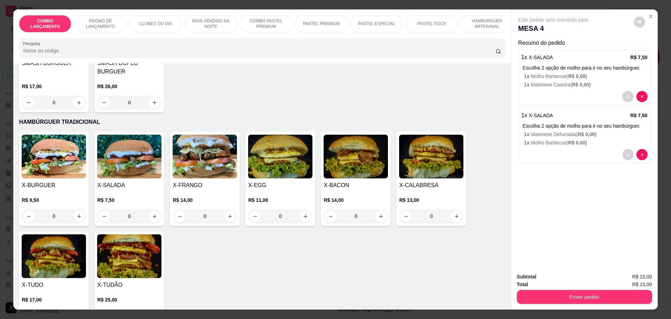
click at [576, 94] on div at bounding box center [585, 96] width 126 height 11
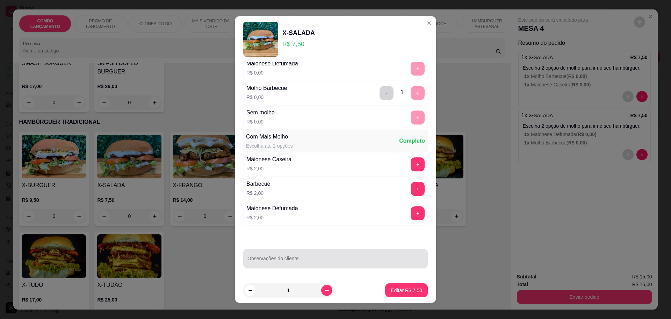
scroll to position [6, 0]
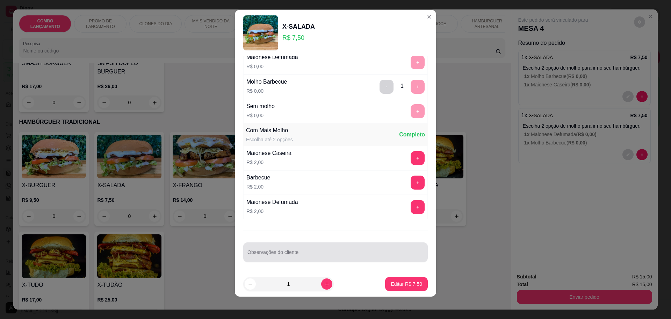
click at [272, 254] on input "Observações do cliente" at bounding box center [336, 254] width 176 height 7
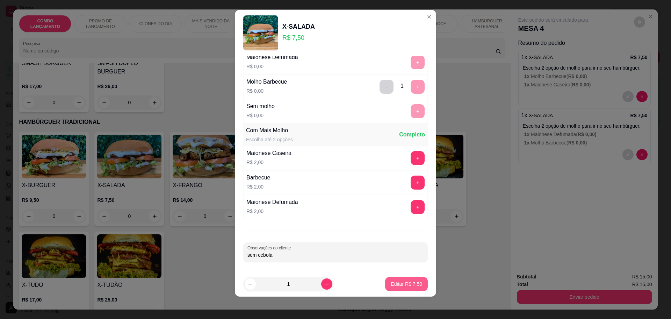
type input "sem cebola"
click at [400, 279] on button "Editar R$ 7,50" at bounding box center [406, 284] width 41 height 14
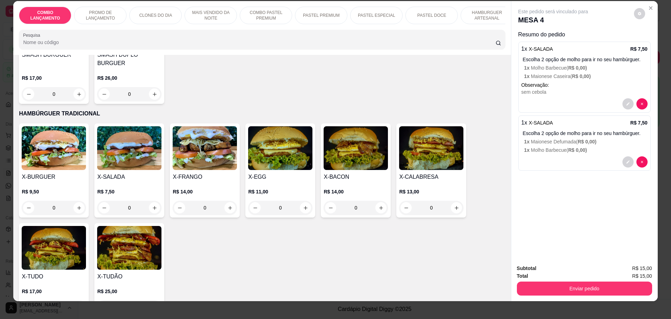
scroll to position [13, 0]
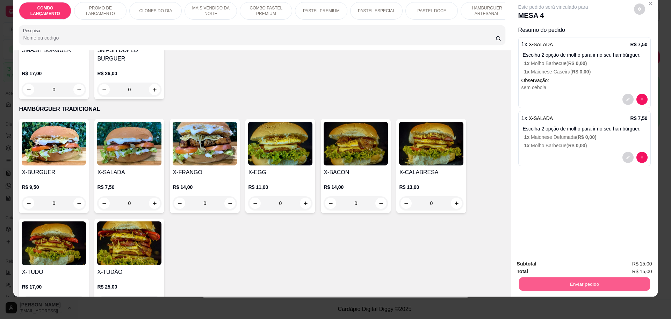
click at [610, 284] on button "Enviar pedido" at bounding box center [584, 284] width 131 height 14
click at [380, 224] on div "X-BURGUER R$ 9,50 0 X-SALADA R$ 7,50 0 X-FRANGO R$ 14,00 0 X-EGG R$ 11,00 0 X-B…" at bounding box center [262, 216] width 486 height 194
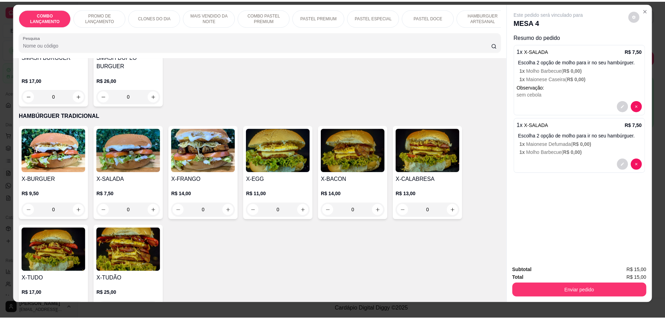
scroll to position [0, 0]
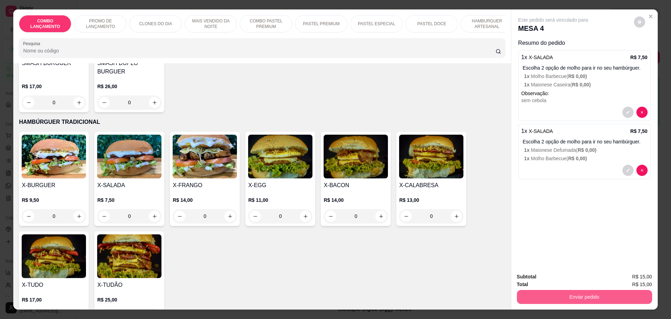
click at [596, 297] on button "Enviar pedido" at bounding box center [584, 297] width 135 height 14
click at [578, 276] on button "Não registrar e enviar pedido" at bounding box center [561, 279] width 73 height 13
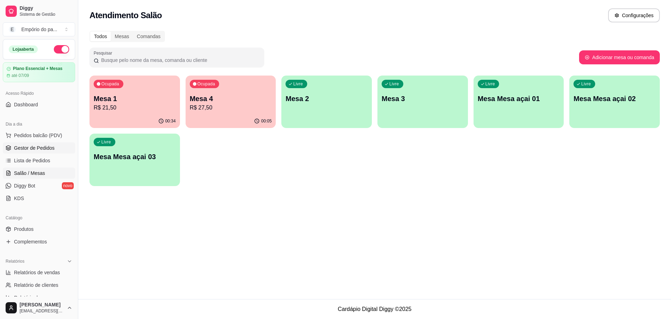
click at [48, 148] on span "Gestor de Pedidos" at bounding box center [34, 147] width 41 height 7
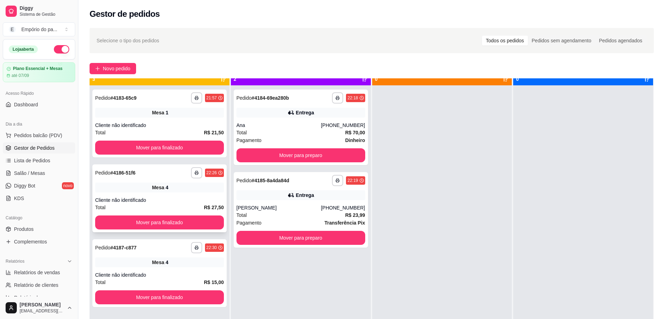
scroll to position [20, 0]
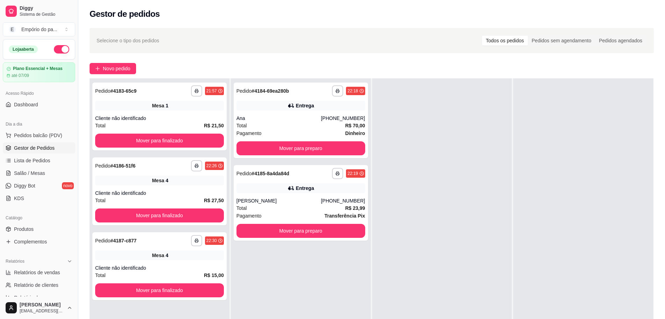
click at [454, 224] on div at bounding box center [442, 237] width 140 height 319
click at [437, 224] on div at bounding box center [442, 237] width 140 height 319
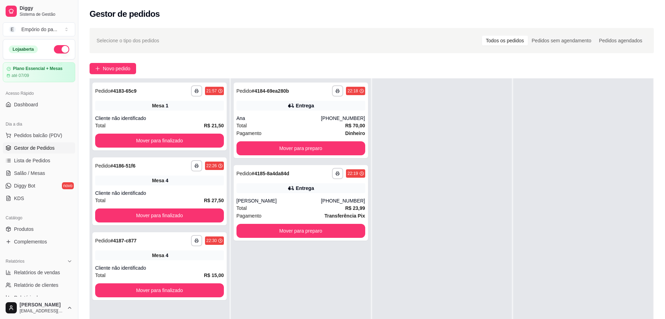
click at [437, 224] on div at bounding box center [442, 237] width 140 height 319
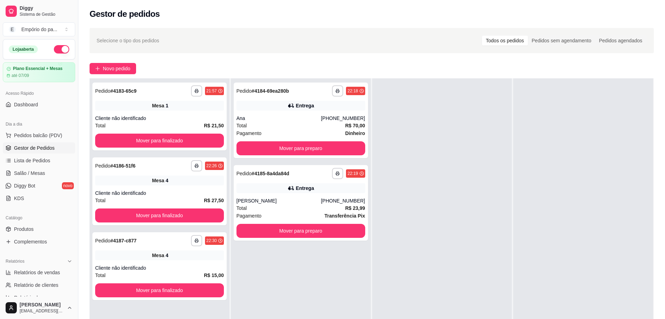
click at [437, 224] on div at bounding box center [442, 237] width 140 height 319
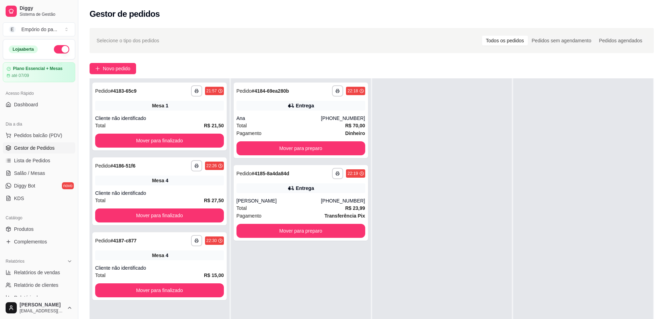
click at [437, 224] on div at bounding box center [442, 237] width 140 height 319
drag, startPoint x: 423, startPoint y: 224, endPoint x: 407, endPoint y: 224, distance: 15.4
click at [407, 224] on div at bounding box center [442, 237] width 140 height 319
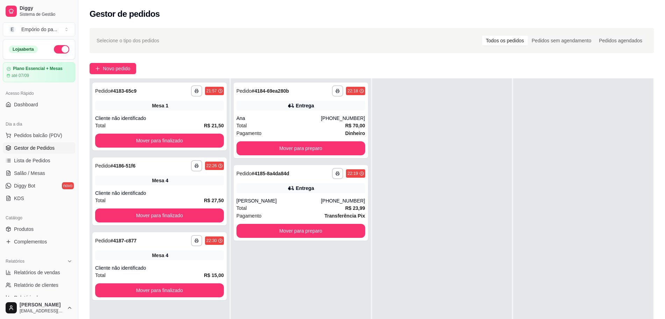
click at [407, 224] on div at bounding box center [442, 237] width 140 height 319
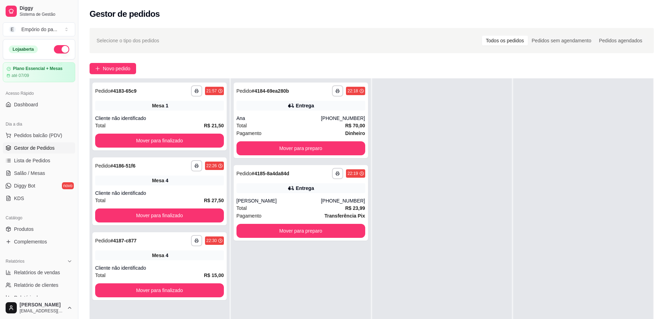
click at [407, 224] on div at bounding box center [442, 237] width 140 height 319
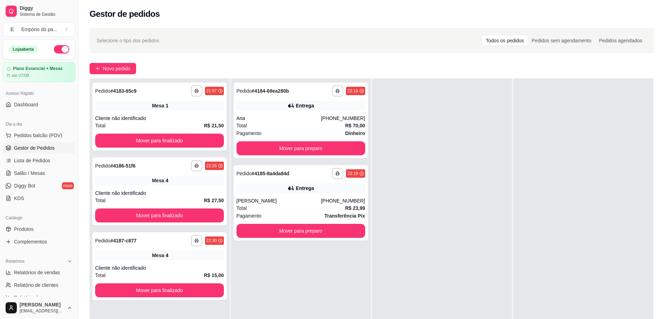
click at [407, 224] on div at bounding box center [442, 237] width 140 height 319
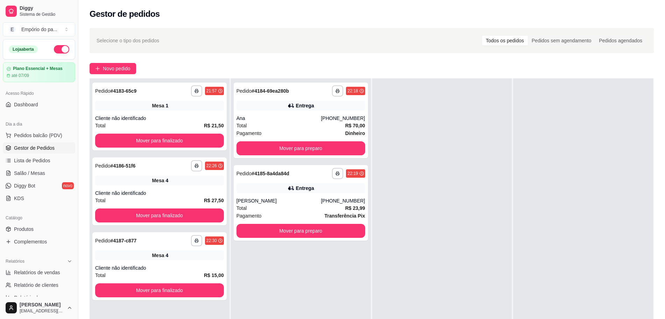
click at [407, 224] on div at bounding box center [442, 237] width 140 height 319
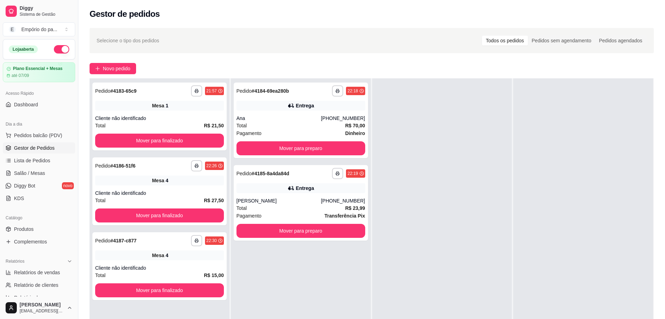
click at [407, 224] on div at bounding box center [442, 237] width 140 height 319
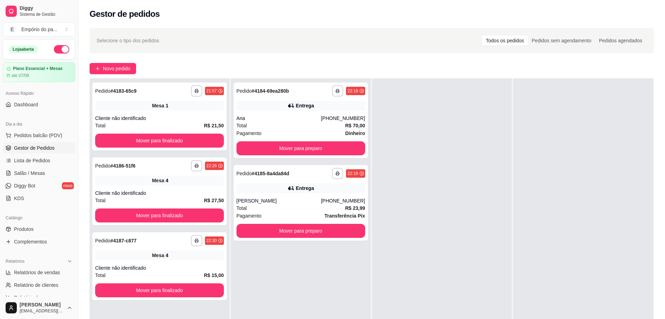
click at [407, 224] on div at bounding box center [442, 237] width 140 height 319
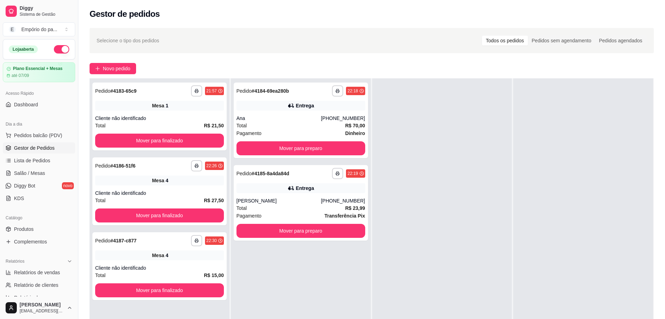
click at [407, 224] on div at bounding box center [442, 237] width 140 height 319
click at [344, 152] on button "Mover para preparo" at bounding box center [300, 149] width 125 height 14
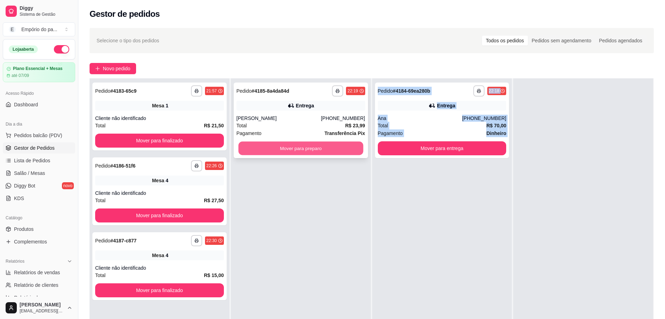
click at [337, 147] on button "Mover para preparo" at bounding box center [300, 149] width 125 height 14
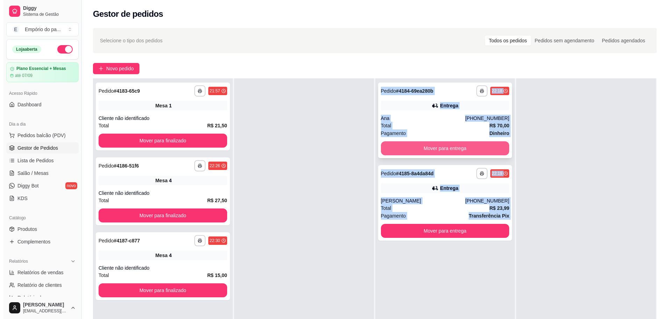
scroll to position [0, 0]
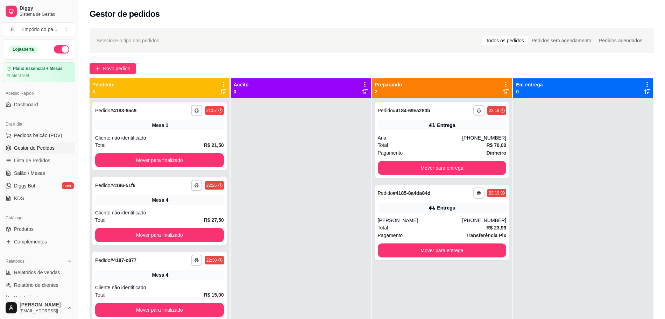
click at [299, 179] on div at bounding box center [301, 257] width 140 height 319
click at [420, 150] on div "Pagamento Dinheiro" at bounding box center [442, 153] width 129 height 8
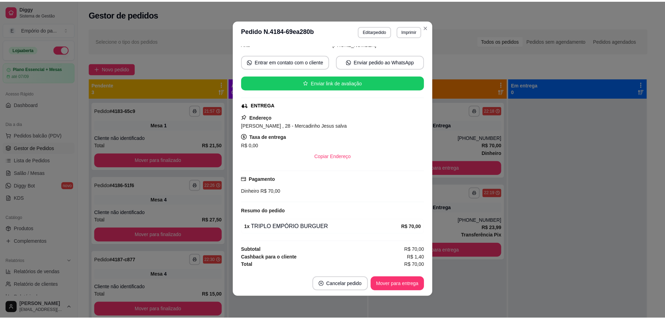
scroll to position [1, 0]
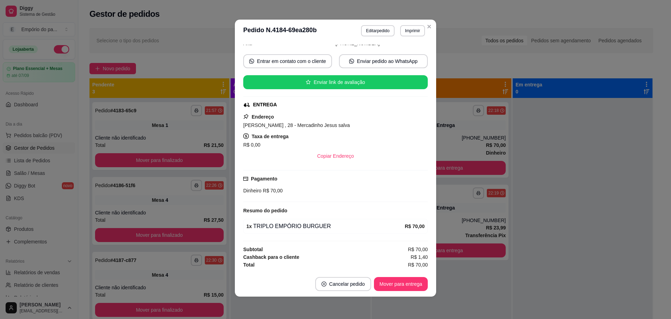
click at [355, 149] on div "Copiar Endereço" at bounding box center [335, 156] width 185 height 14
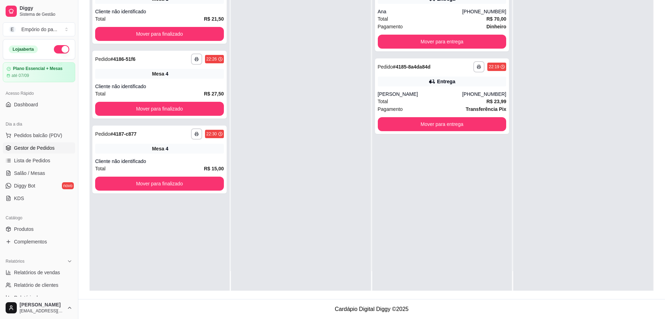
scroll to position [0, 0]
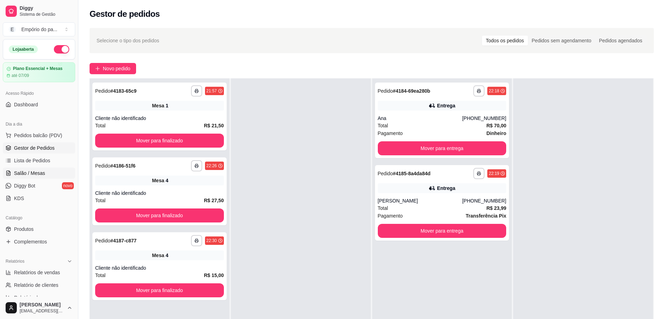
click at [24, 170] on span "Salão / Mesas" at bounding box center [29, 173] width 31 height 7
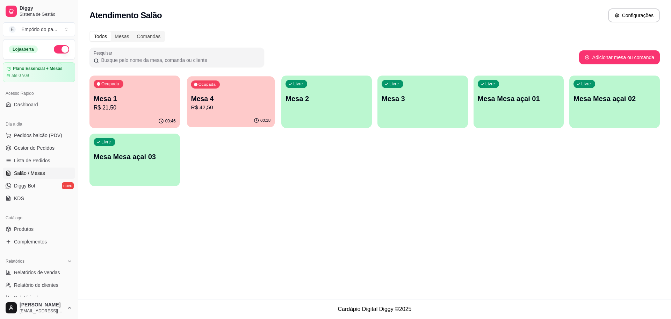
click at [231, 99] on p "Mesa 4" at bounding box center [231, 98] width 80 height 9
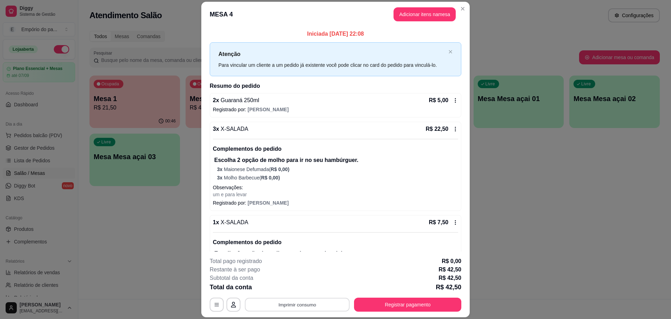
click at [320, 302] on button "Imprimir consumo" at bounding box center [297, 305] width 105 height 14
click at [296, 285] on button "IMPRESSORA" at bounding box center [296, 288] width 51 height 11
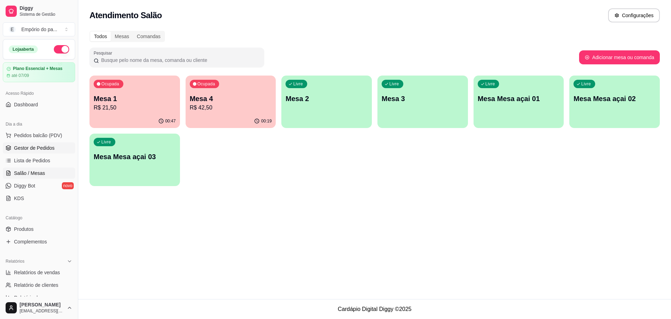
click at [47, 146] on span "Gestor de Pedidos" at bounding box center [34, 147] width 41 height 7
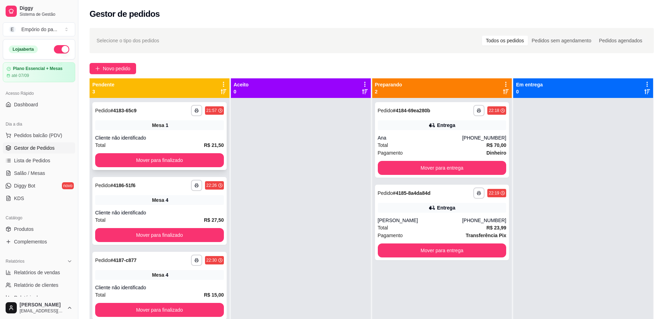
click at [214, 128] on div "Mesa 1" at bounding box center [159, 125] width 129 height 10
click at [434, 167] on button "Mover para entrega" at bounding box center [442, 168] width 129 height 14
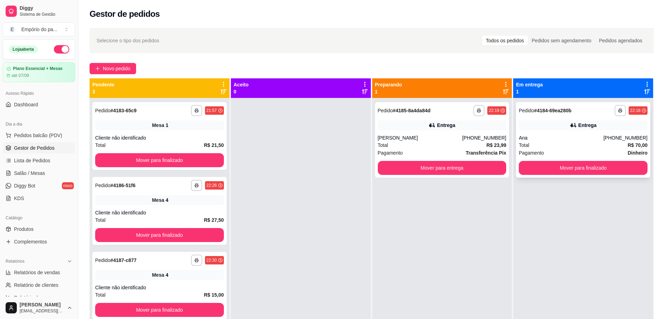
click at [537, 140] on div "Ana" at bounding box center [561, 137] width 85 height 7
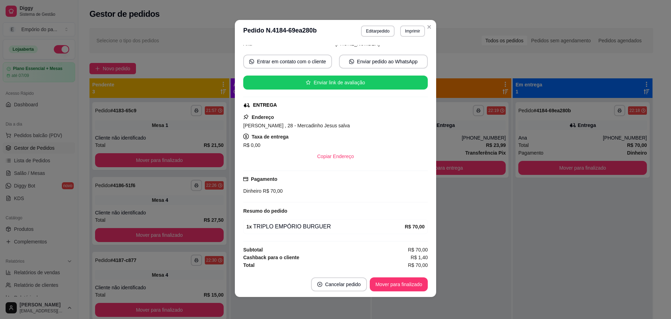
scroll to position [1, 0]
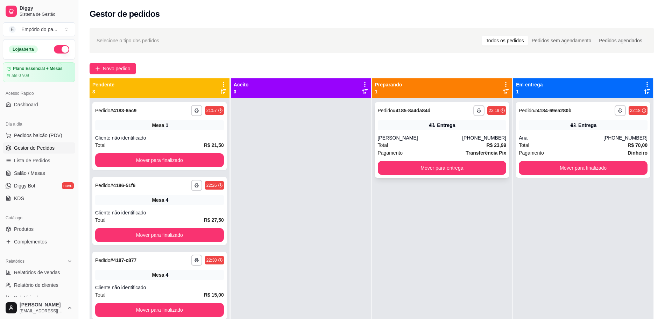
click at [461, 136] on div "Luis Fernando" at bounding box center [420, 137] width 85 height 7
click at [431, 172] on button "Mover para entrega" at bounding box center [442, 168] width 129 height 14
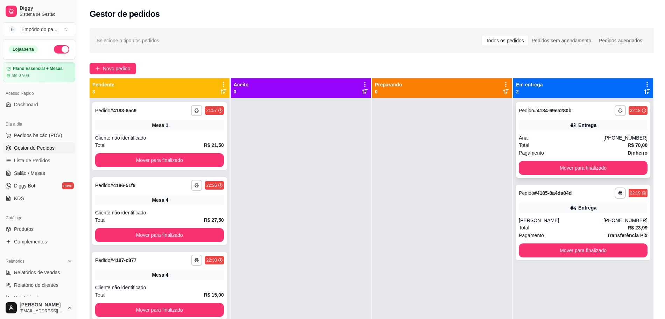
click at [560, 146] on div "Total R$ 70,00" at bounding box center [583, 145] width 129 height 8
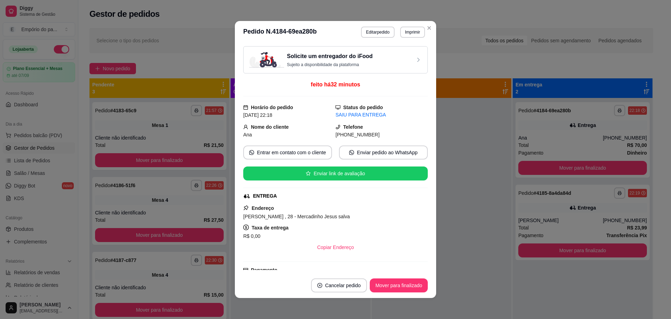
scroll to position [90, 0]
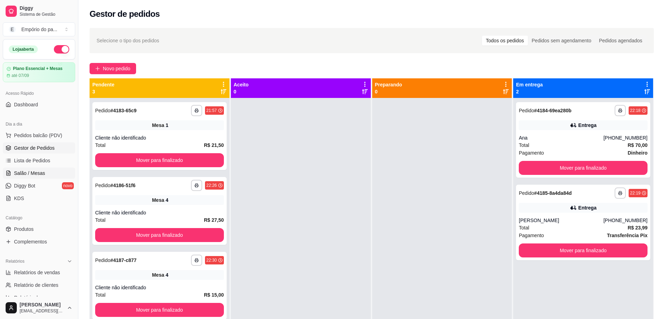
click at [22, 176] on span "Salão / Mesas" at bounding box center [29, 173] width 31 height 7
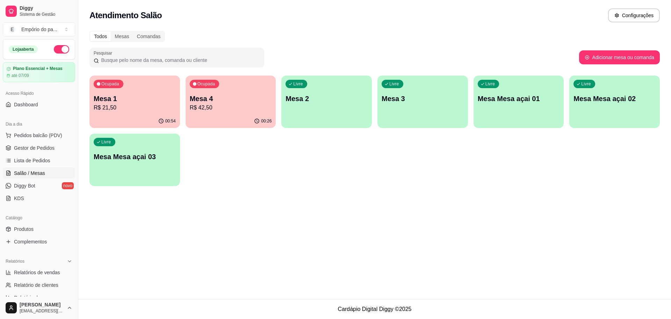
click at [115, 100] on p "Mesa 1" at bounding box center [135, 99] width 82 height 10
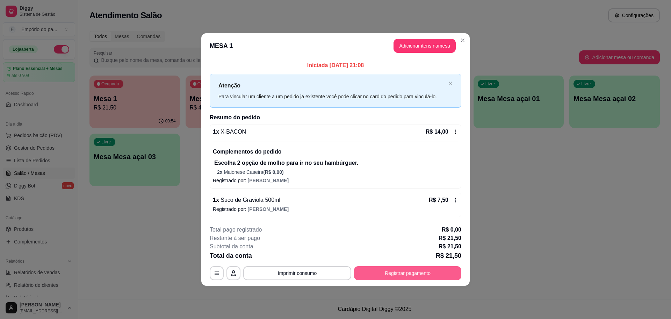
click at [424, 270] on button "Registrar pagamento" at bounding box center [407, 273] width 107 height 14
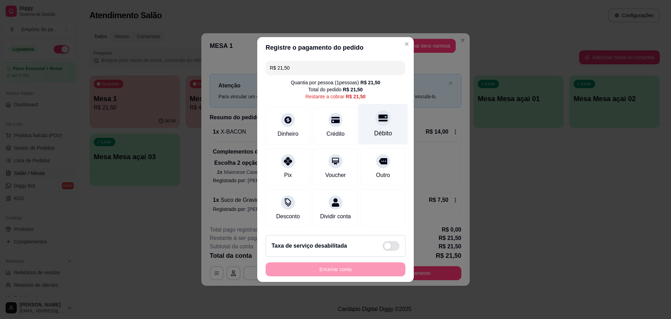
click at [383, 113] on div at bounding box center [383, 117] width 15 height 15
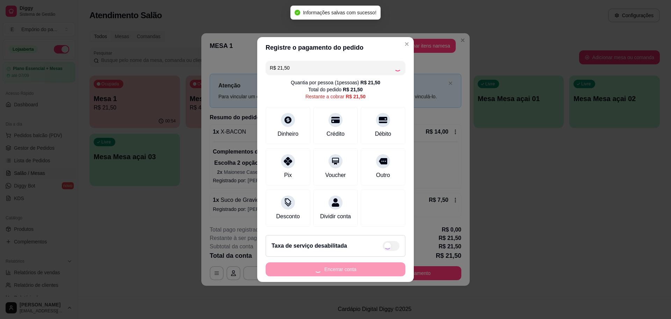
type input "R$ 0,00"
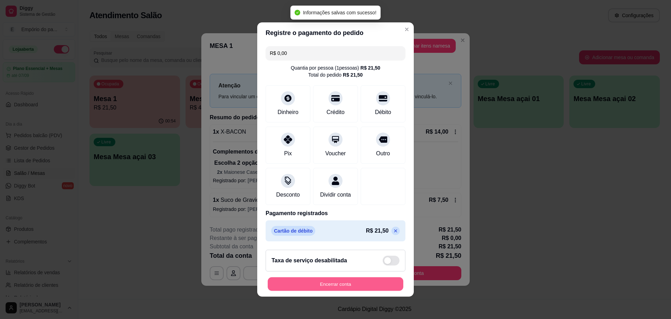
click at [364, 288] on button "Encerrar conta" at bounding box center [336, 284] width 136 height 14
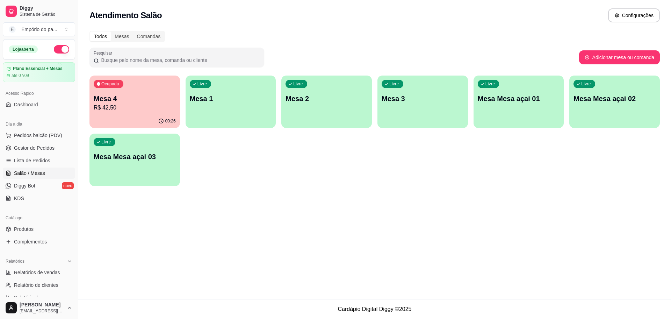
click at [145, 100] on p "Mesa 4" at bounding box center [135, 99] width 82 height 10
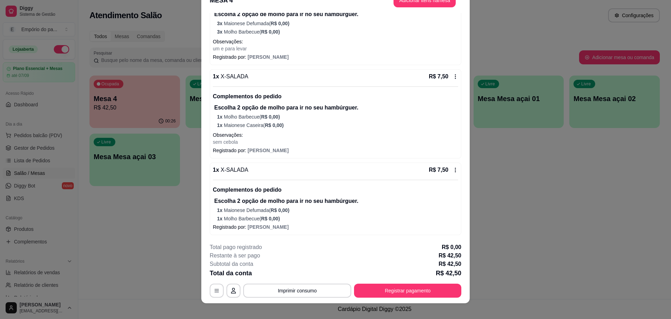
scroll to position [21, 0]
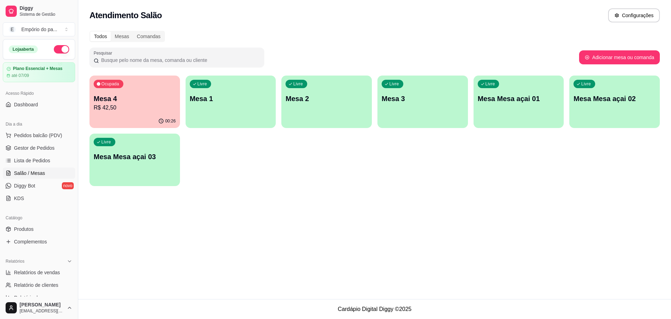
click at [134, 110] on p "R$ 42,50" at bounding box center [135, 108] width 82 height 8
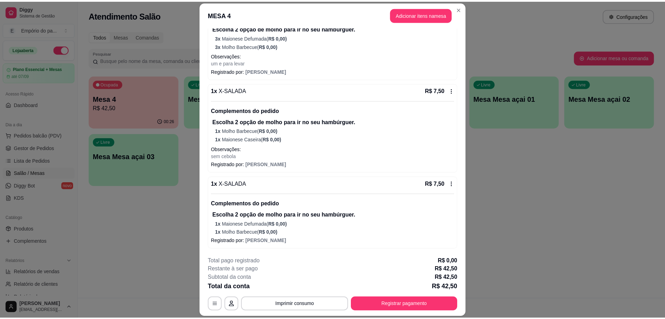
scroll to position [1, 0]
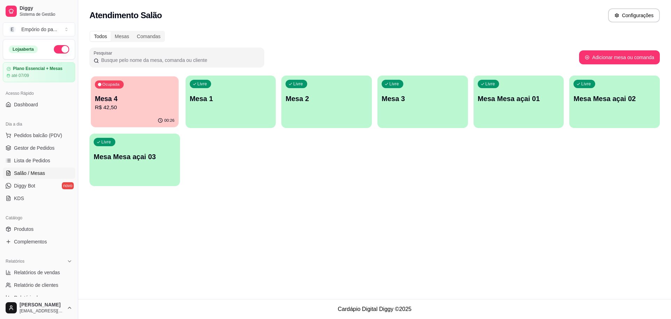
click at [135, 115] on div "00:26" at bounding box center [135, 120] width 88 height 13
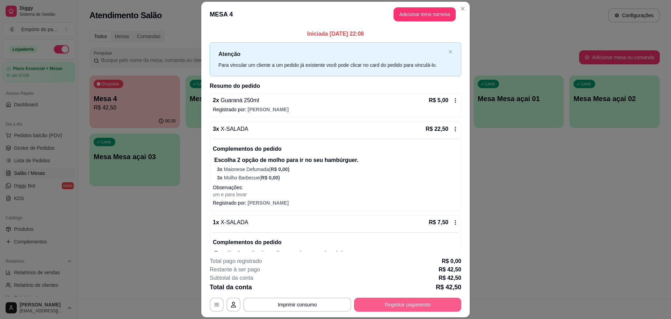
click at [402, 303] on button "Registrar pagamento" at bounding box center [407, 305] width 107 height 14
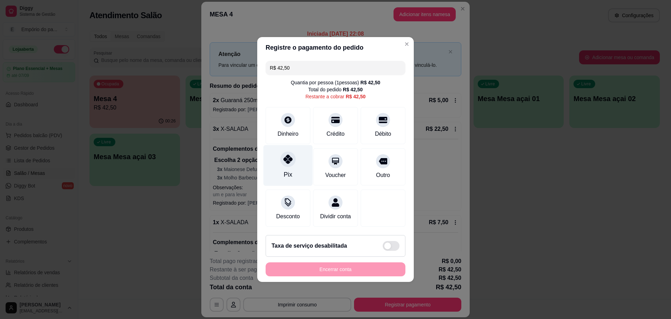
click at [284, 159] on icon at bounding box center [288, 159] width 9 height 9
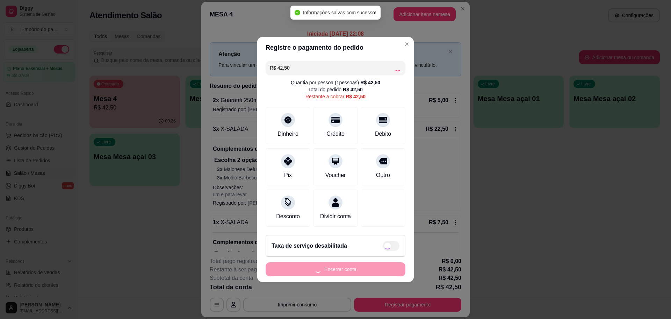
type input "R$ 0,00"
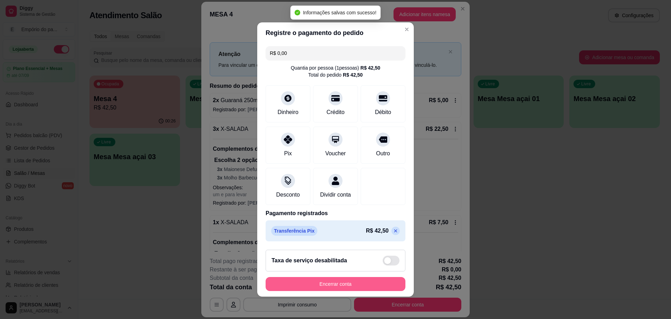
click at [349, 286] on button "Encerrar conta" at bounding box center [336, 284] width 140 height 14
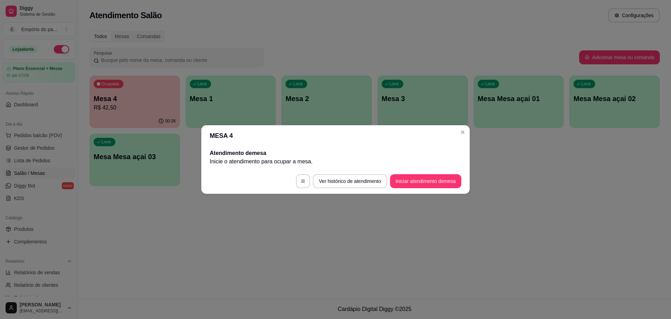
click at [433, 183] on button "Iniciar atendimento de mesa" at bounding box center [425, 181] width 71 height 14
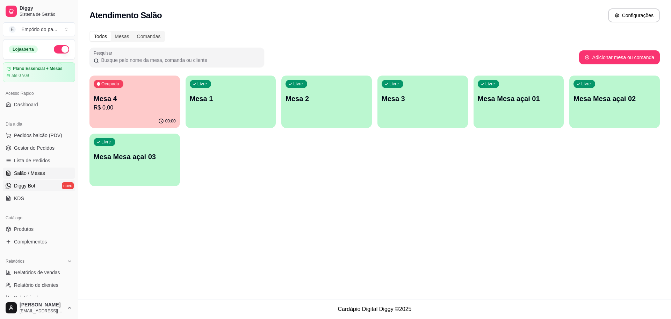
click at [27, 185] on span "Diggy Bot" at bounding box center [24, 185] width 21 height 7
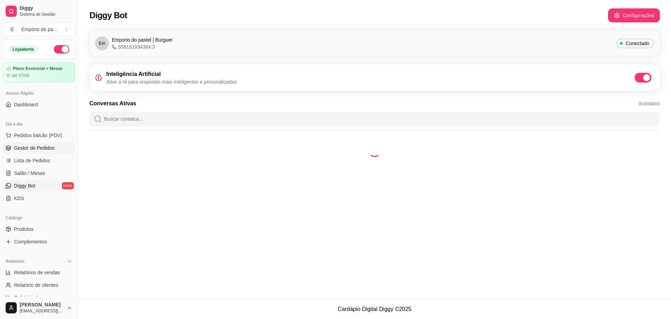
click at [25, 145] on span "Gestor de Pedidos" at bounding box center [34, 147] width 41 height 7
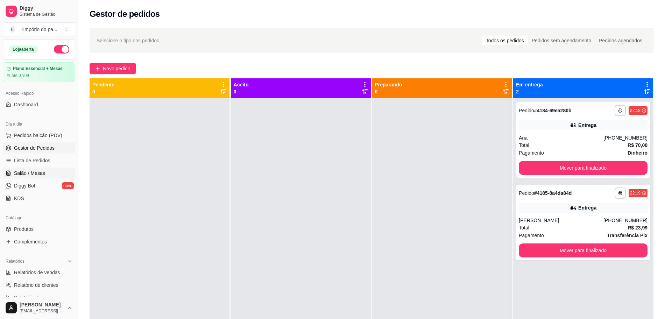
click at [35, 173] on span "Salão / Mesas" at bounding box center [29, 173] width 31 height 7
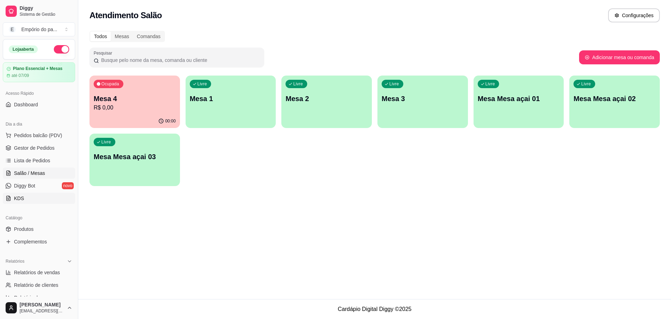
drag, startPoint x: 28, startPoint y: 187, endPoint x: 30, endPoint y: 199, distance: 11.7
click at [25, 200] on link "KDS" at bounding box center [39, 198] width 72 height 11
click at [30, 199] on link "KDS" at bounding box center [39, 198] width 72 height 11
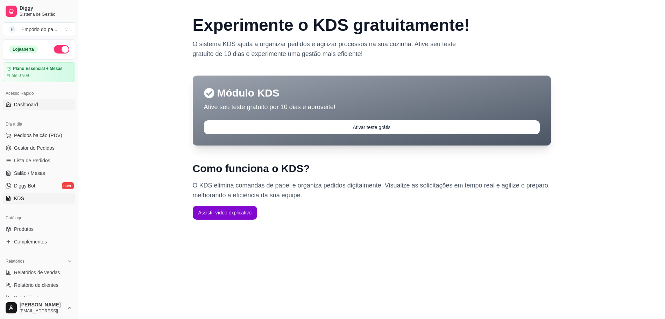
click at [37, 110] on link "Dashboard" at bounding box center [39, 104] width 72 height 11
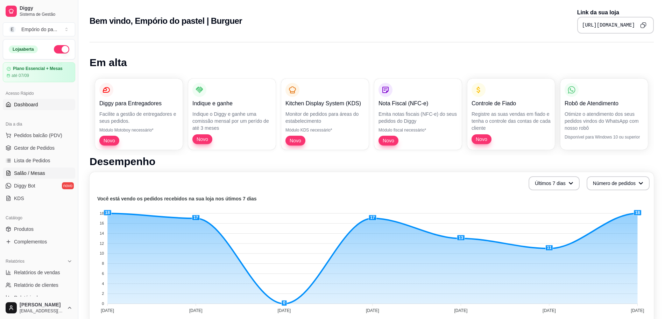
click at [34, 171] on span "Salão / Mesas" at bounding box center [29, 173] width 31 height 7
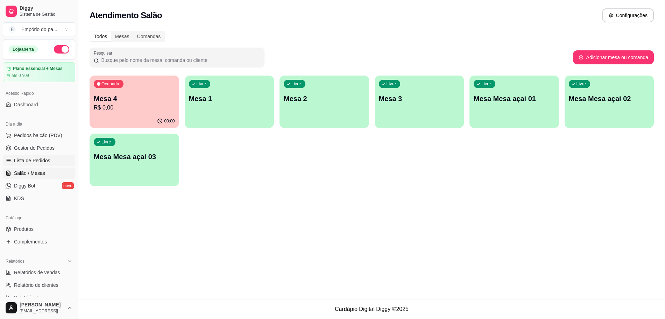
click at [32, 155] on link "Lista de Pedidos" at bounding box center [39, 160] width 72 height 11
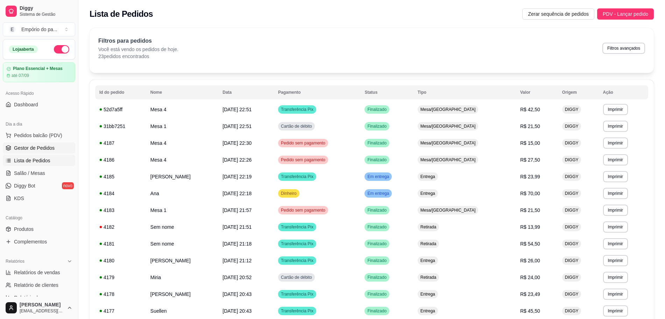
click at [35, 150] on span "Gestor de Pedidos" at bounding box center [34, 147] width 41 height 7
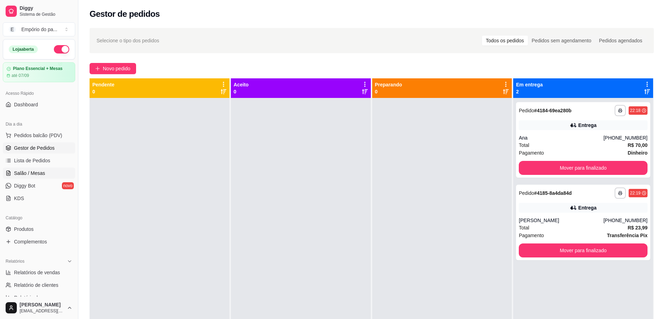
click at [32, 171] on span "Salão / Mesas" at bounding box center [29, 173] width 31 height 7
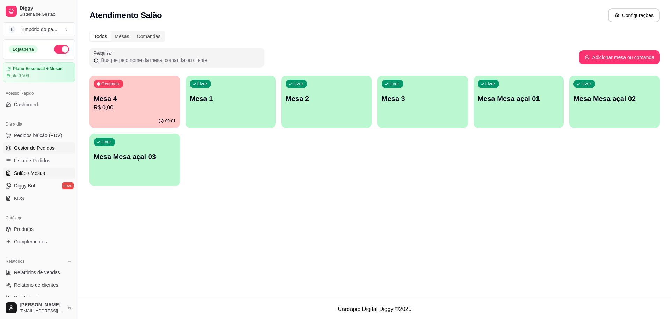
click at [30, 145] on span "Gestor de Pedidos" at bounding box center [34, 147] width 41 height 7
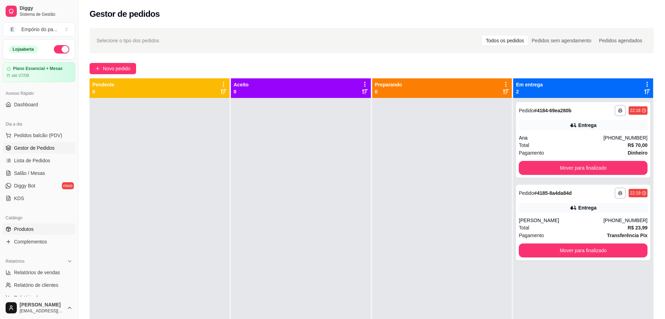
click at [36, 232] on link "Produtos" at bounding box center [39, 228] width 72 height 11
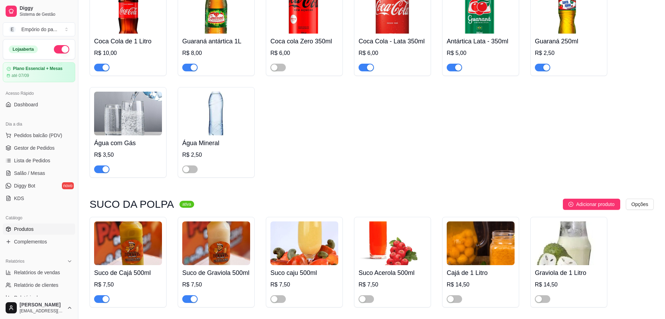
scroll to position [2904, 0]
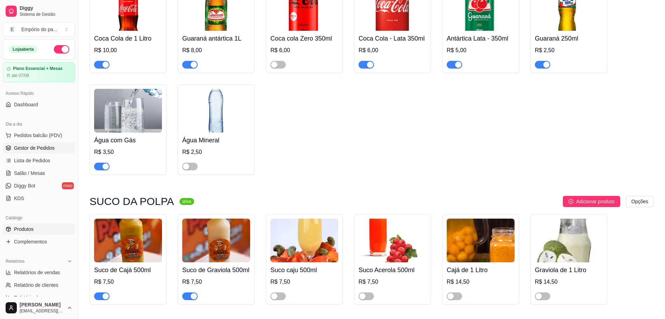
click at [24, 150] on span "Gestor de Pedidos" at bounding box center [34, 147] width 41 height 7
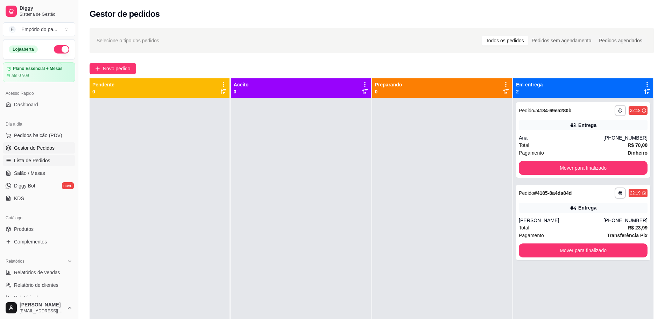
click at [31, 160] on span "Lista de Pedidos" at bounding box center [32, 160] width 36 height 7
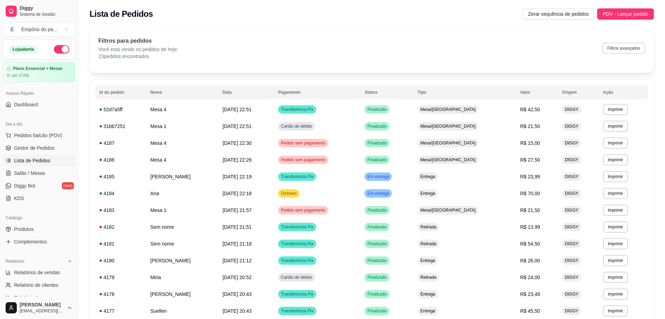
click at [624, 51] on button "Filtros avançados" at bounding box center [623, 48] width 43 height 11
select select "0"
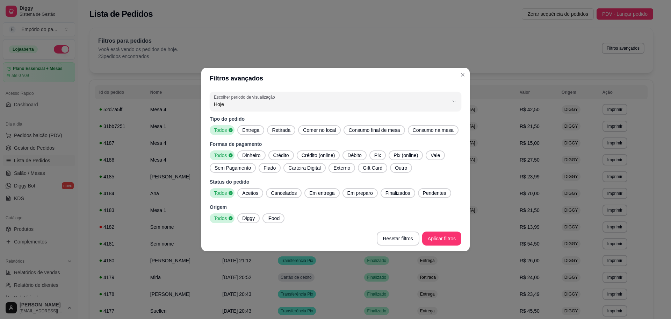
click at [257, 155] on span "Dinheiro" at bounding box center [252, 155] width 24 height 7
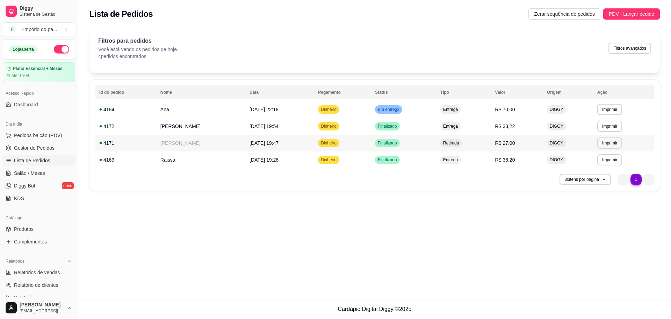
click at [250, 145] on span "30/08/25 às 19:47" at bounding box center [264, 143] width 29 height 6
click at [252, 123] on span "30/08/25 às 19:54" at bounding box center [264, 126] width 29 height 6
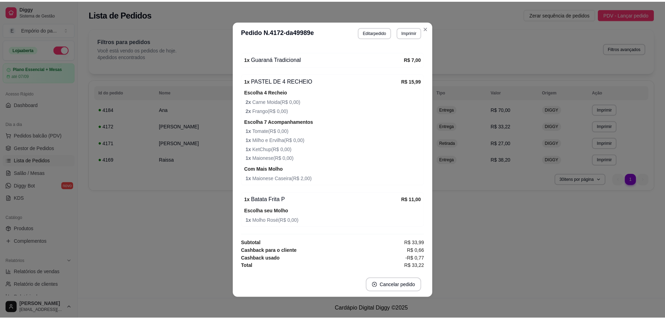
scroll to position [1, 0]
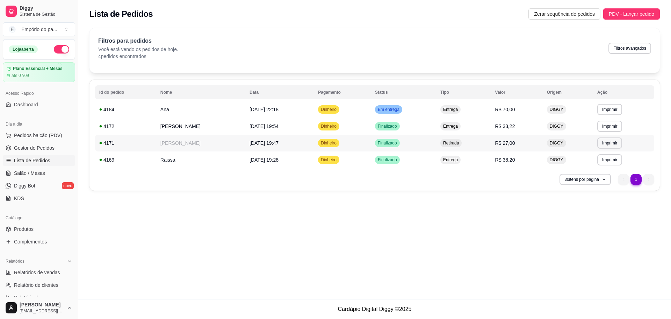
click at [365, 141] on td "Dinheiro" at bounding box center [342, 143] width 57 height 17
click at [21, 148] on span "Gestor de Pedidos" at bounding box center [34, 147] width 41 height 7
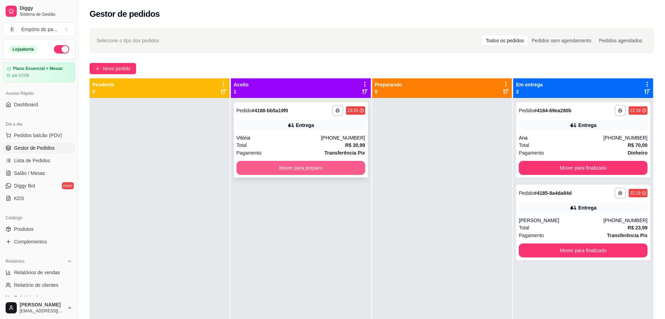
click at [285, 170] on button "Mover para preparo" at bounding box center [300, 168] width 129 height 14
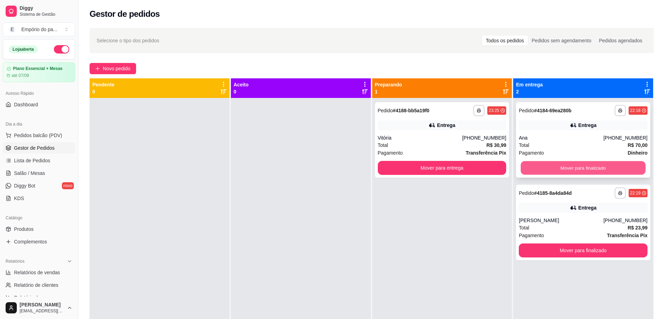
click at [569, 164] on button "Mover para finalizado" at bounding box center [583, 168] width 125 height 14
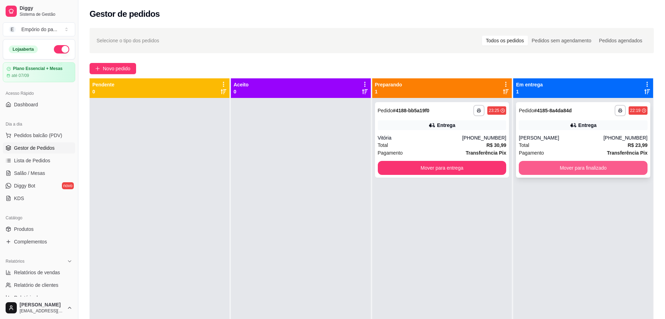
click at [560, 167] on button "Mover para finalizado" at bounding box center [583, 168] width 129 height 14
